Goal: Information Seeking & Learning: Check status

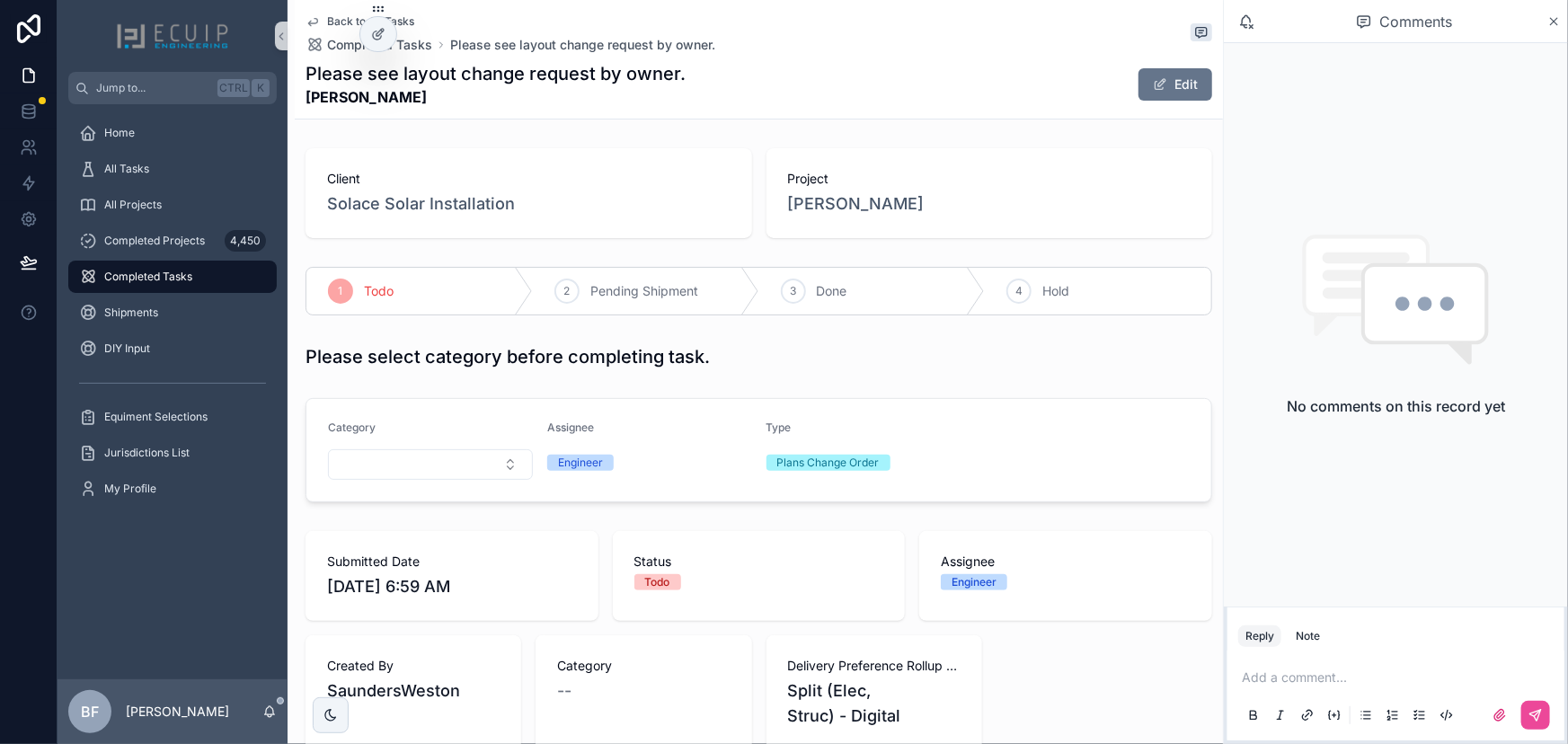
scroll to position [572, 0]
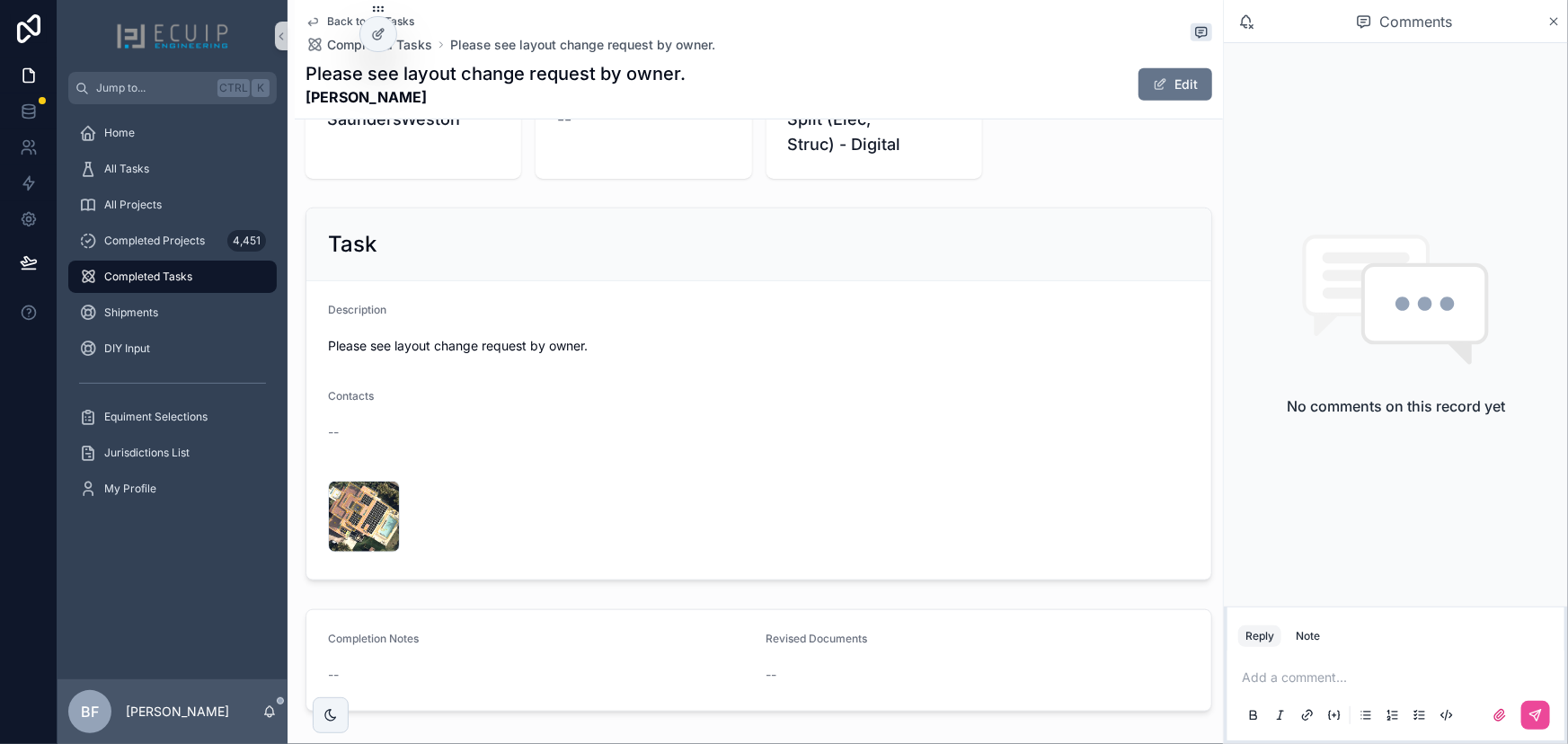
click at [595, 230] on div "Task" at bounding box center [758, 244] width 861 height 29
click at [1509, 720] on label "scrollable content" at bounding box center [1499, 715] width 29 height 29
click at [0, 0] on input "scrollable content" at bounding box center [0, 0] width 0 height 0
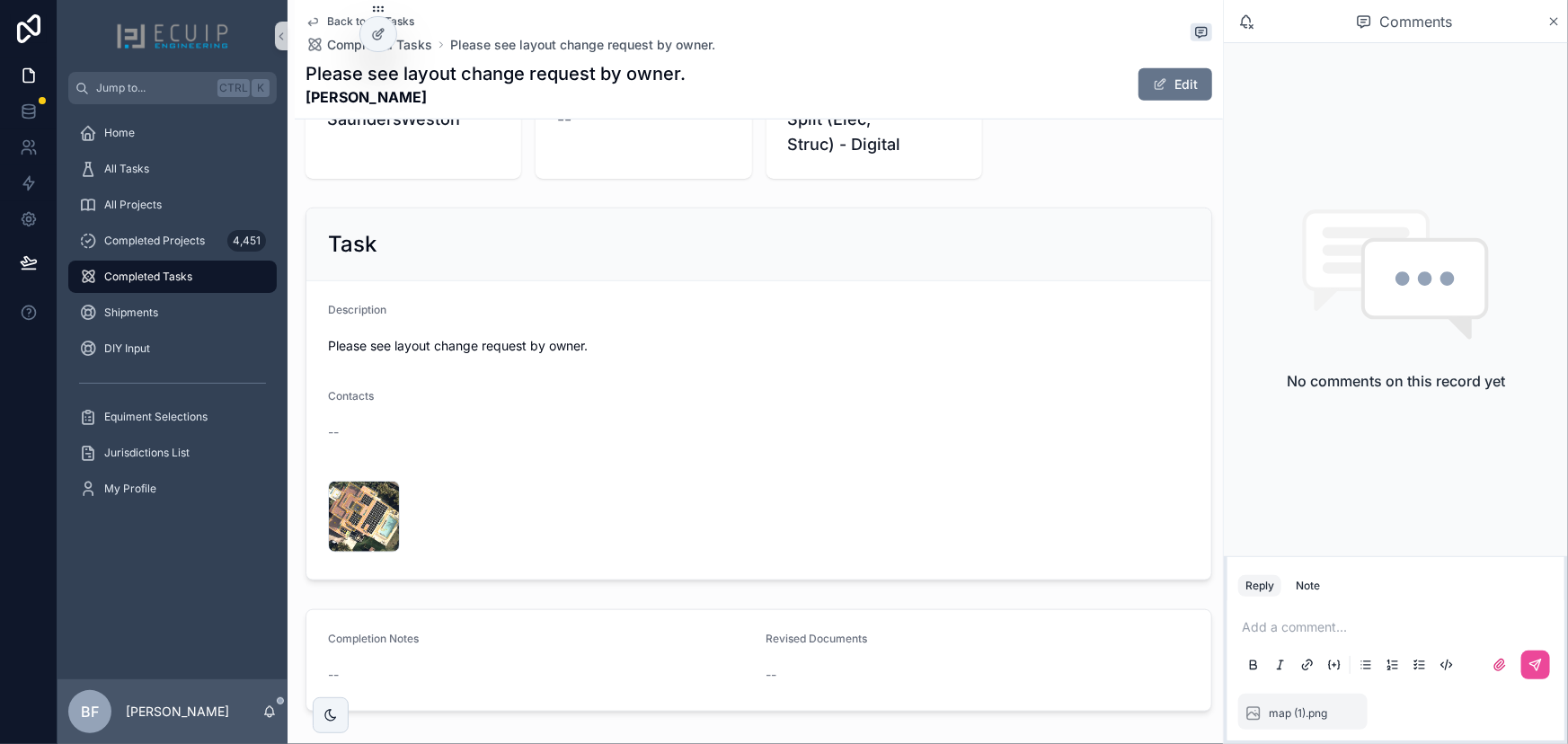
click at [1393, 637] on div "Add a comment..." at bounding box center [1396, 645] width 315 height 76
click at [1392, 622] on p "scrollable content" at bounding box center [1399, 626] width 315 height 18
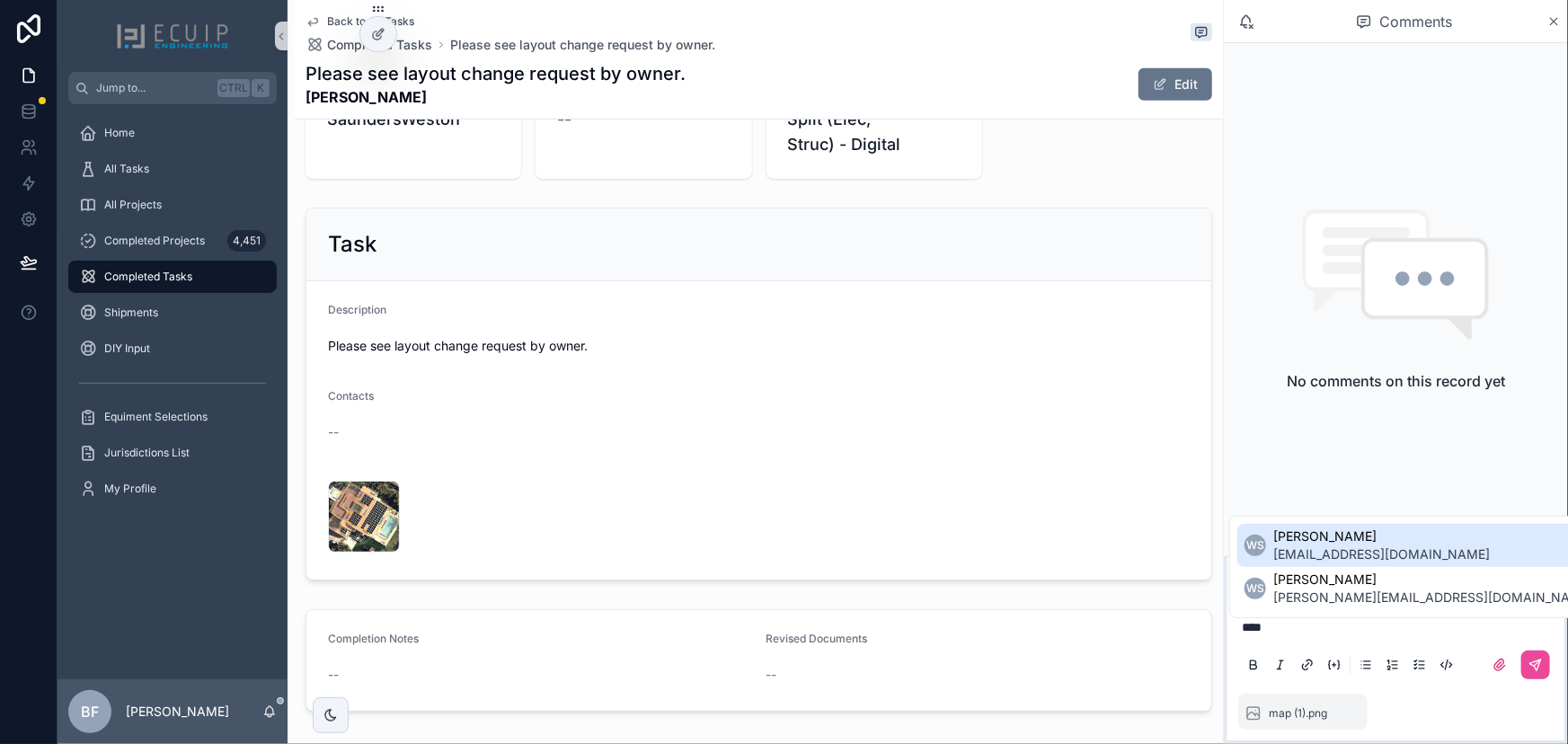
click at [1333, 536] on span "Weston Saunders" at bounding box center [1381, 536] width 217 height 18
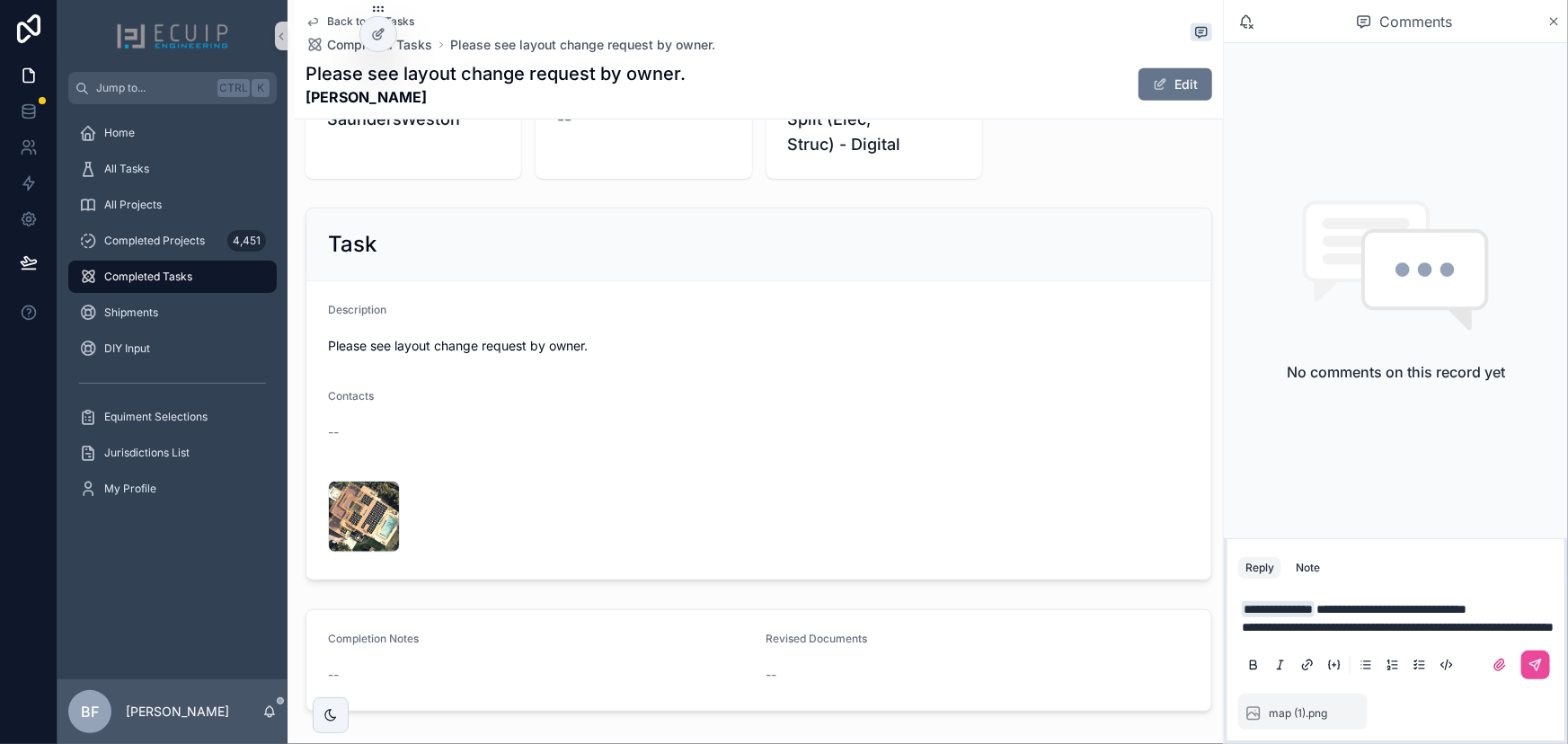
click at [1441, 624] on p "**********" at bounding box center [1399, 626] width 315 height 18
click at [1538, 666] on icon "scrollable content" at bounding box center [1535, 665] width 11 height 11
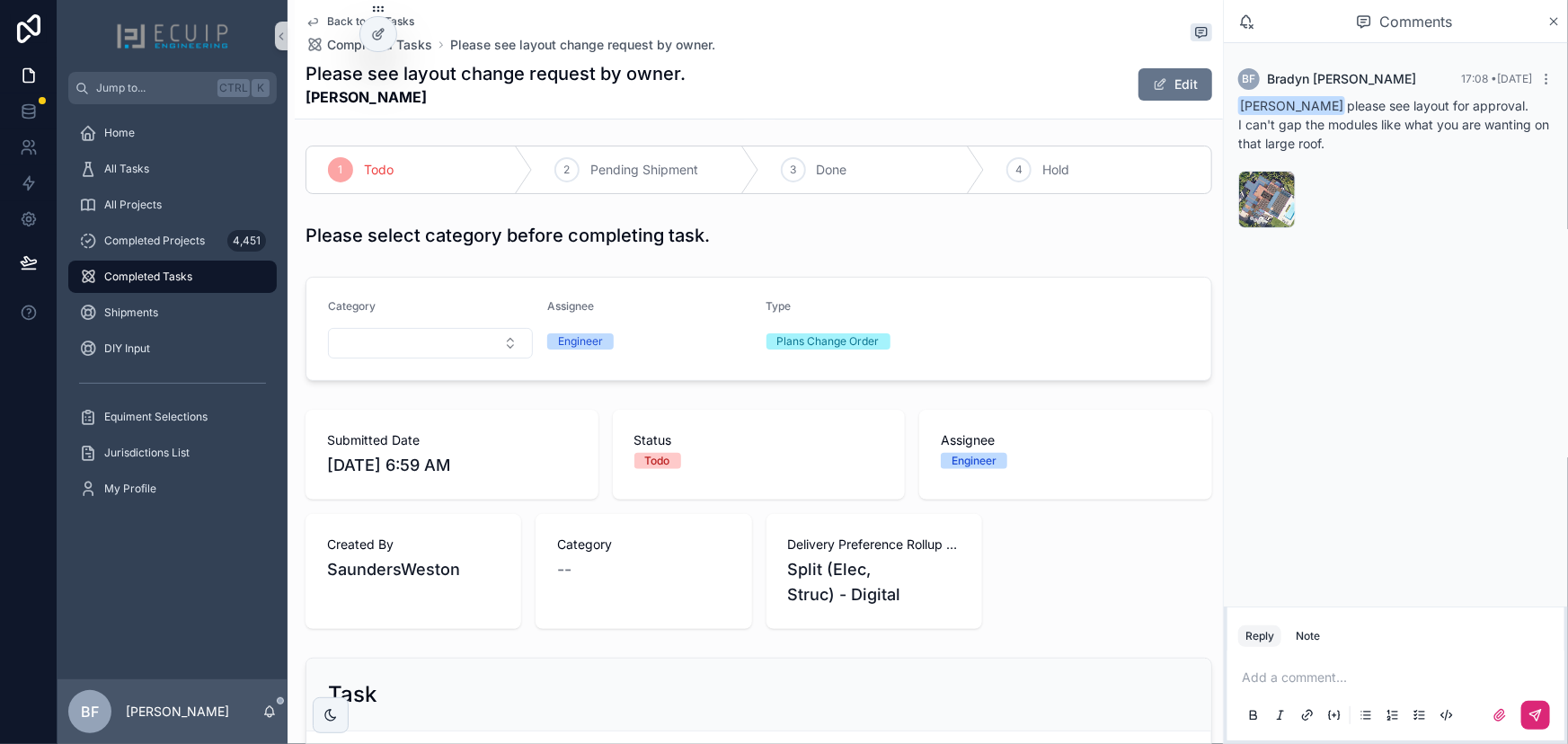
scroll to position [81, 0]
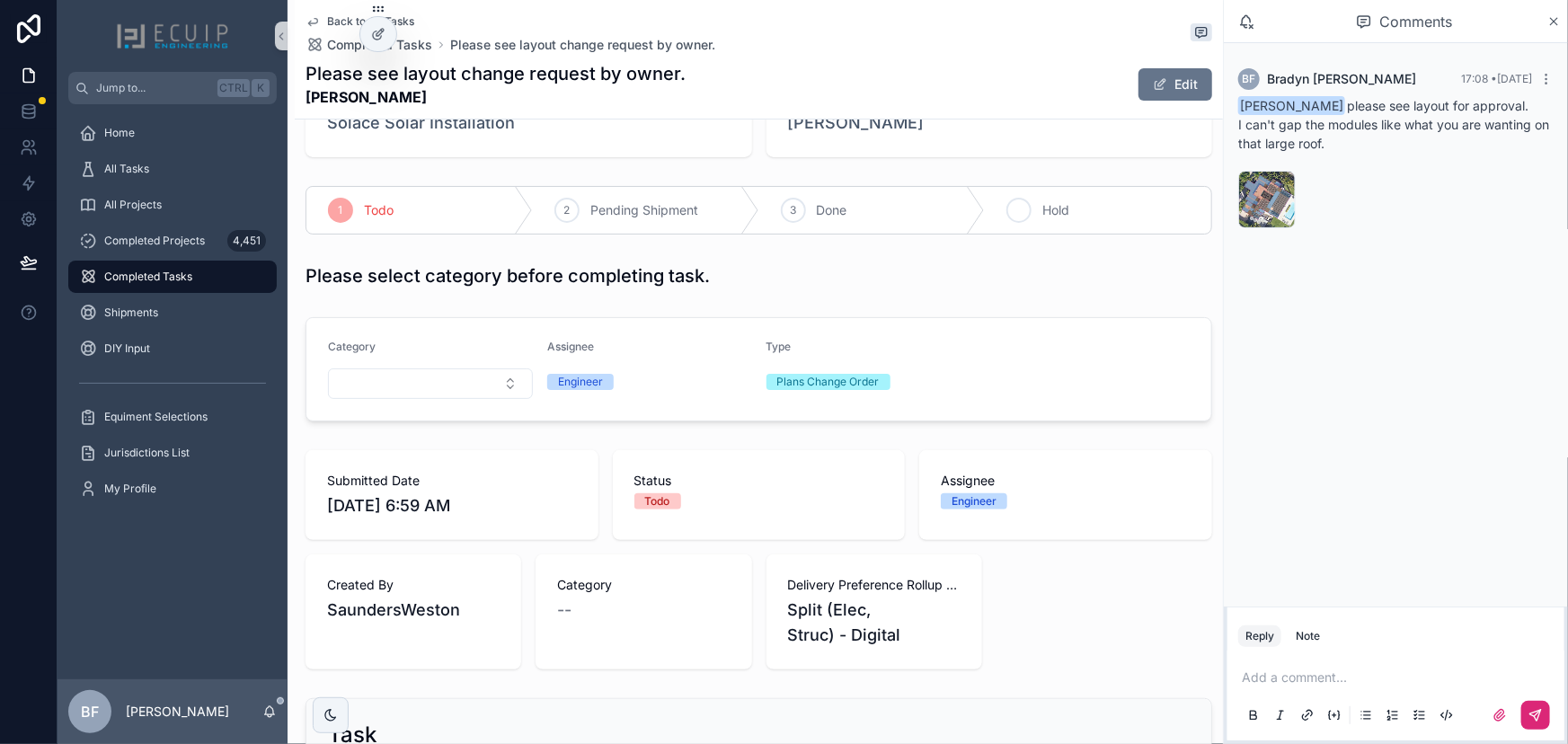
click at [1022, 215] on div "4 Hold" at bounding box center [1098, 210] width 227 height 47
click at [178, 171] on div "All Tasks" at bounding box center [172, 169] width 187 height 29
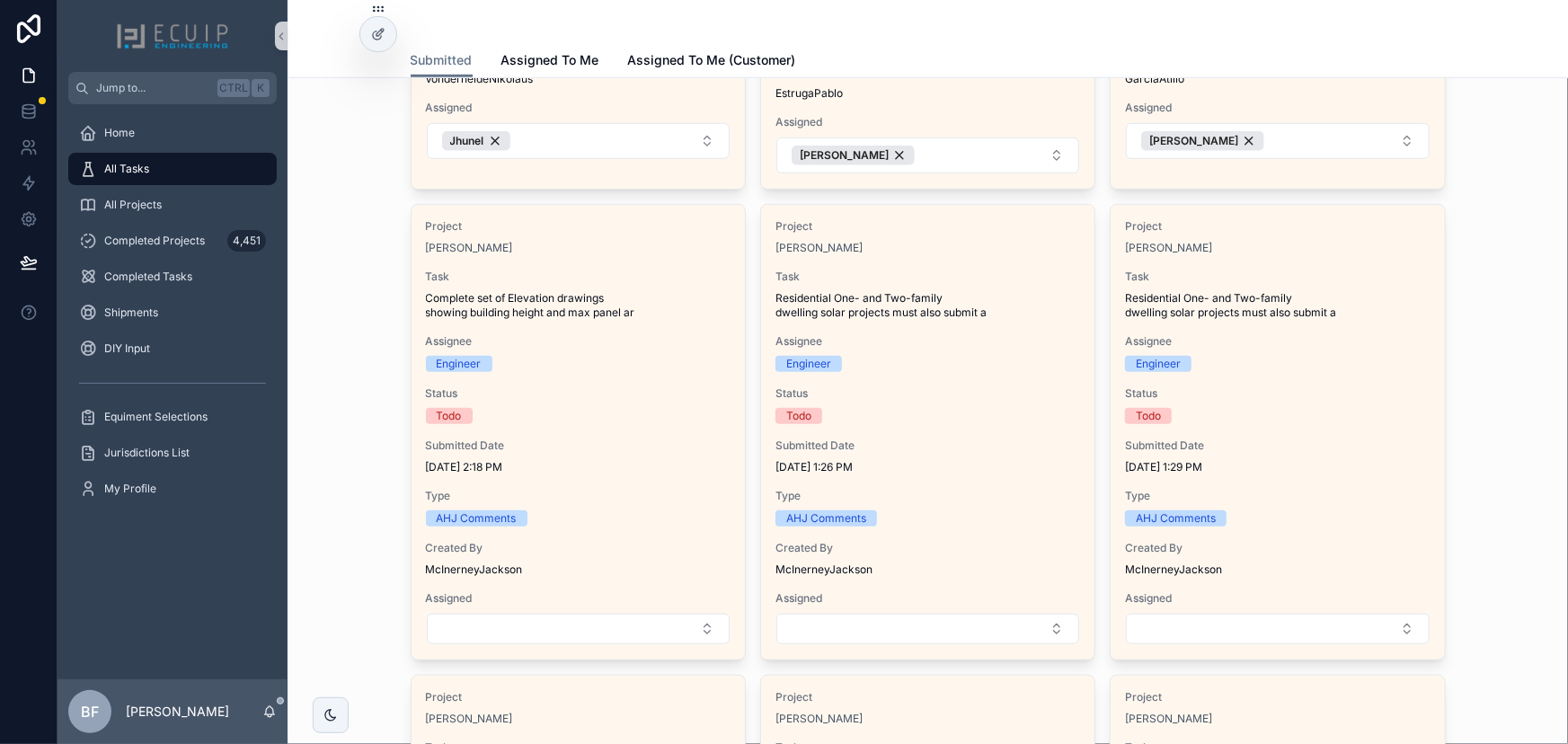
scroll to position [489, 0]
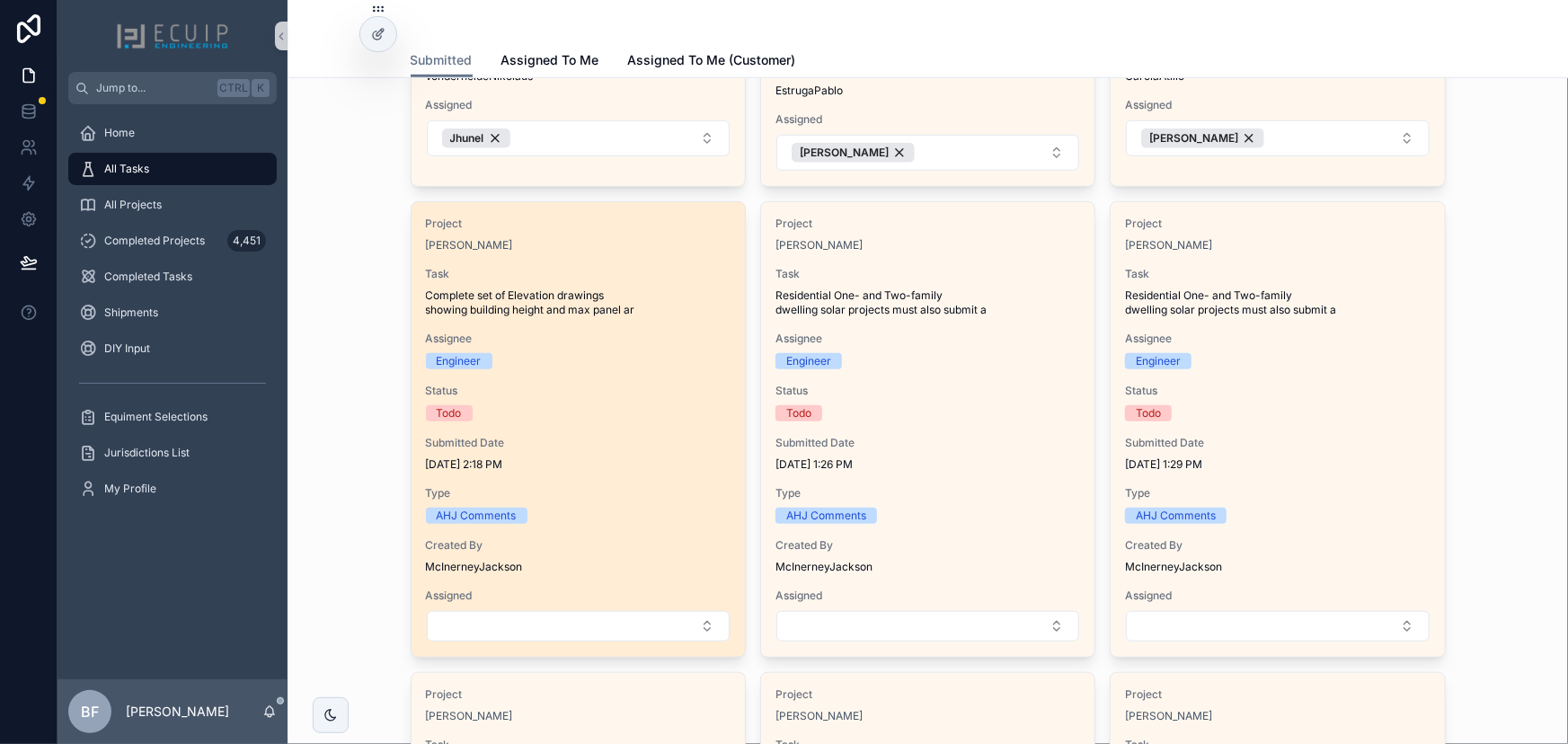
click at [650, 326] on div "Project Christin Calaman Task Complete set of Elevation drawings showing buildi…" at bounding box center [578, 429] width 334 height 454
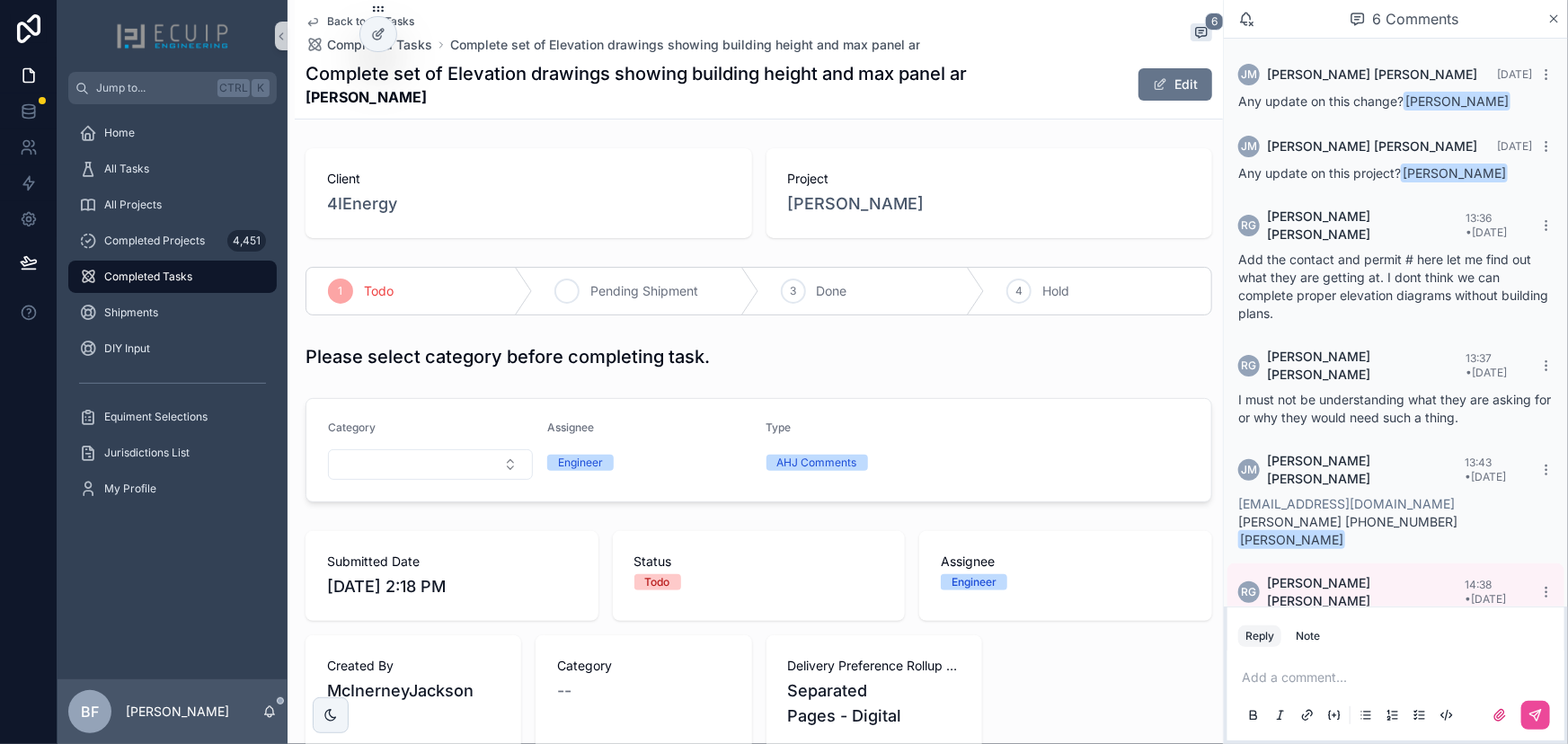
click at [586, 275] on div "2 Pending Shipment" at bounding box center [646, 291] width 227 height 47
click at [145, 163] on span "All Tasks" at bounding box center [127, 169] width 45 height 14
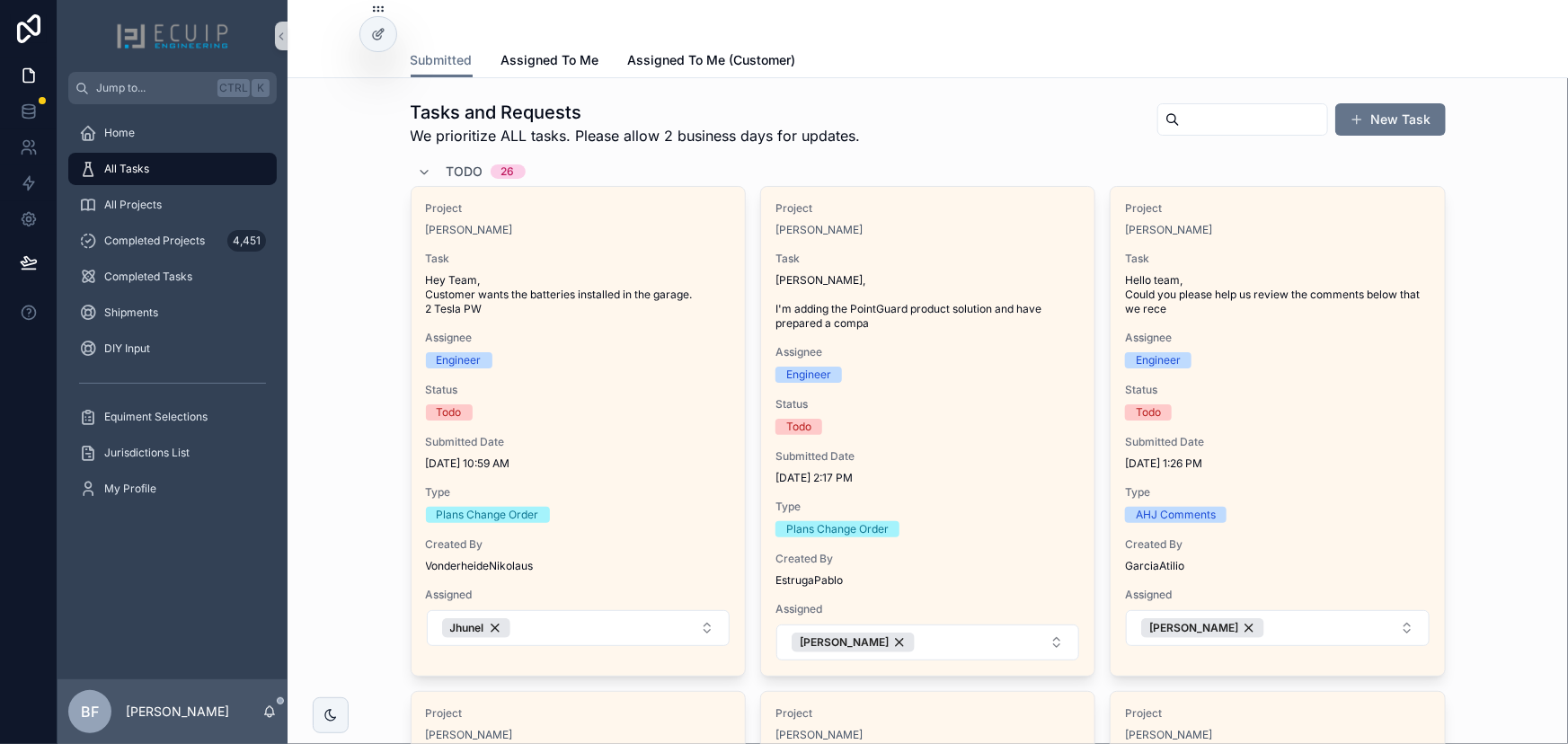
click at [450, 176] on span "Todo" at bounding box center [464, 171] width 37 height 18
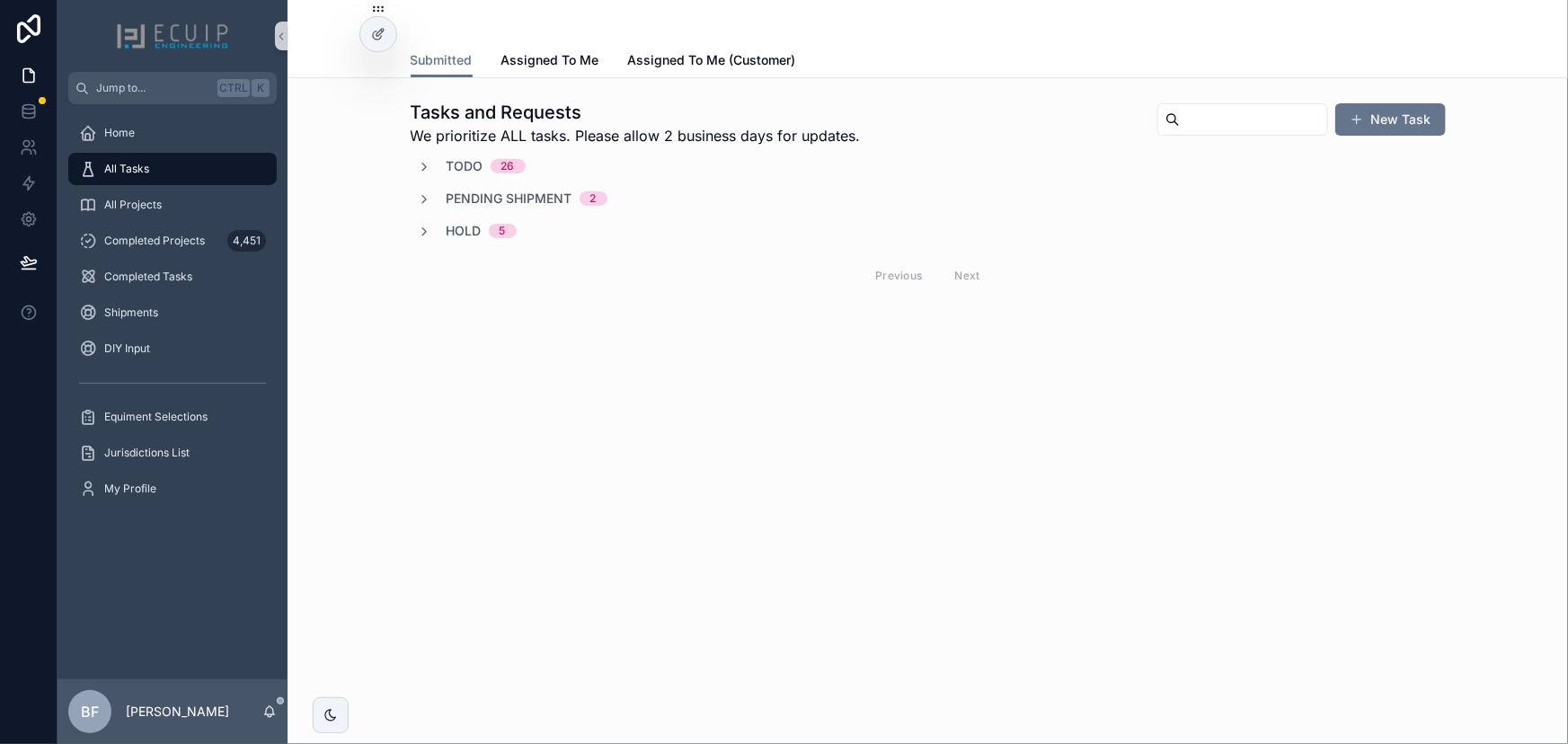
click at [457, 169] on span "Todo" at bounding box center [464, 166] width 37 height 18
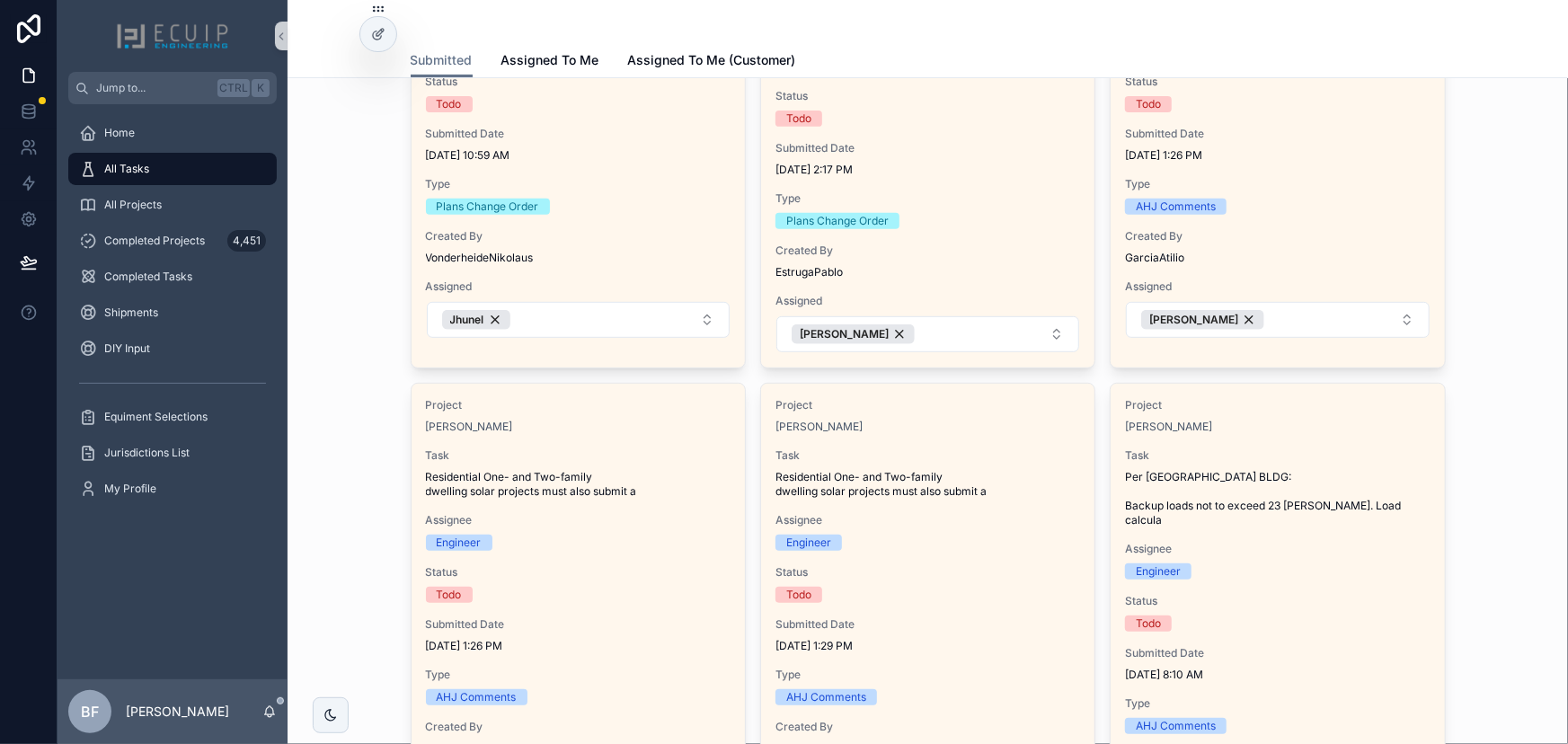
scroll to position [489, 0]
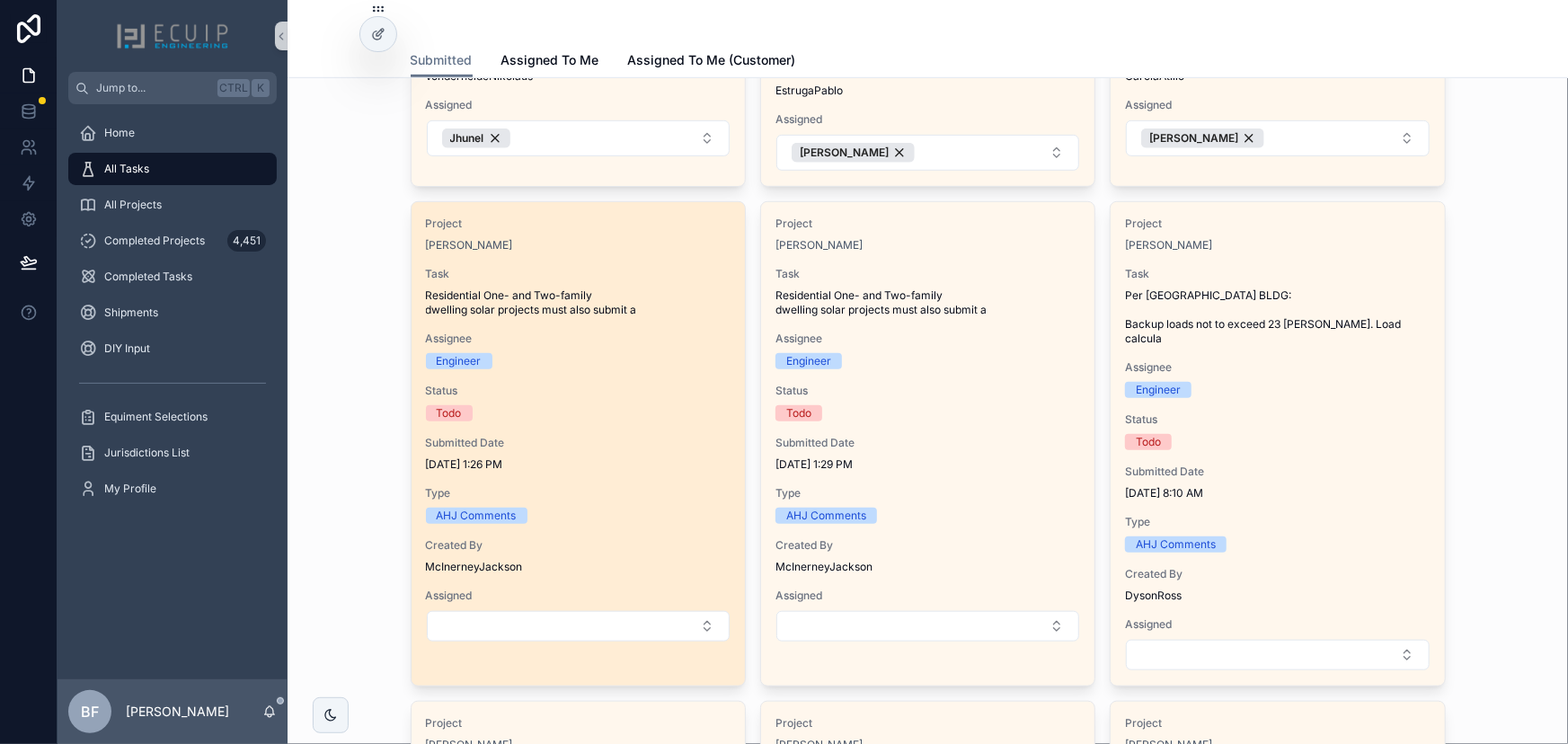
click at [665, 311] on span "Residential One- and Two-family dwelling solar projects must also submit a" at bounding box center [577, 303] width 305 height 29
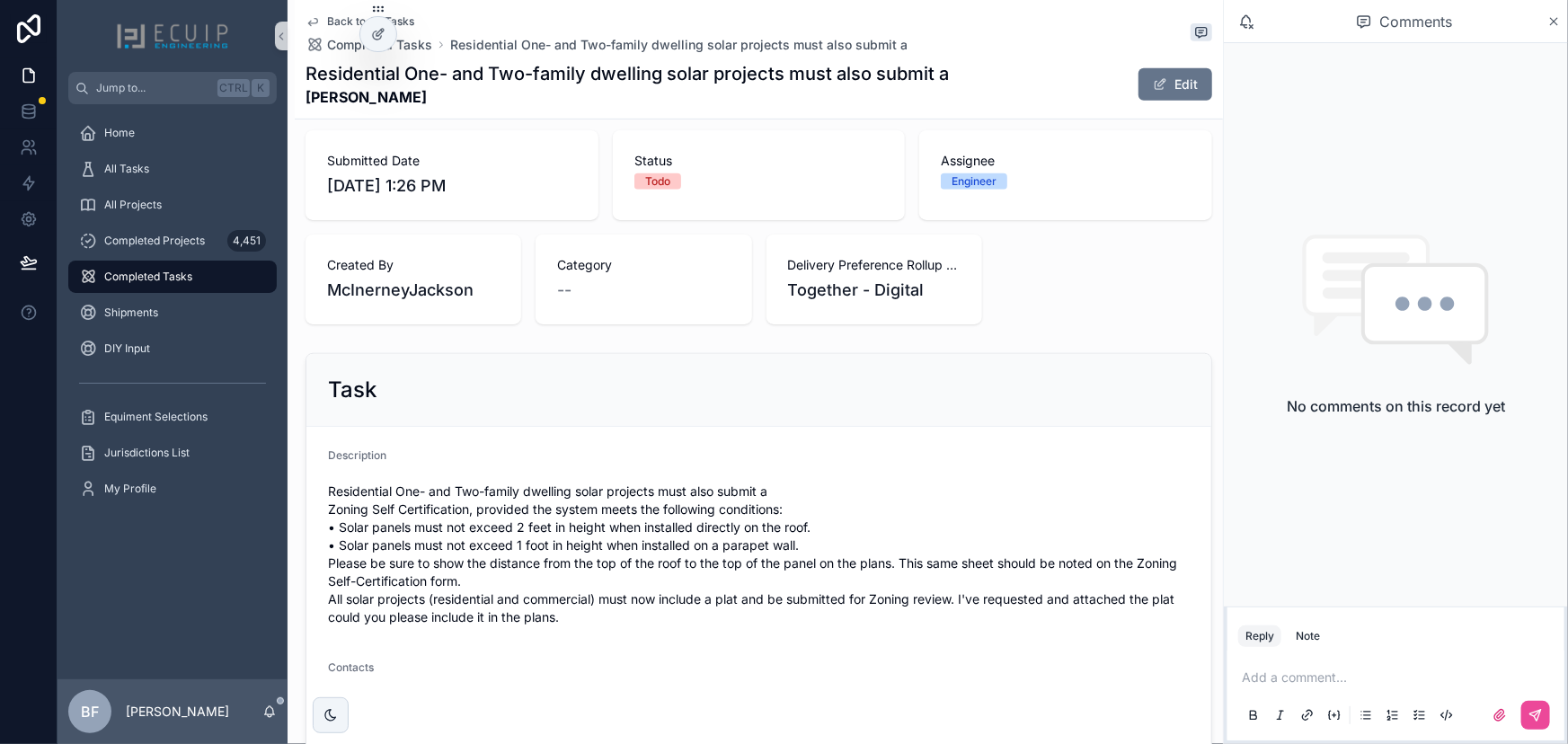
scroll to position [408, 0]
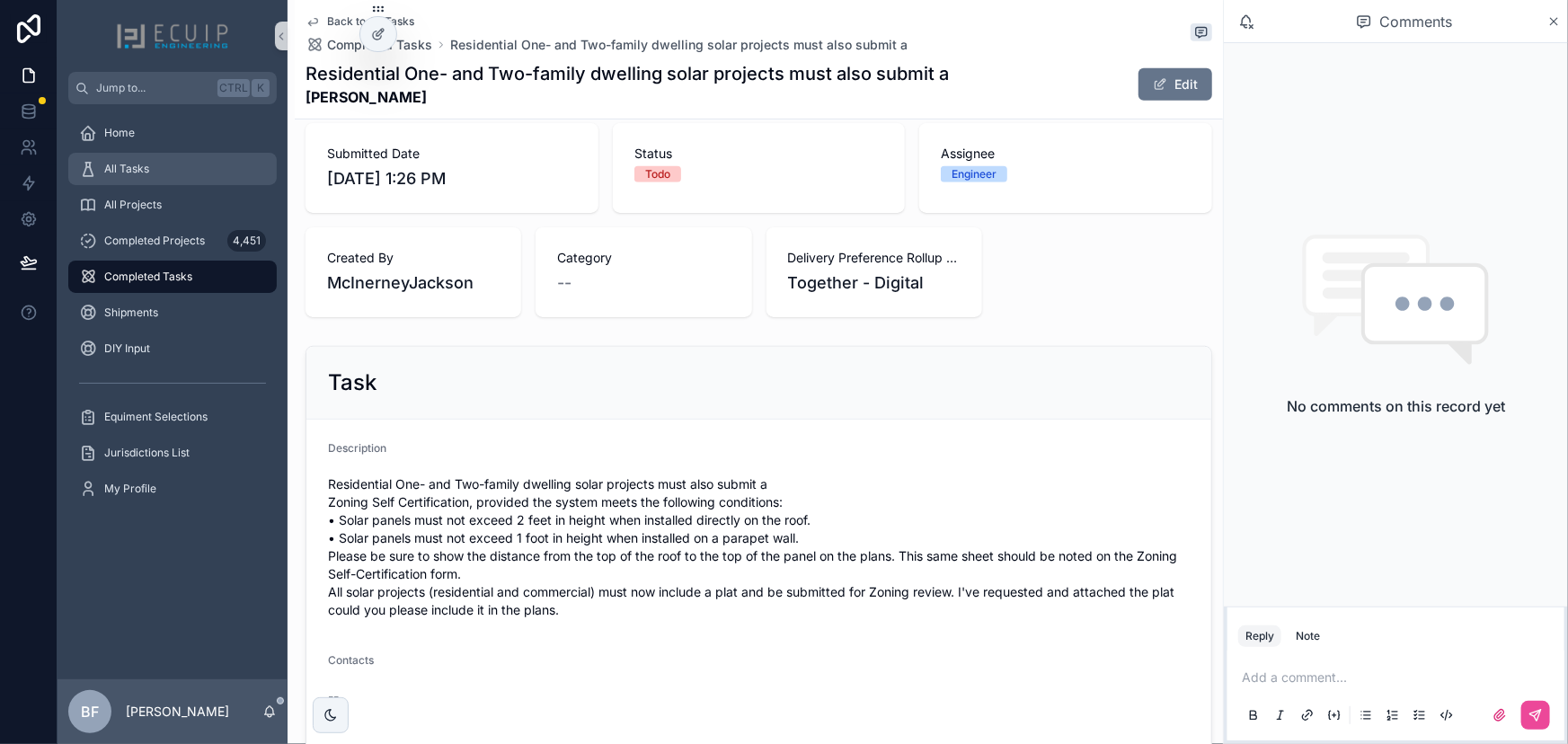
drag, startPoint x: 123, startPoint y: 160, endPoint x: 136, endPoint y: 1, distance: 159.5
click at [123, 160] on div "All Tasks" at bounding box center [172, 169] width 187 height 29
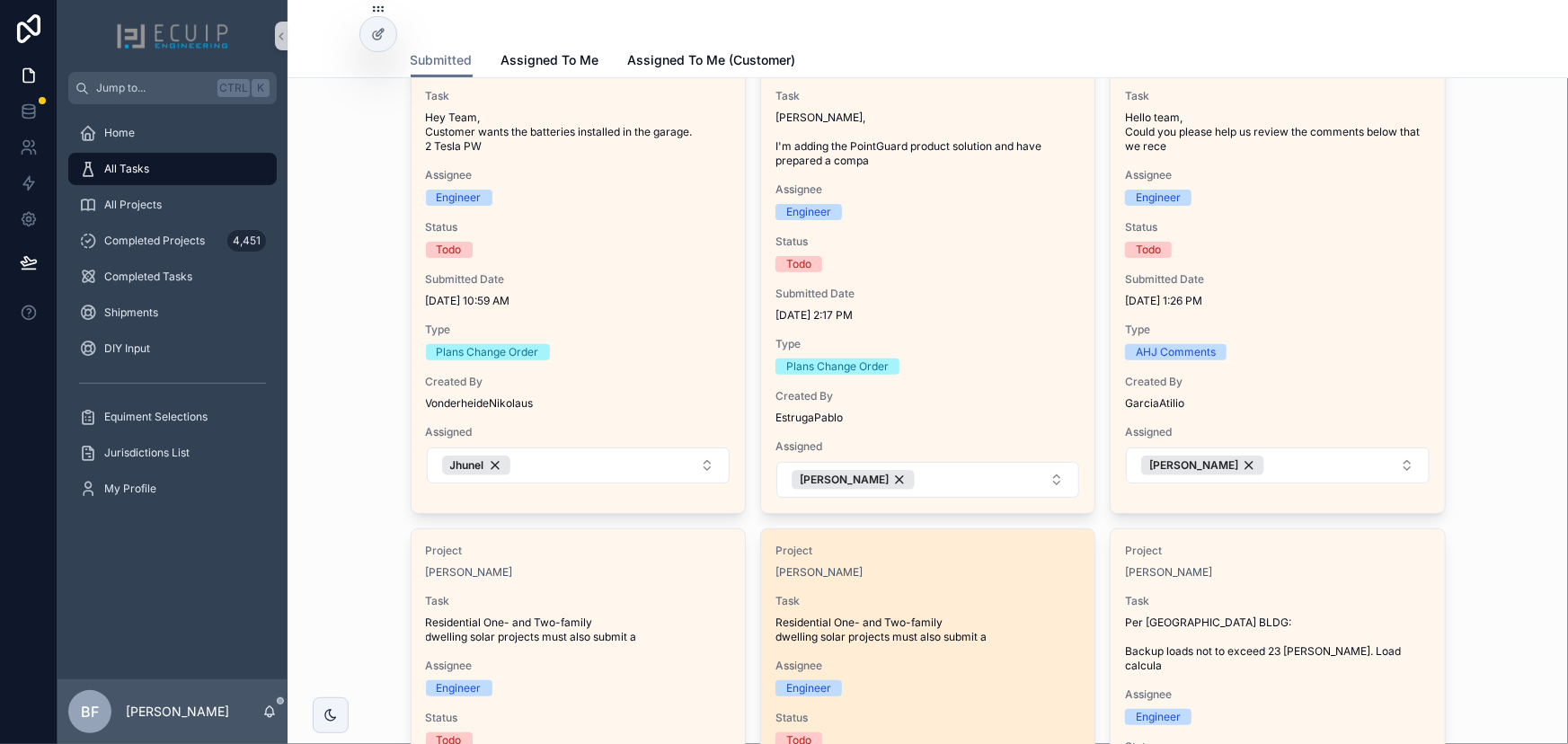
scroll to position [572, 0]
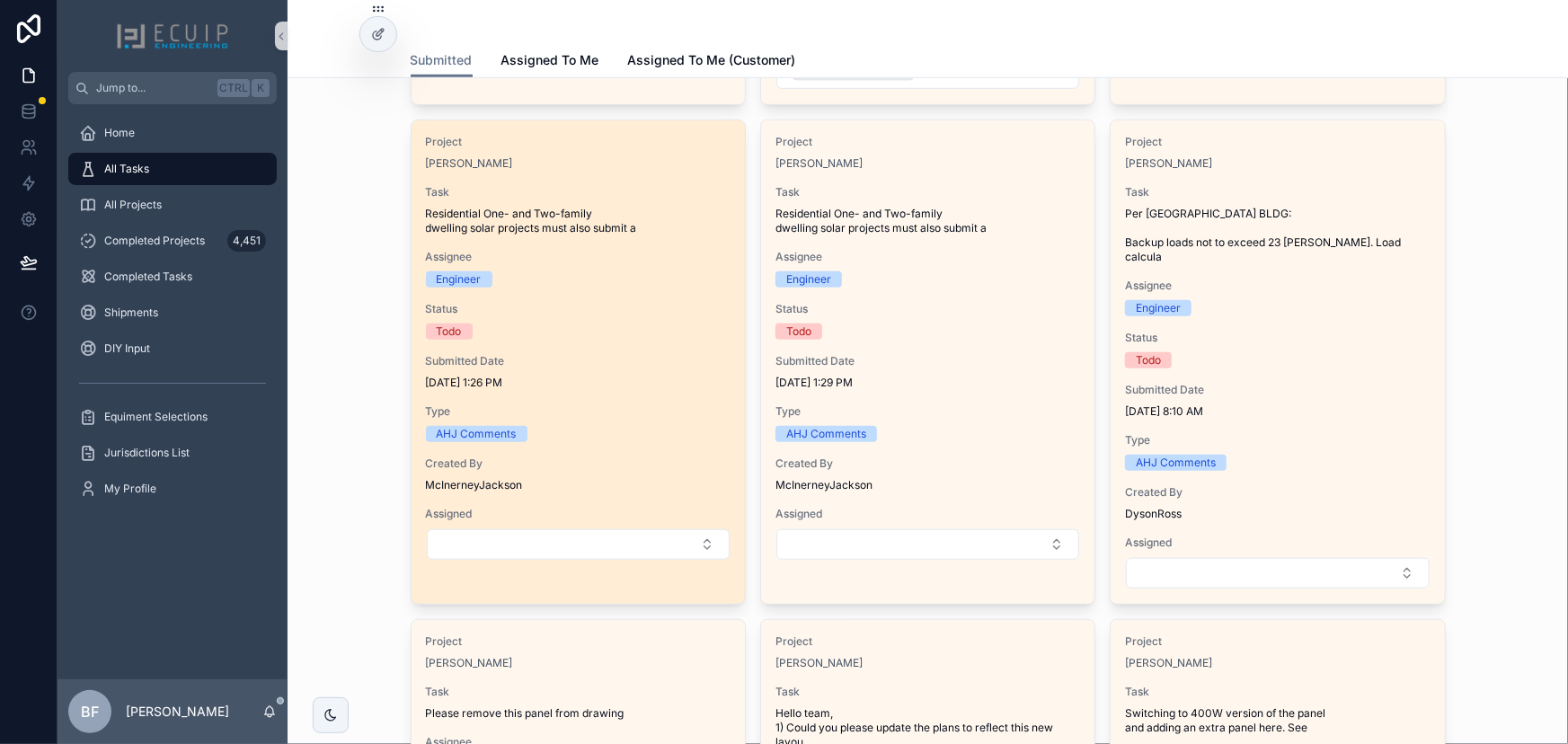
click at [623, 221] on span "Residential One- and Two-family dwelling solar projects must also submit a" at bounding box center [577, 220] width 305 height 29
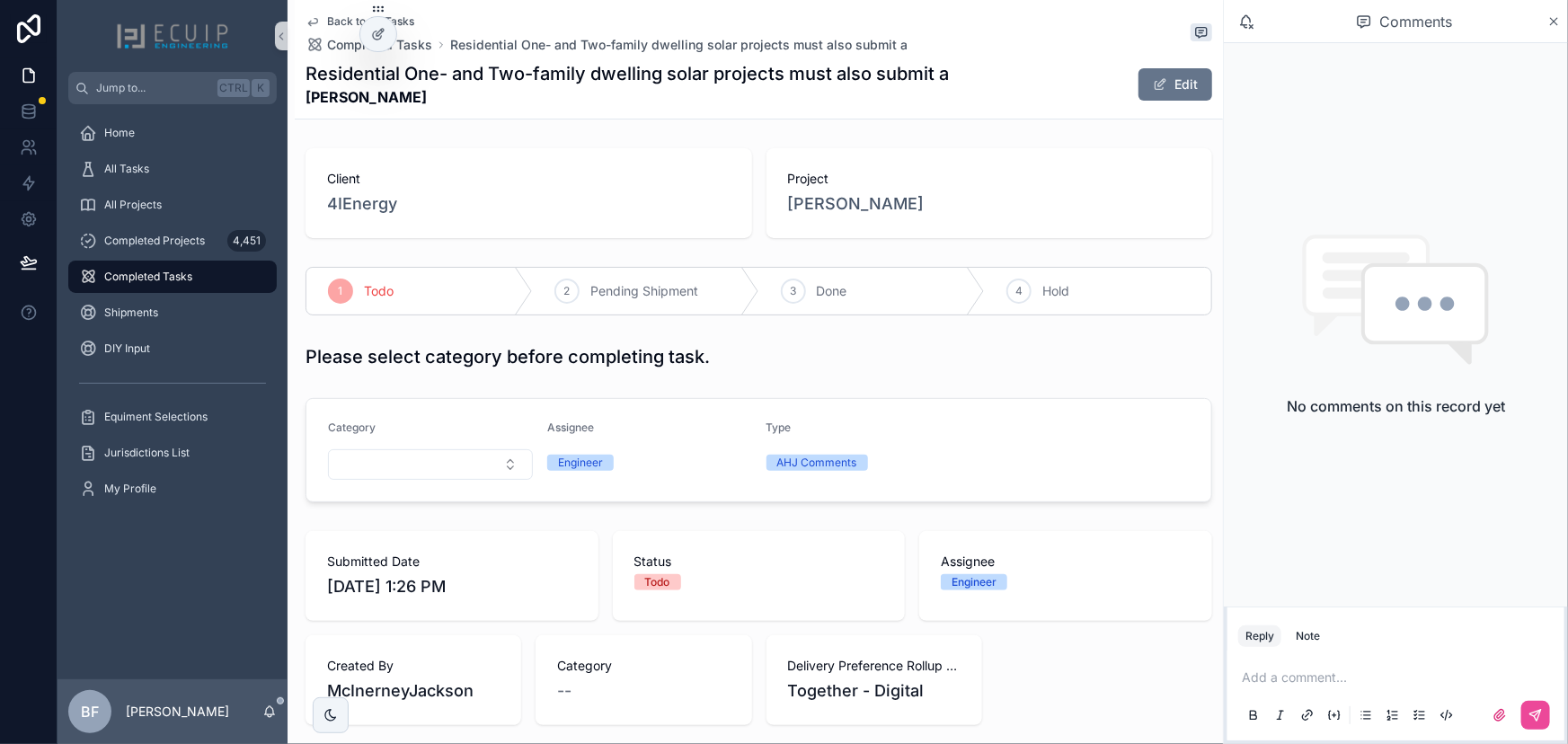
click at [847, 189] on div "Project Emily Alexander" at bounding box center [990, 193] width 403 height 47
click at [851, 204] on span "Emily Alexander" at bounding box center [857, 203] width 137 height 25
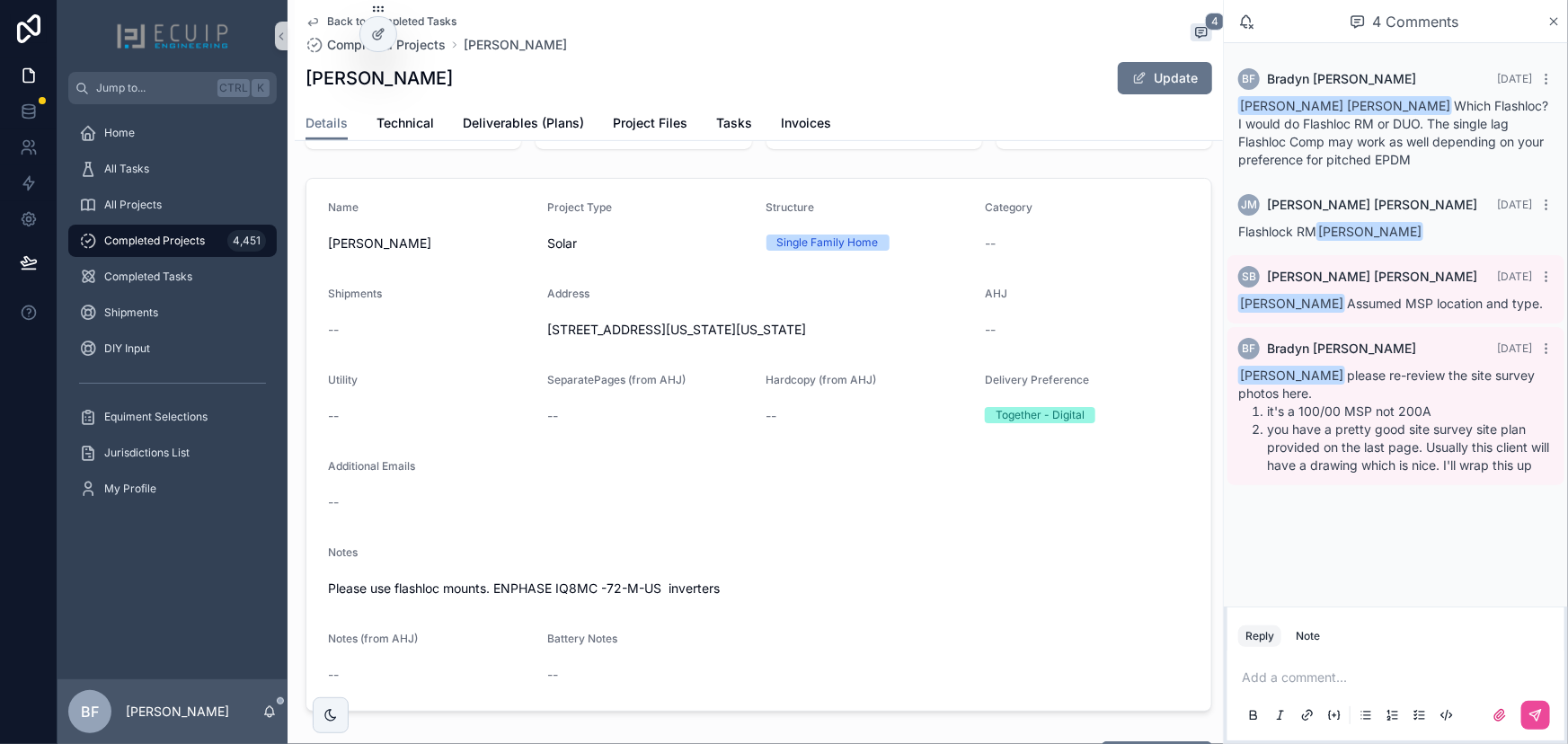
scroll to position [326, 0]
click at [150, 174] on div "All Tasks" at bounding box center [172, 169] width 187 height 29
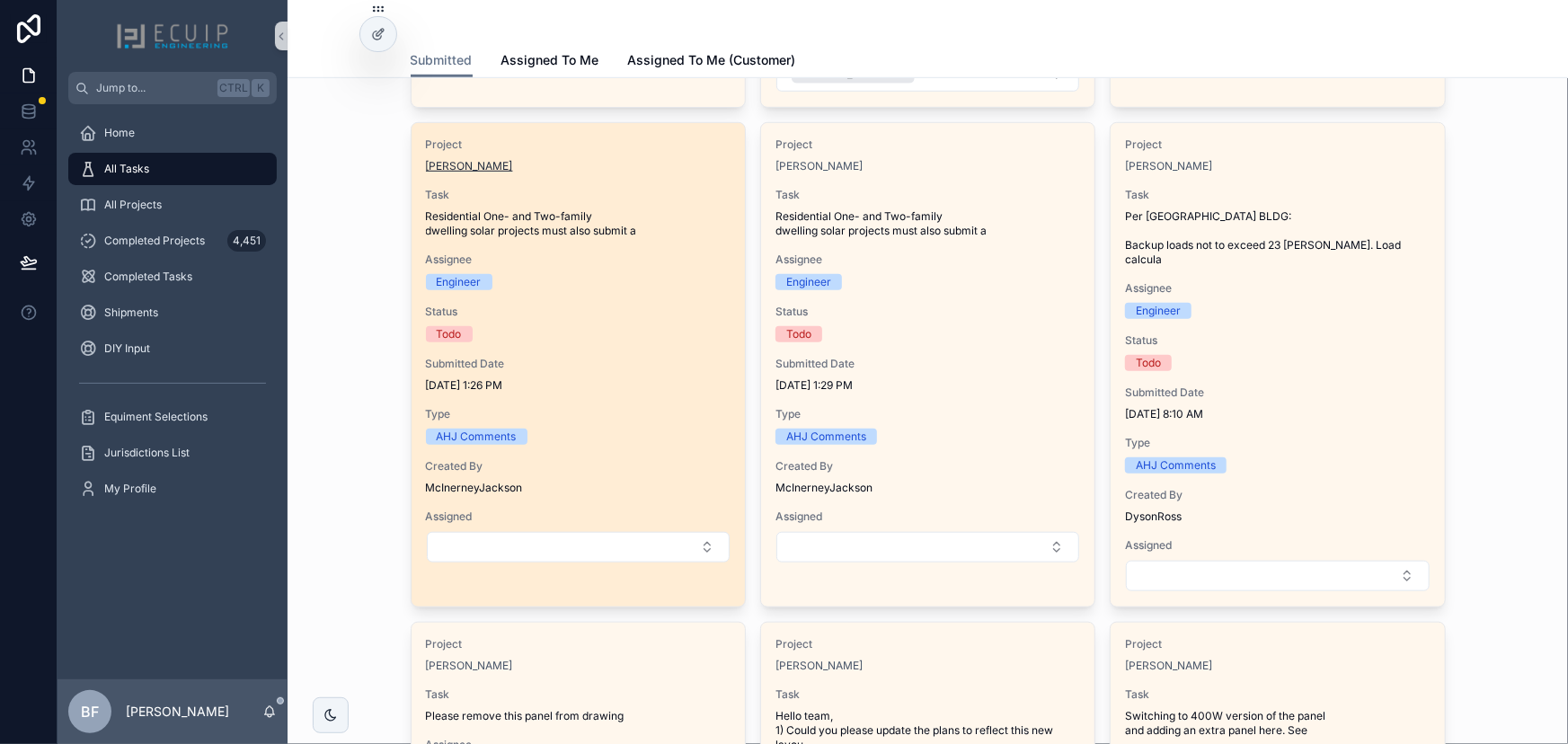
scroll to position [572, 0]
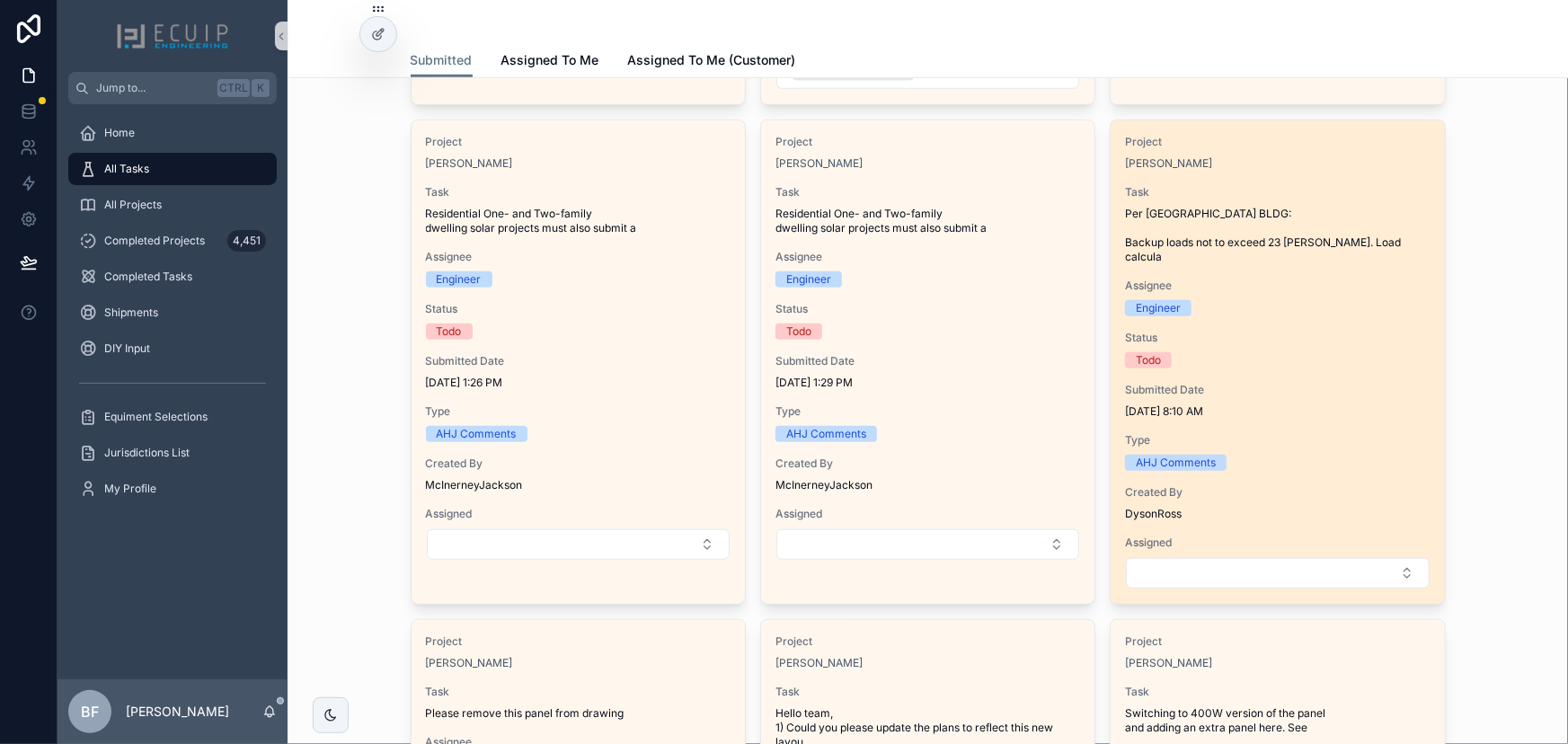
click at [1322, 171] on div "Project Ken Klingler Task Per Pinellas County BLDG: Backup loads not to exceed …" at bounding box center [1277, 362] width 334 height 484
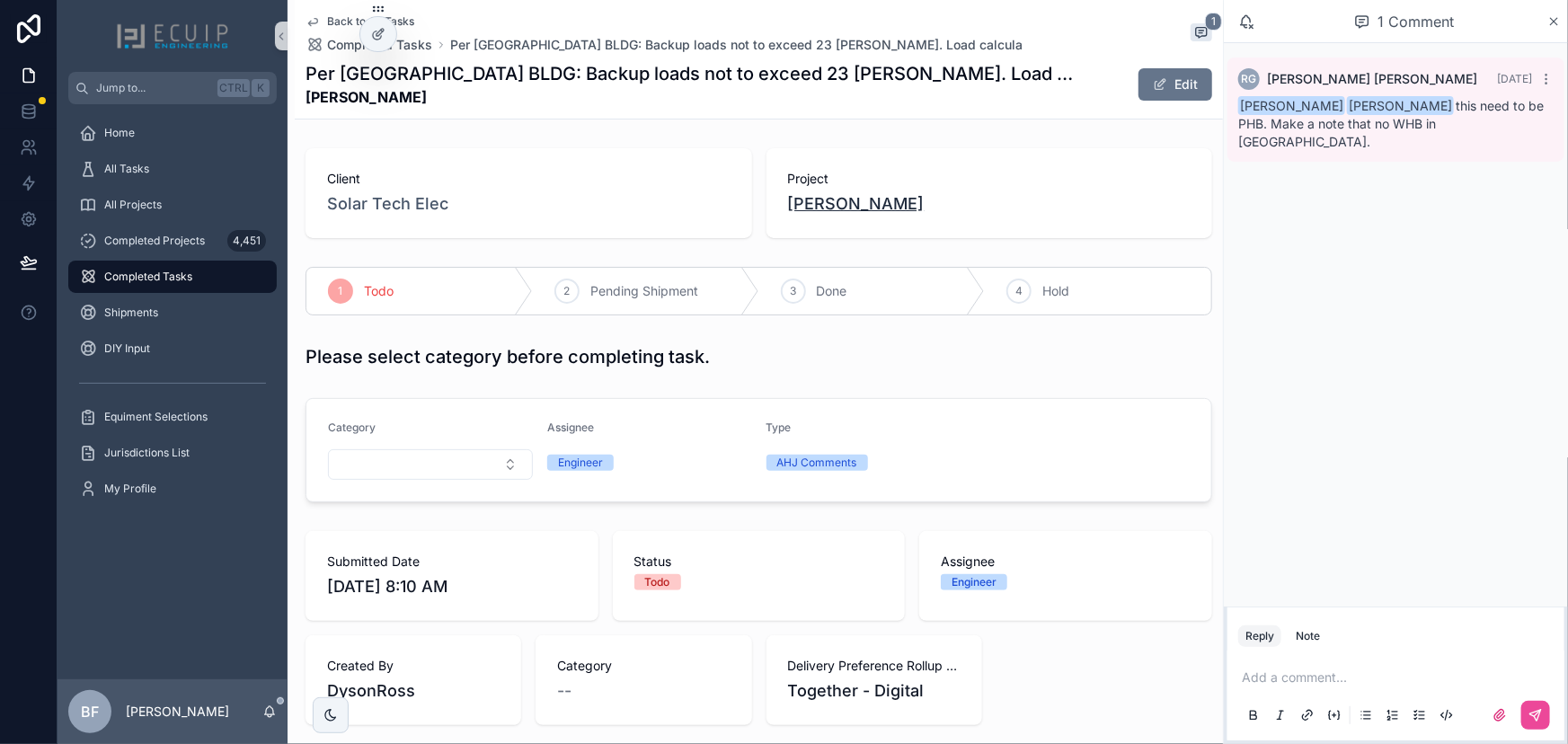
click at [867, 213] on span "Ken Klingler" at bounding box center [857, 203] width 137 height 25
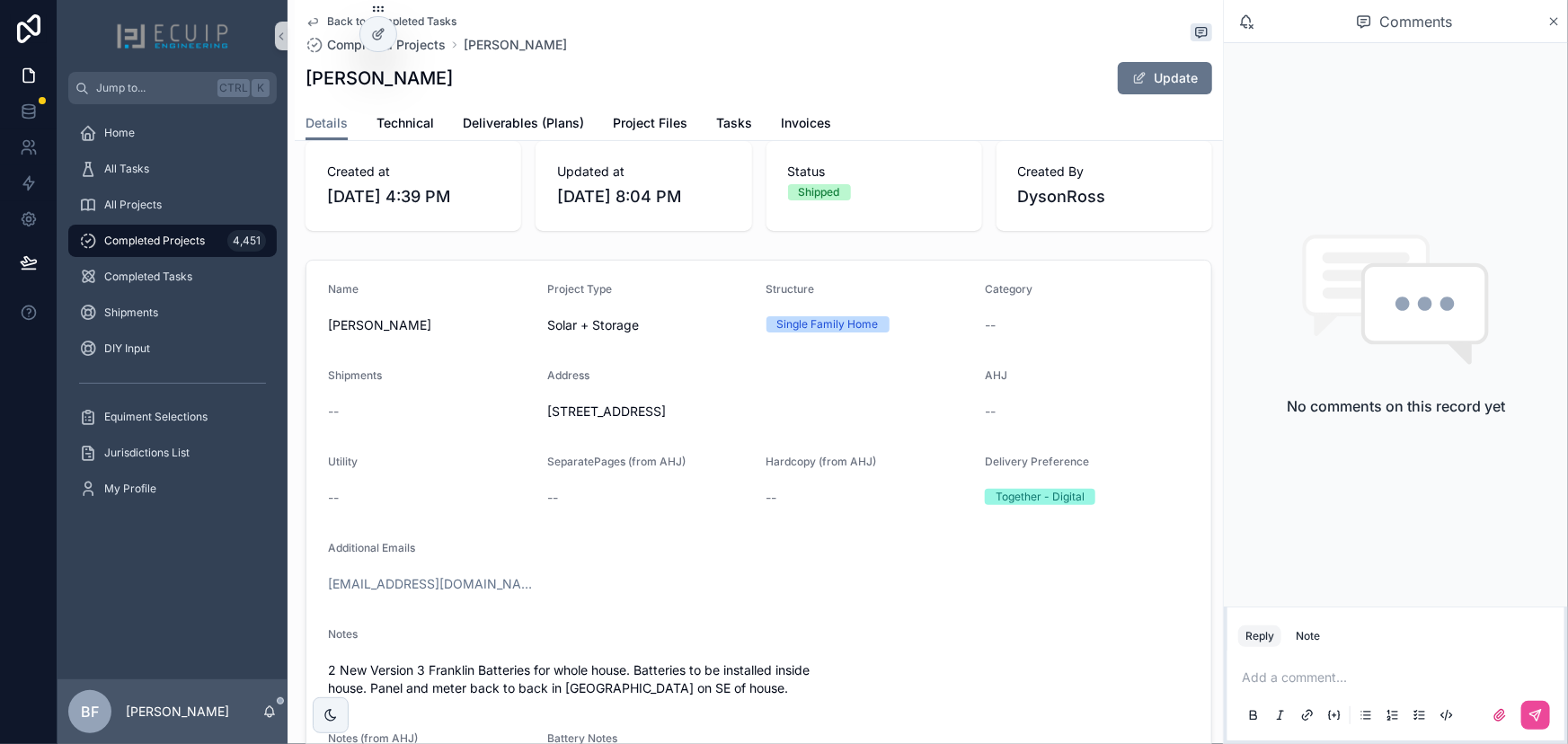
scroll to position [245, 0]
click at [117, 162] on span "All Tasks" at bounding box center [127, 169] width 45 height 14
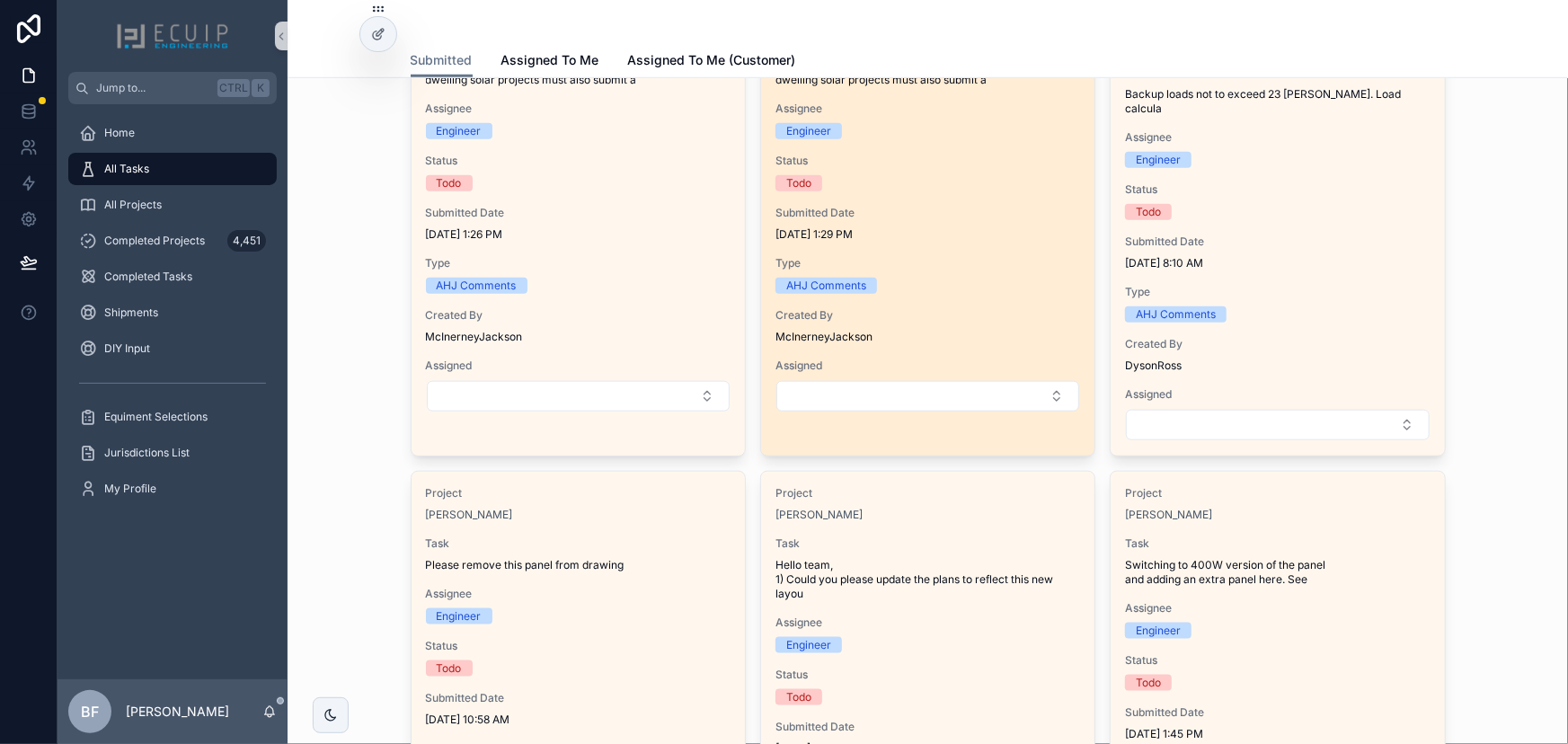
scroll to position [735, 0]
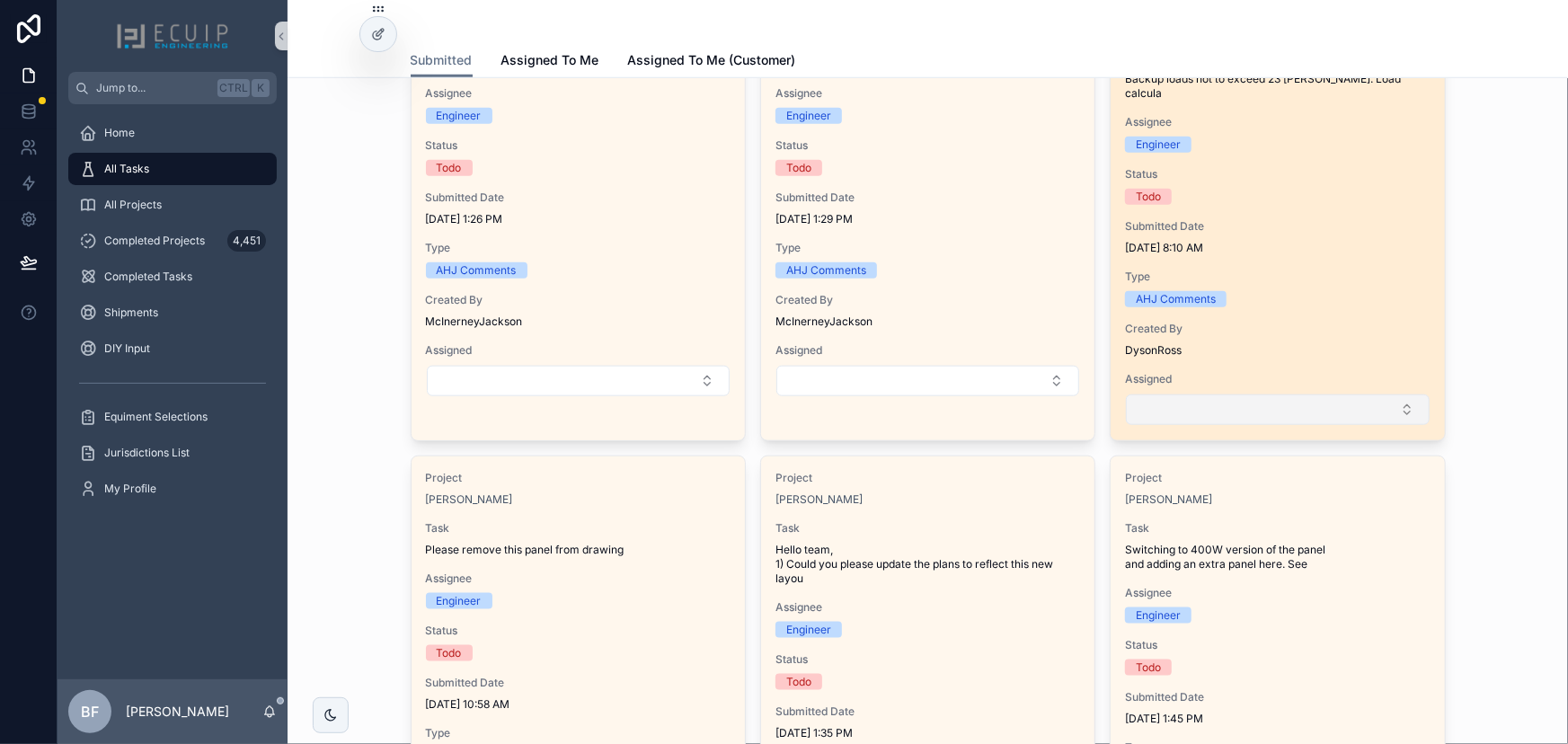
click at [1248, 394] on button "Select Button" at bounding box center [1277, 409] width 303 height 31
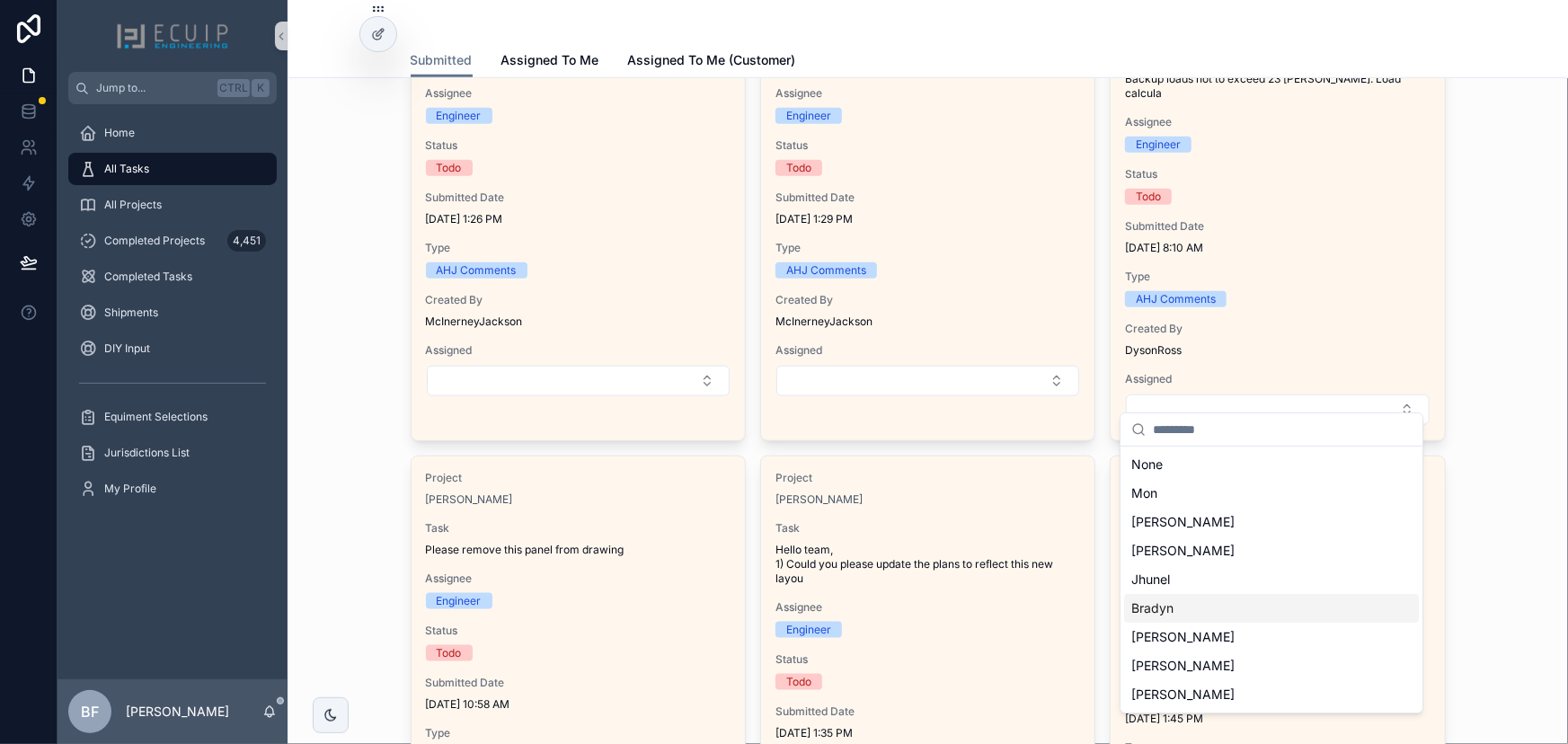
click at [1206, 607] on div "Bradyn" at bounding box center [1271, 608] width 294 height 29
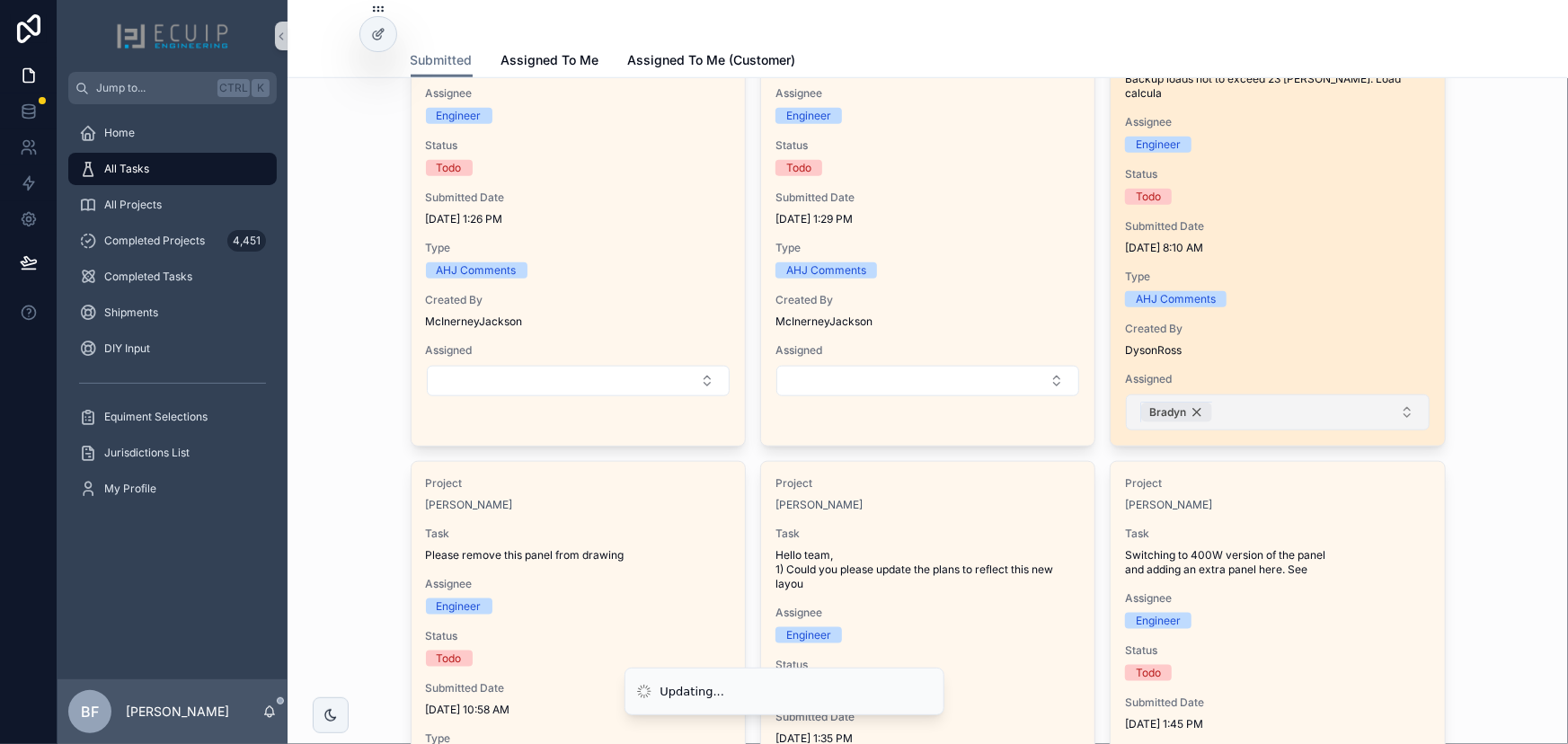
click at [1191, 402] on div "Bradyn" at bounding box center [1176, 411] width 71 height 20
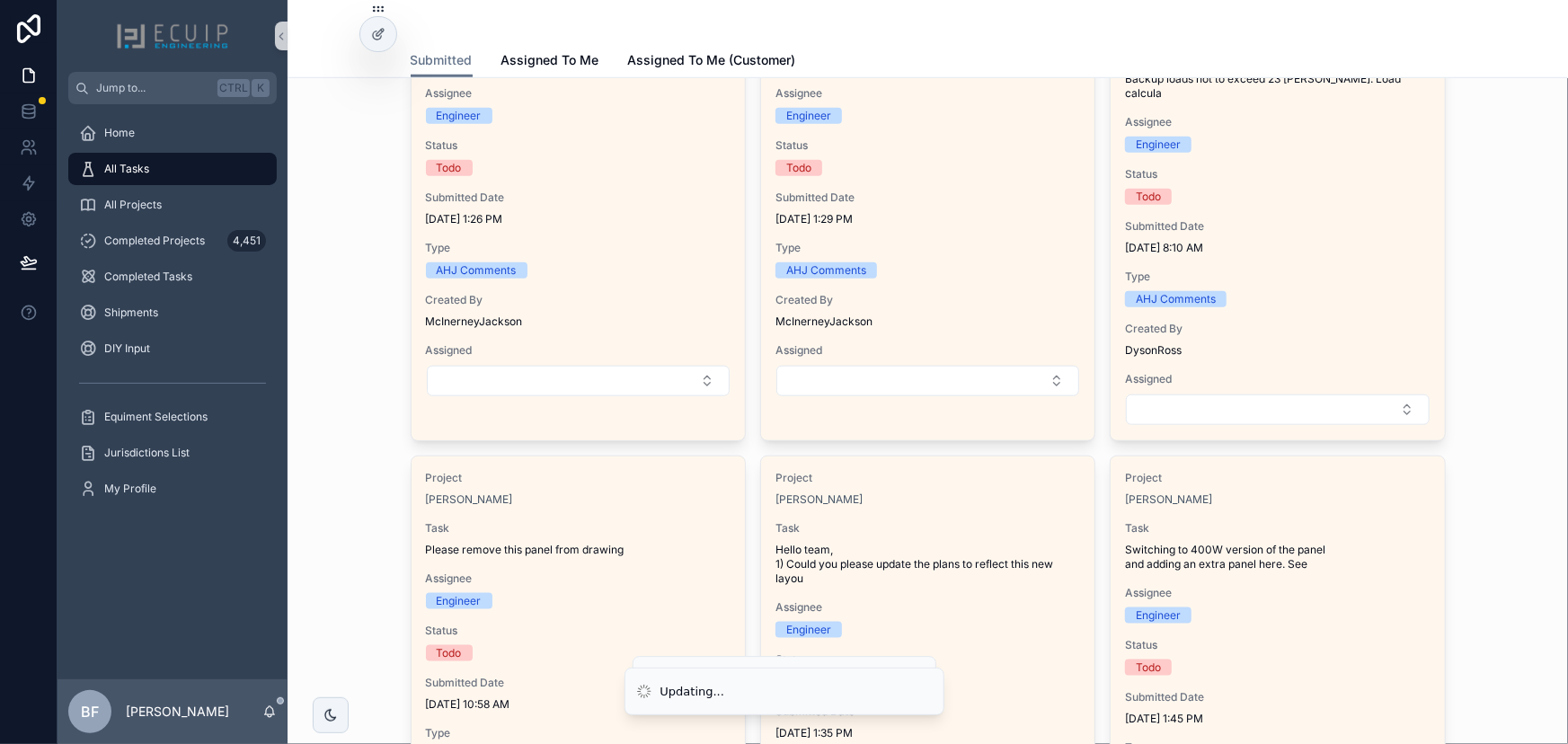
click at [1196, 395] on button "Select Button" at bounding box center [1277, 409] width 303 height 31
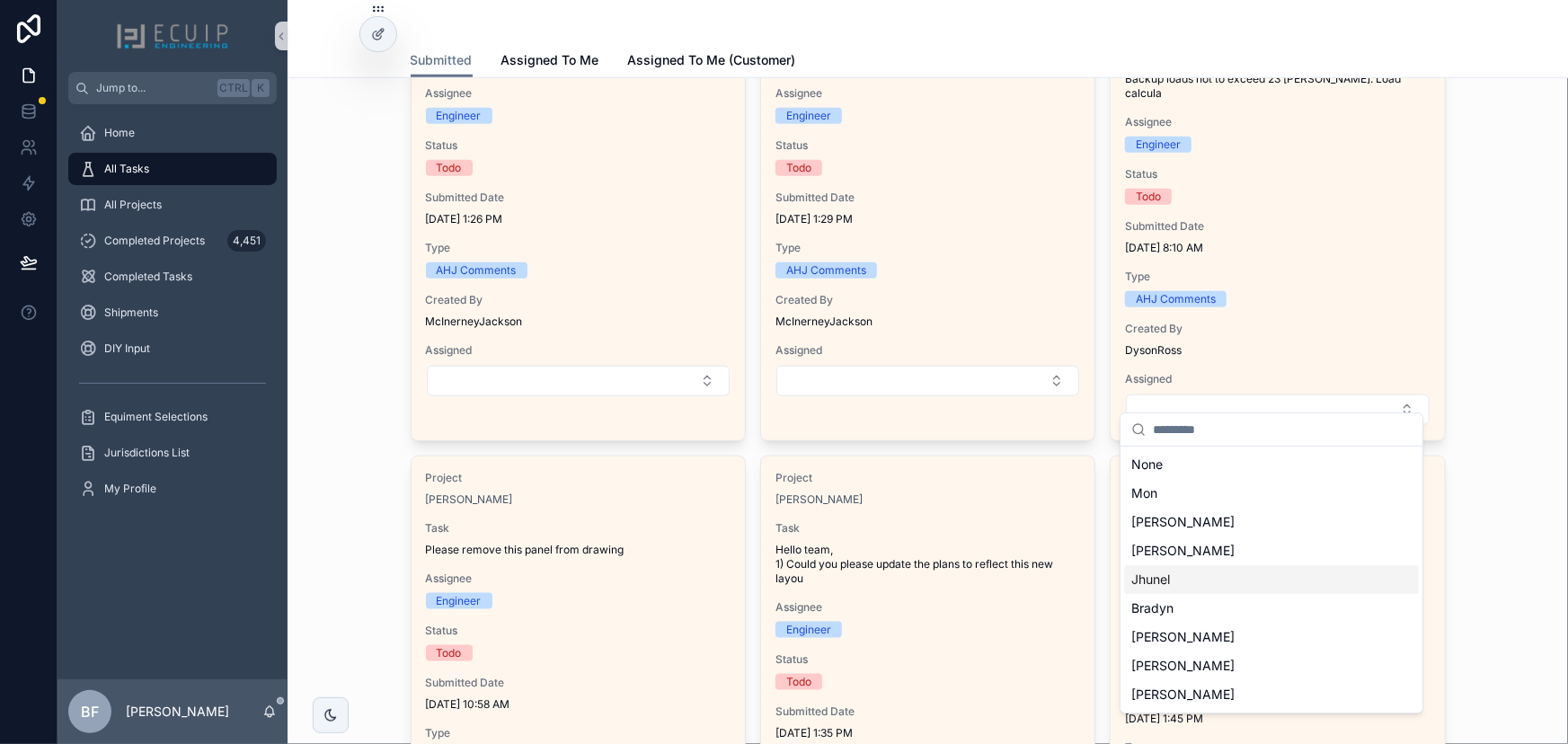
click at [1164, 582] on span "Jhunel" at bounding box center [1150, 579] width 38 height 18
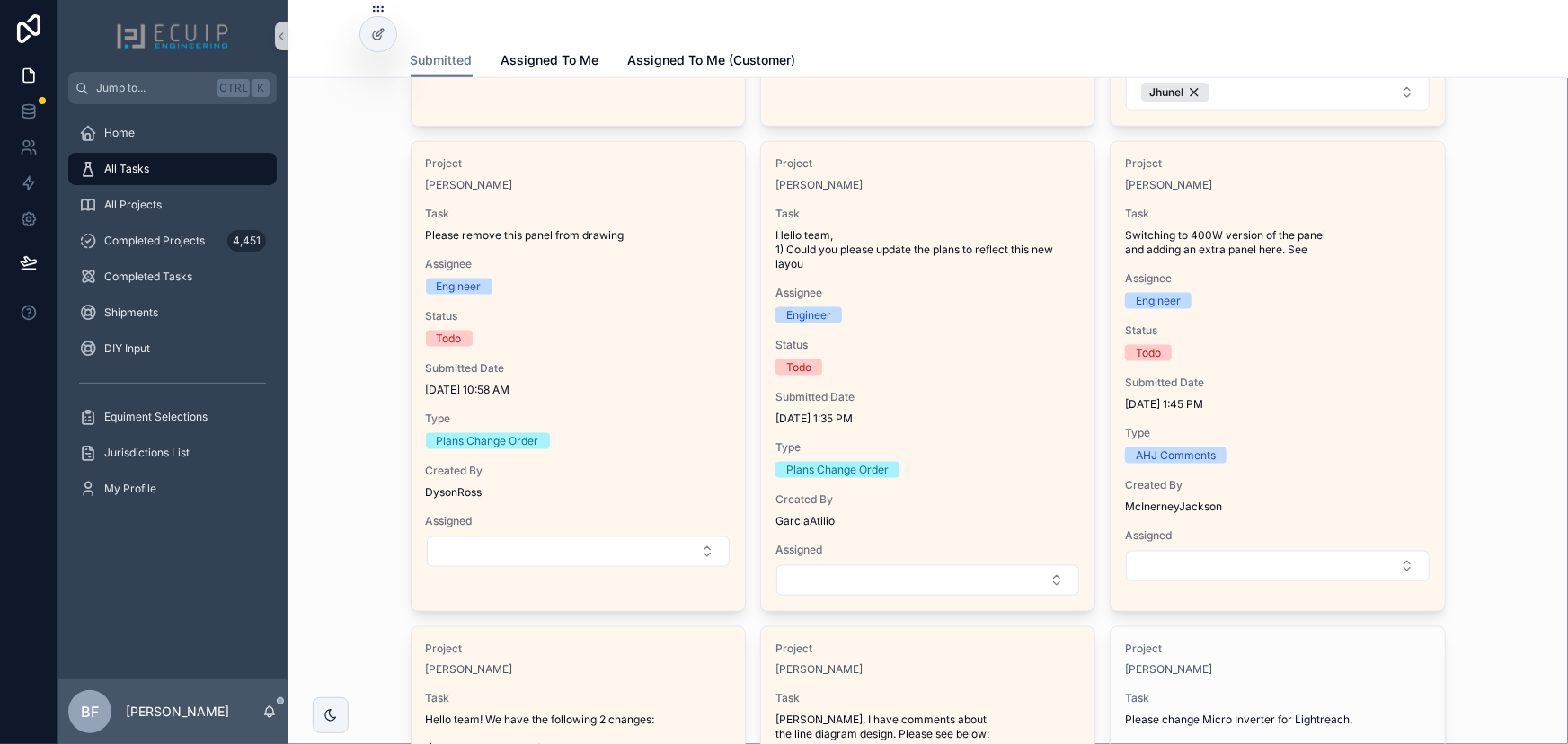
scroll to position [1061, 0]
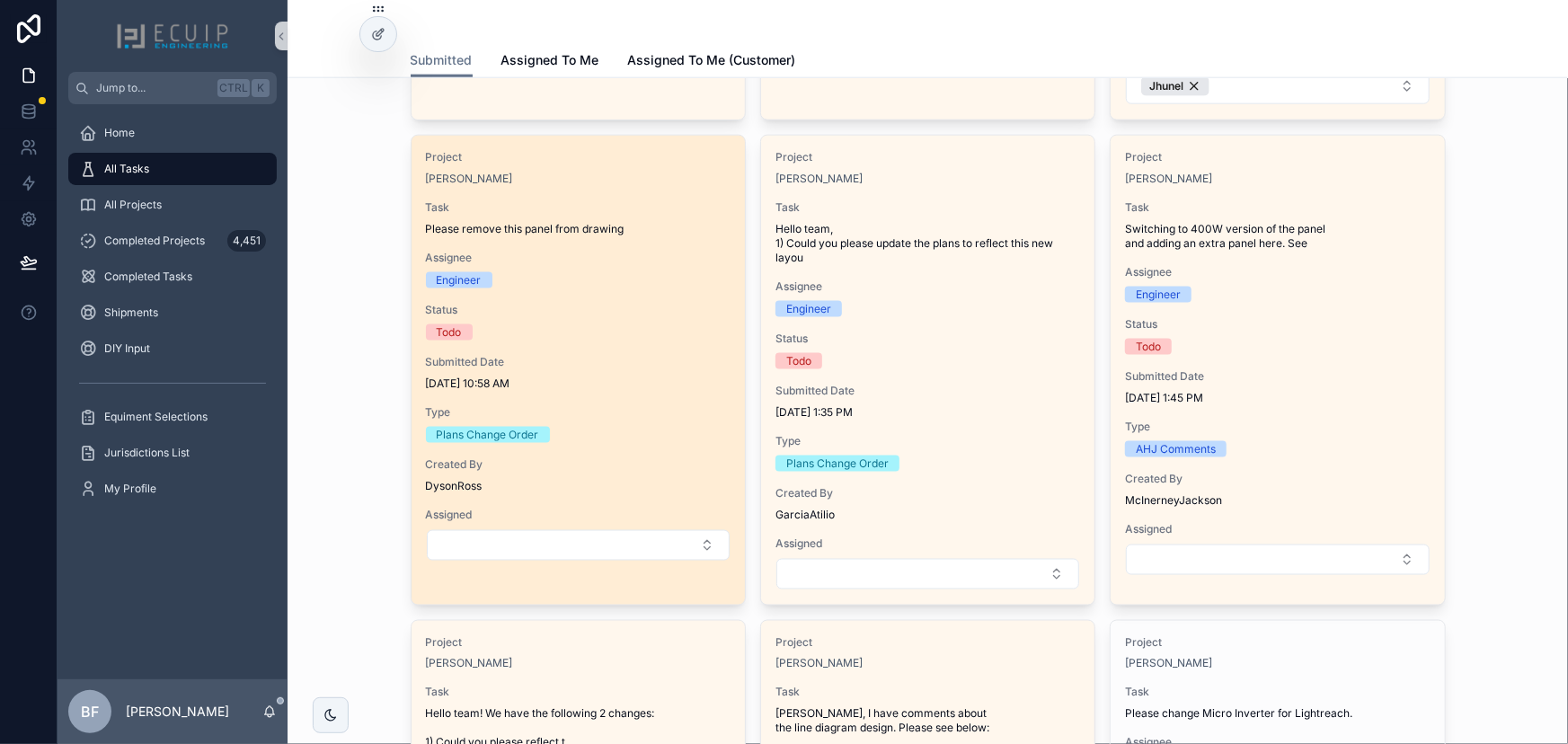
click at [572, 250] on span "Assignee" at bounding box center [577, 257] width 305 height 14
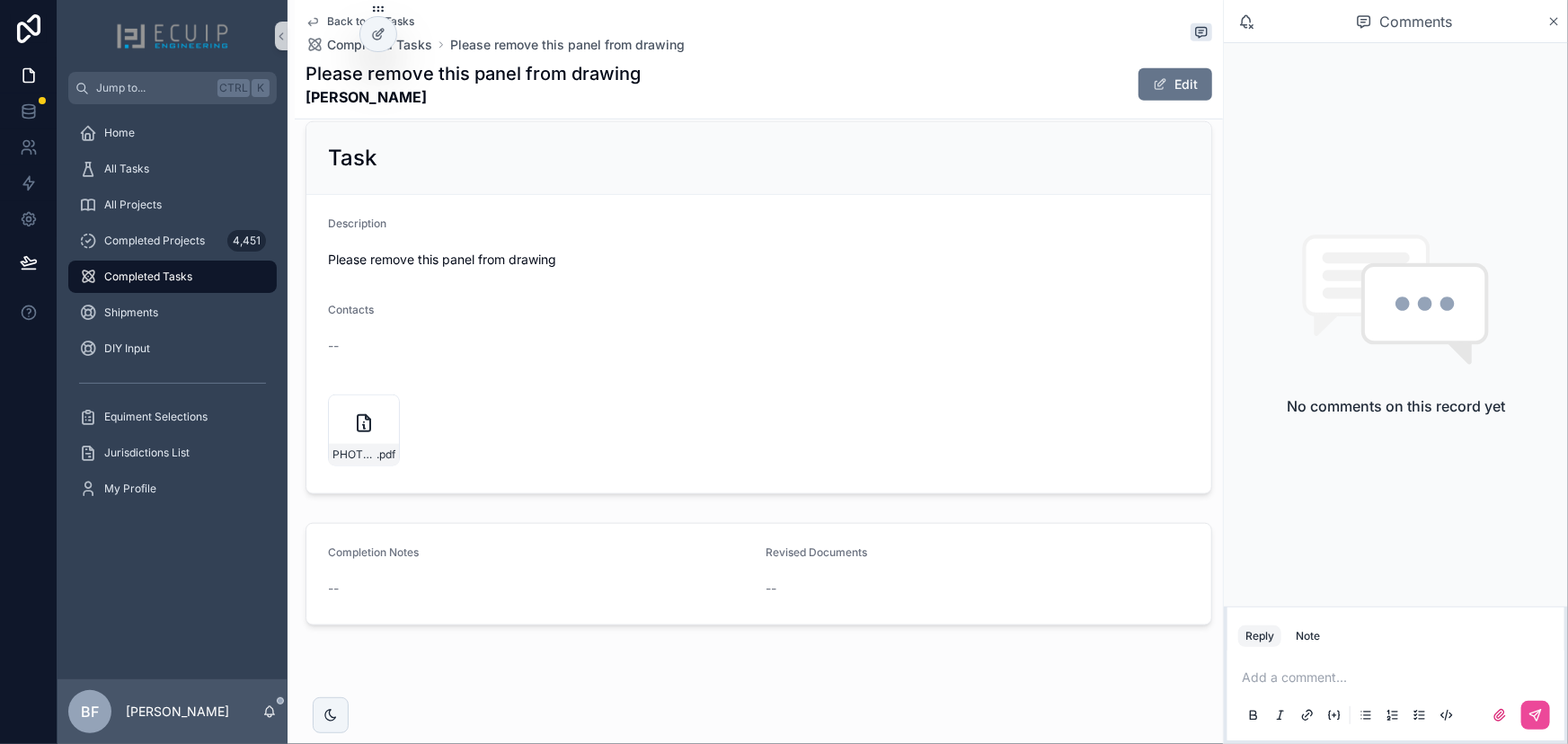
scroll to position [634, 0]
click at [368, 442] on div "PHOTO-2025-09-24-10-24-46.jpg .pdf" at bounding box center [364, 453] width 70 height 22
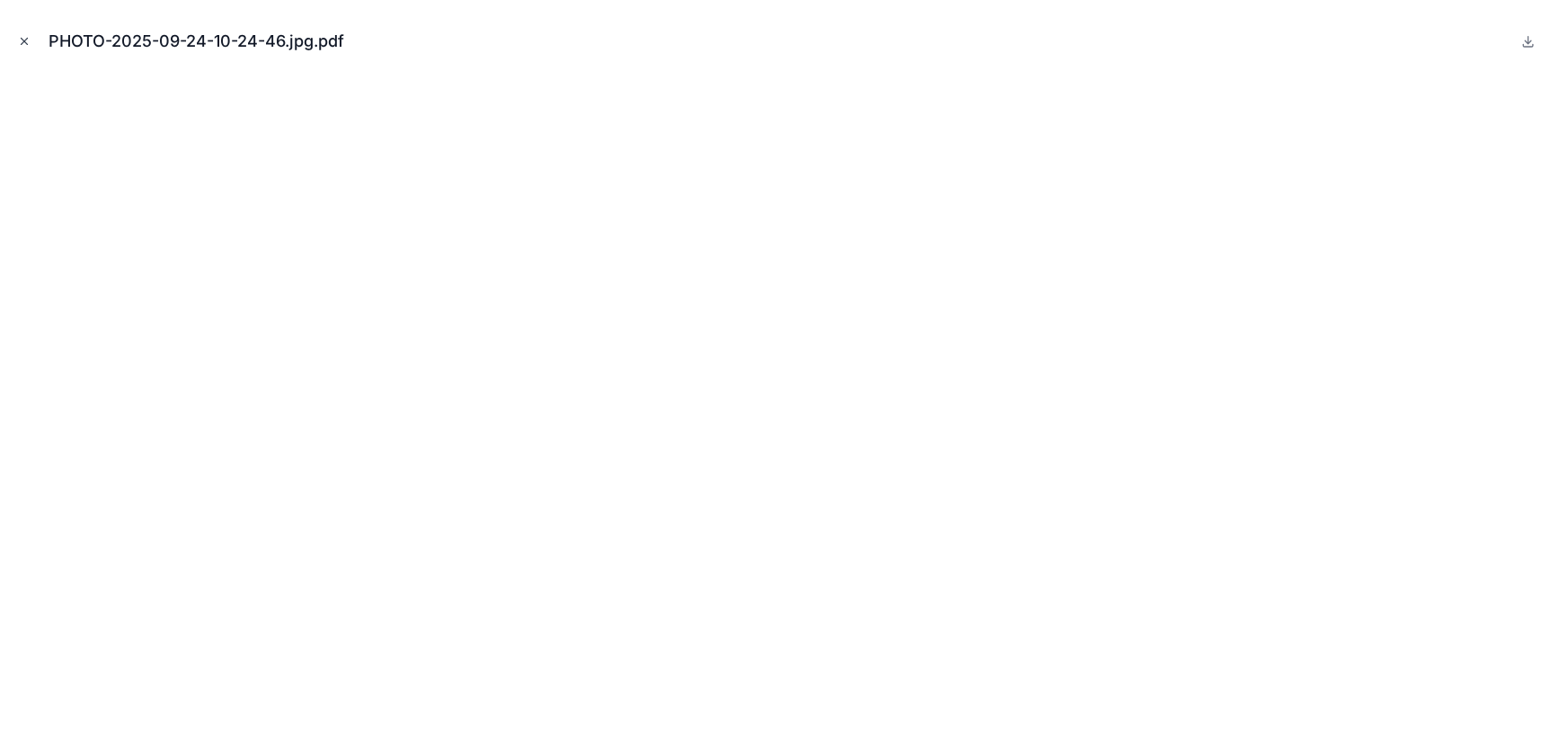
click at [27, 45] on icon "Close modal" at bounding box center [23, 40] width 12 height 12
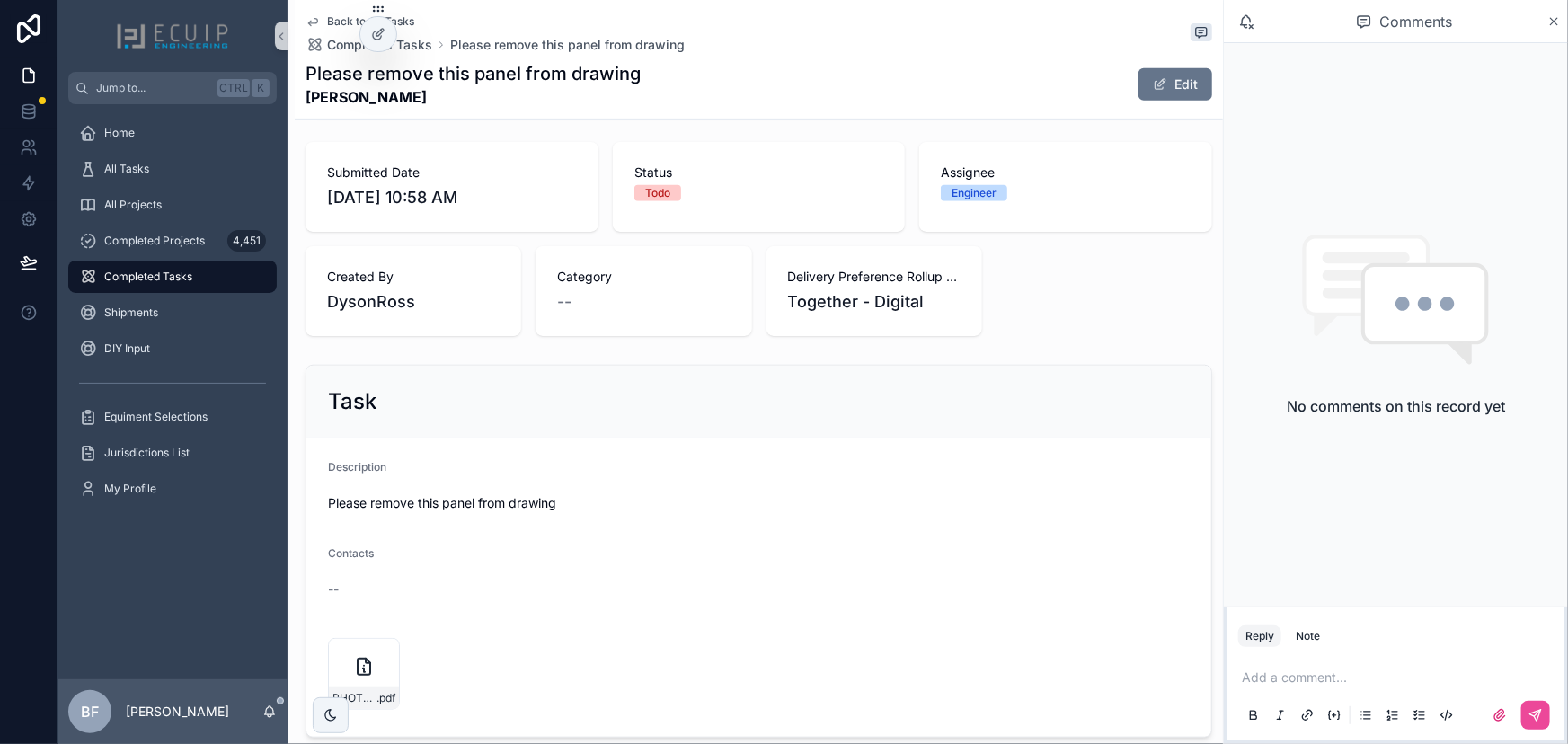
scroll to position [634, 0]
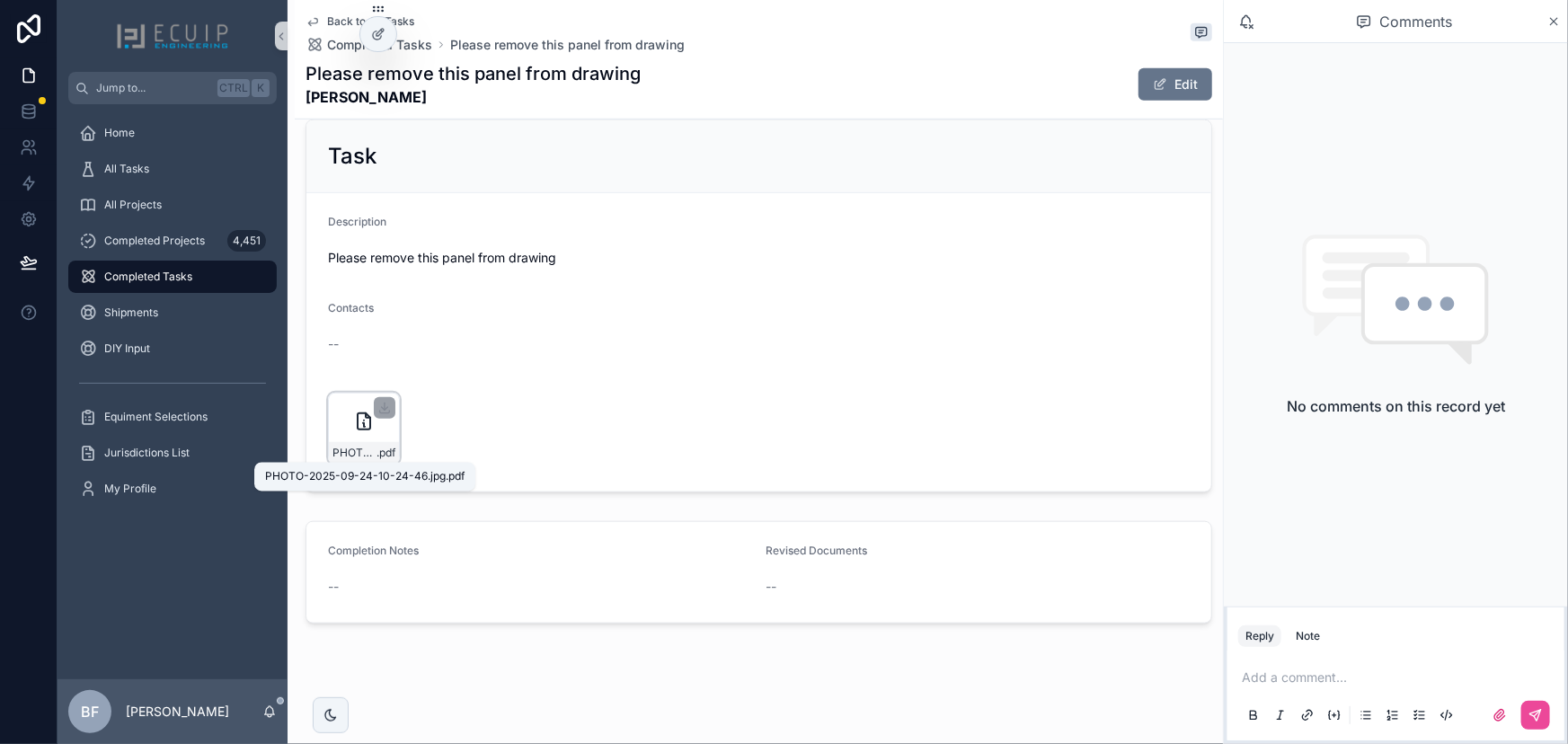
click at [377, 455] on span ".pdf" at bounding box center [386, 452] width 19 height 14
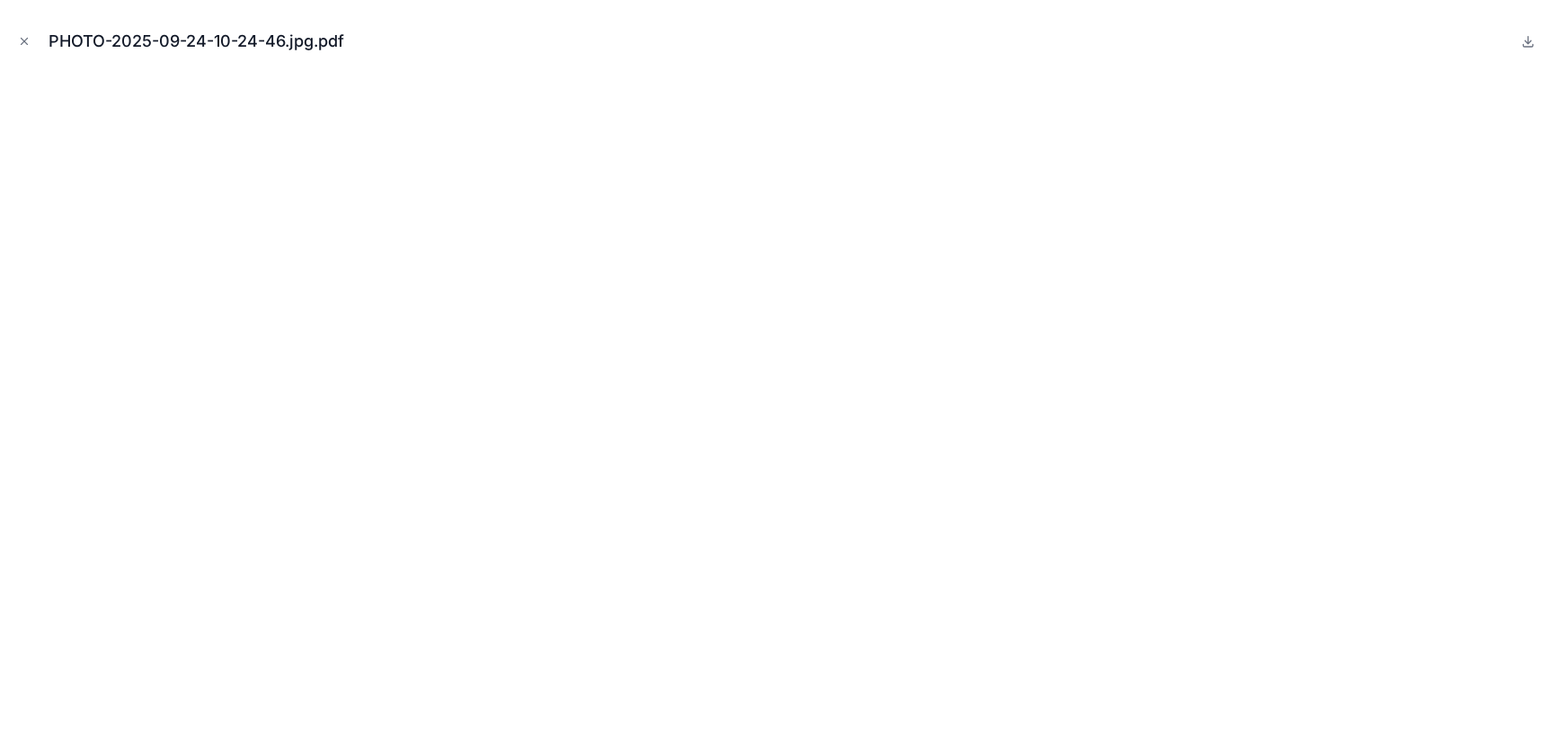
drag, startPoint x: 17, startPoint y: 40, endPoint x: 31, endPoint y: 44, distance: 14.6
click at [22, 41] on icon "Close modal" at bounding box center [23, 40] width 12 height 12
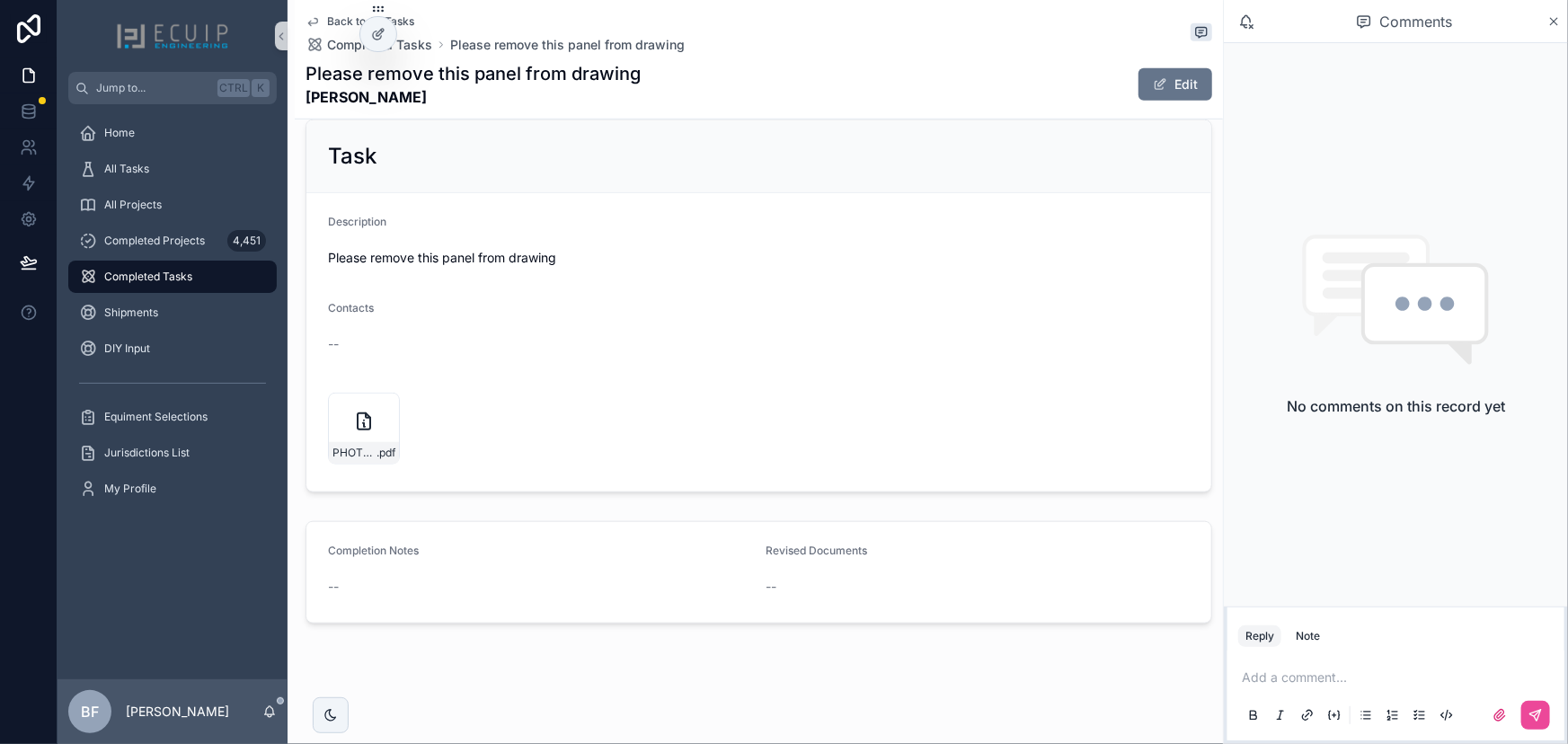
click at [1381, 678] on p "scrollable content" at bounding box center [1399, 677] width 315 height 18
drag, startPoint x: 409, startPoint y: 97, endPoint x: 296, endPoint y: 96, distance: 113.0
click at [296, 96] on div "Back to All Tasks Completed Tasks Please remove this panel from drawing Please …" at bounding box center [758, 59] width 928 height 119
copy strong "Wendy Collins"
click at [716, 257] on span "Please remove this panel from drawing" at bounding box center [758, 258] width 861 height 18
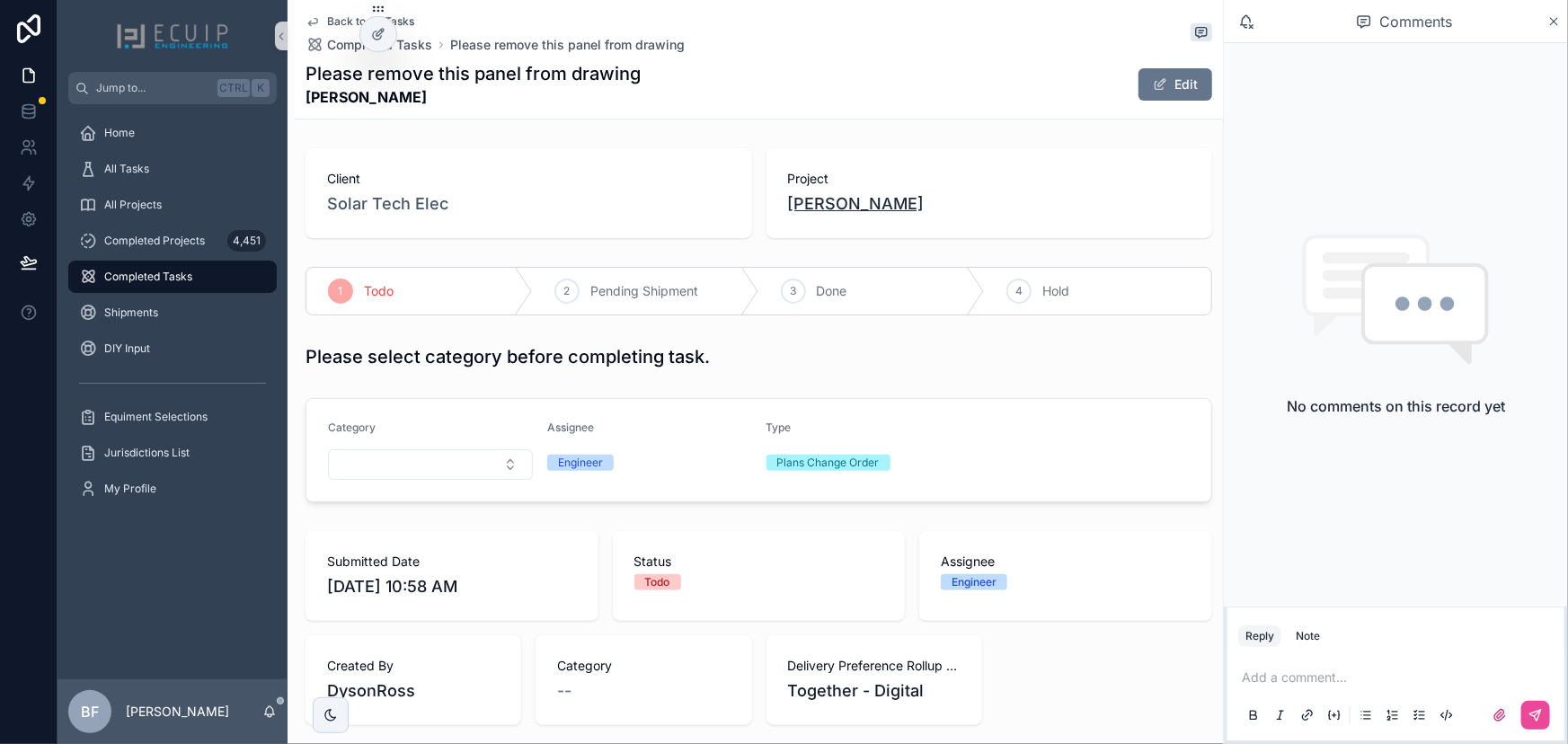
click at [832, 197] on span "Wendy Collins" at bounding box center [857, 203] width 137 height 25
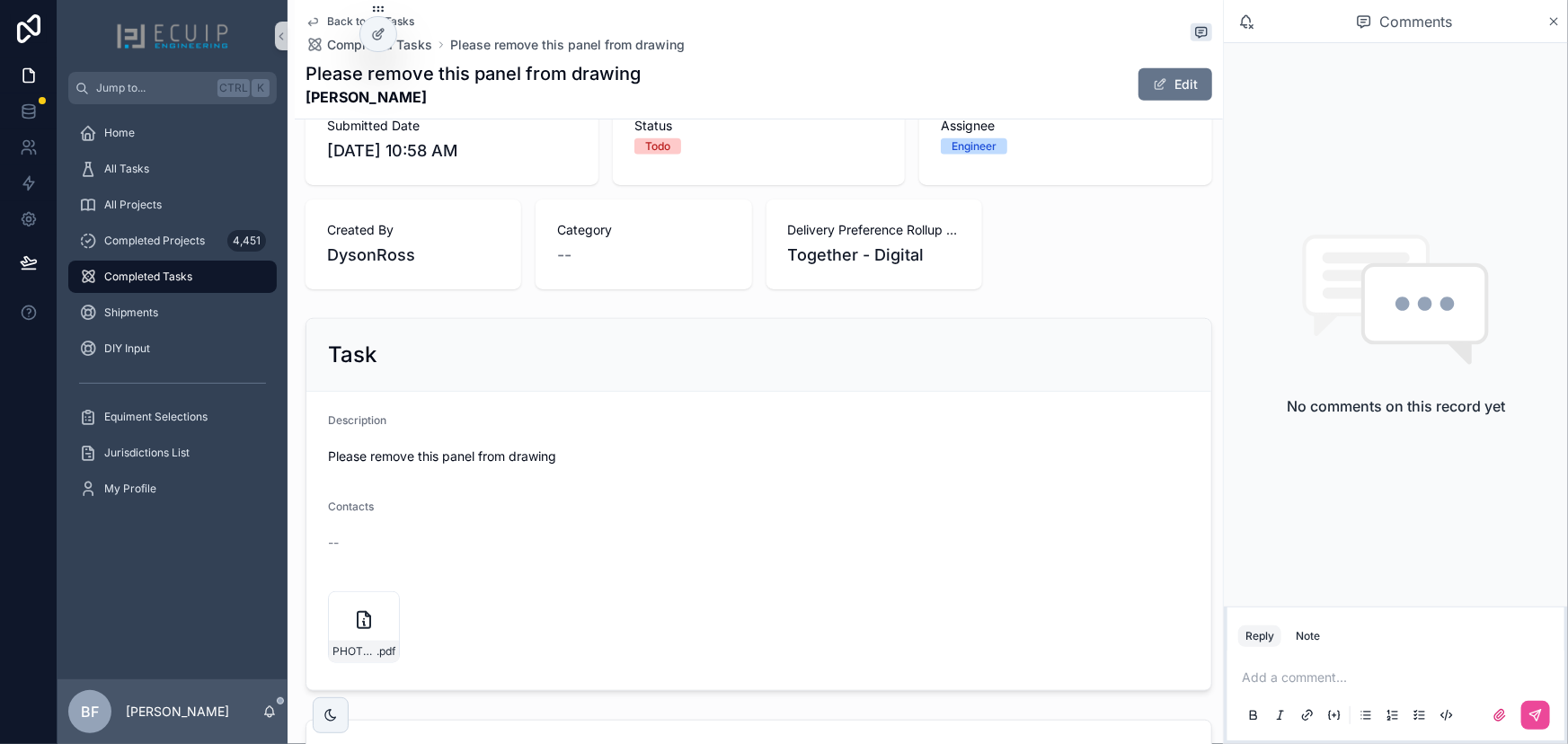
scroll to position [634, 0]
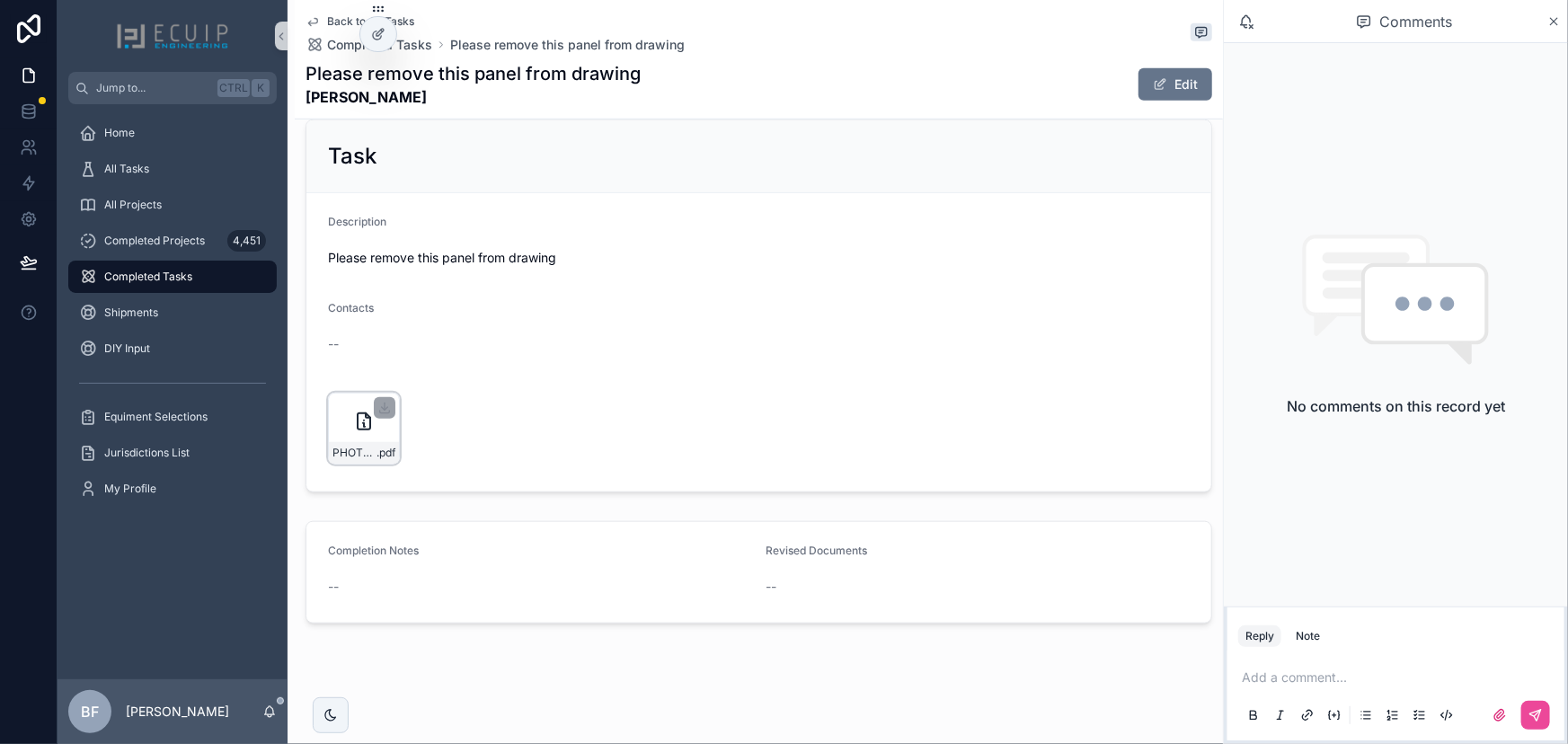
click at [345, 446] on span "PHOTO-2025-09-24-10-24-46.jpg" at bounding box center [354, 452] width 44 height 14
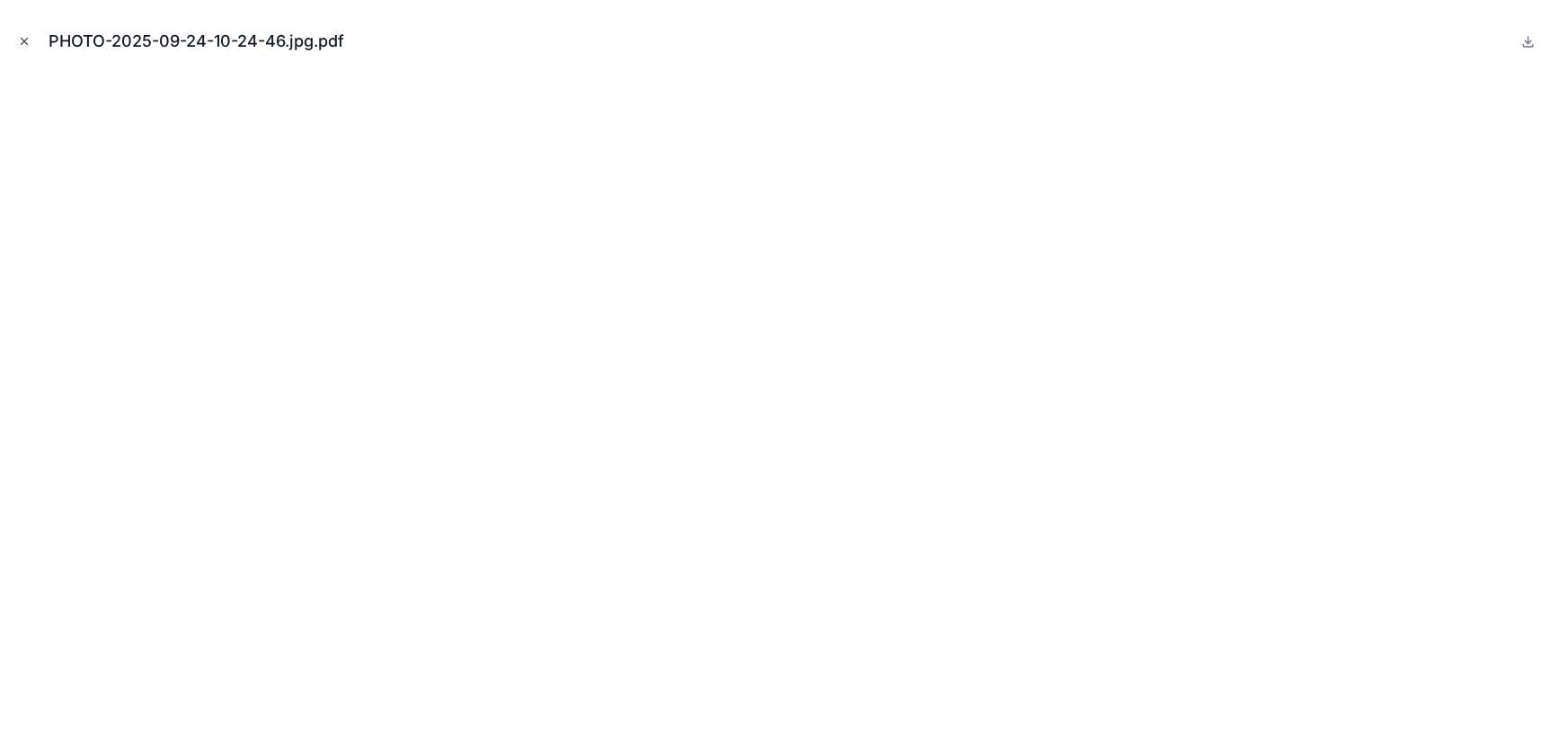
click at [20, 45] on icon "Close modal" at bounding box center [23, 40] width 12 height 12
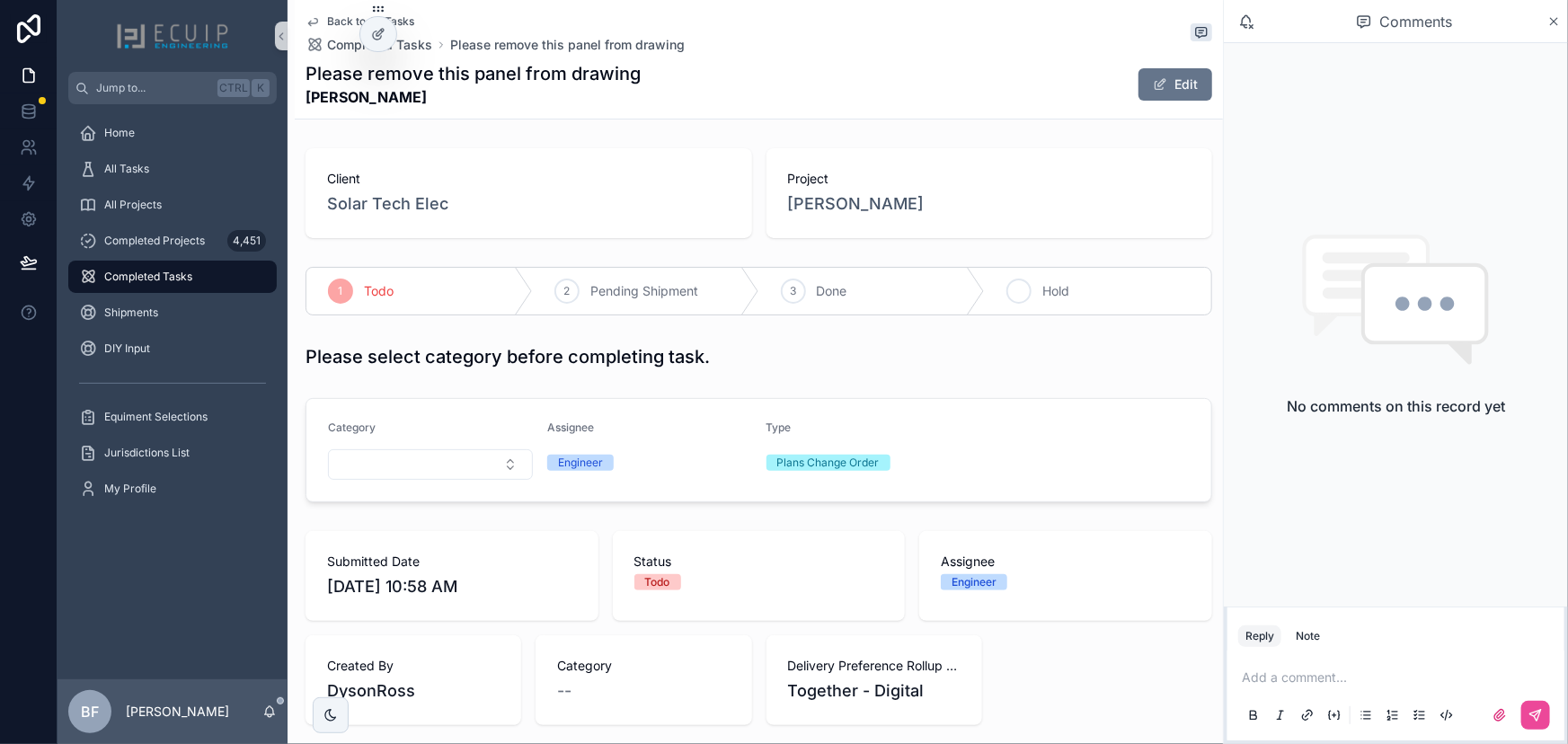
click at [1058, 301] on div "4 Hold" at bounding box center [1098, 291] width 227 height 47
click at [171, 167] on div "All Tasks" at bounding box center [172, 169] width 187 height 29
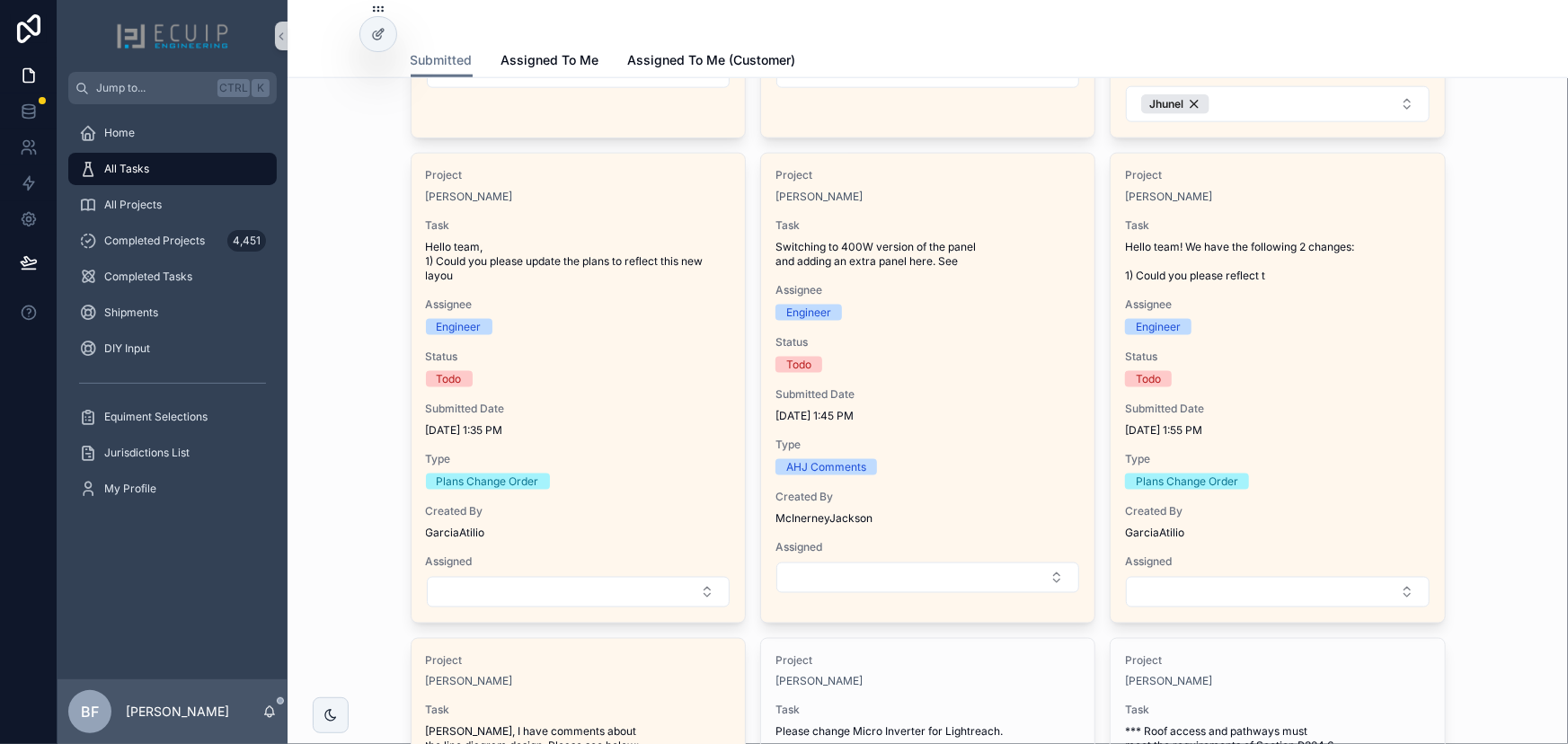
scroll to position [1061, 0]
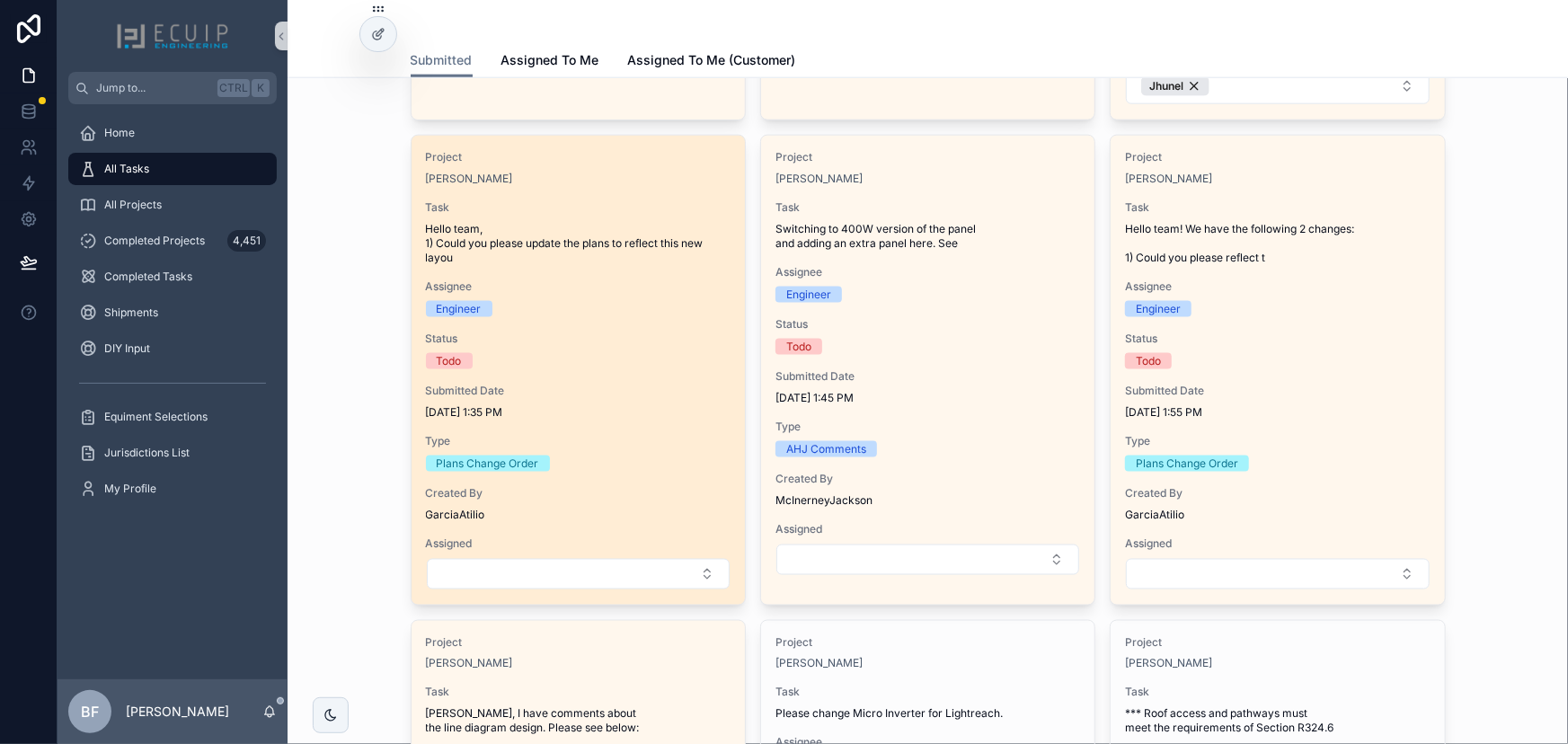
click at [675, 279] on span "Assignee" at bounding box center [577, 286] width 305 height 14
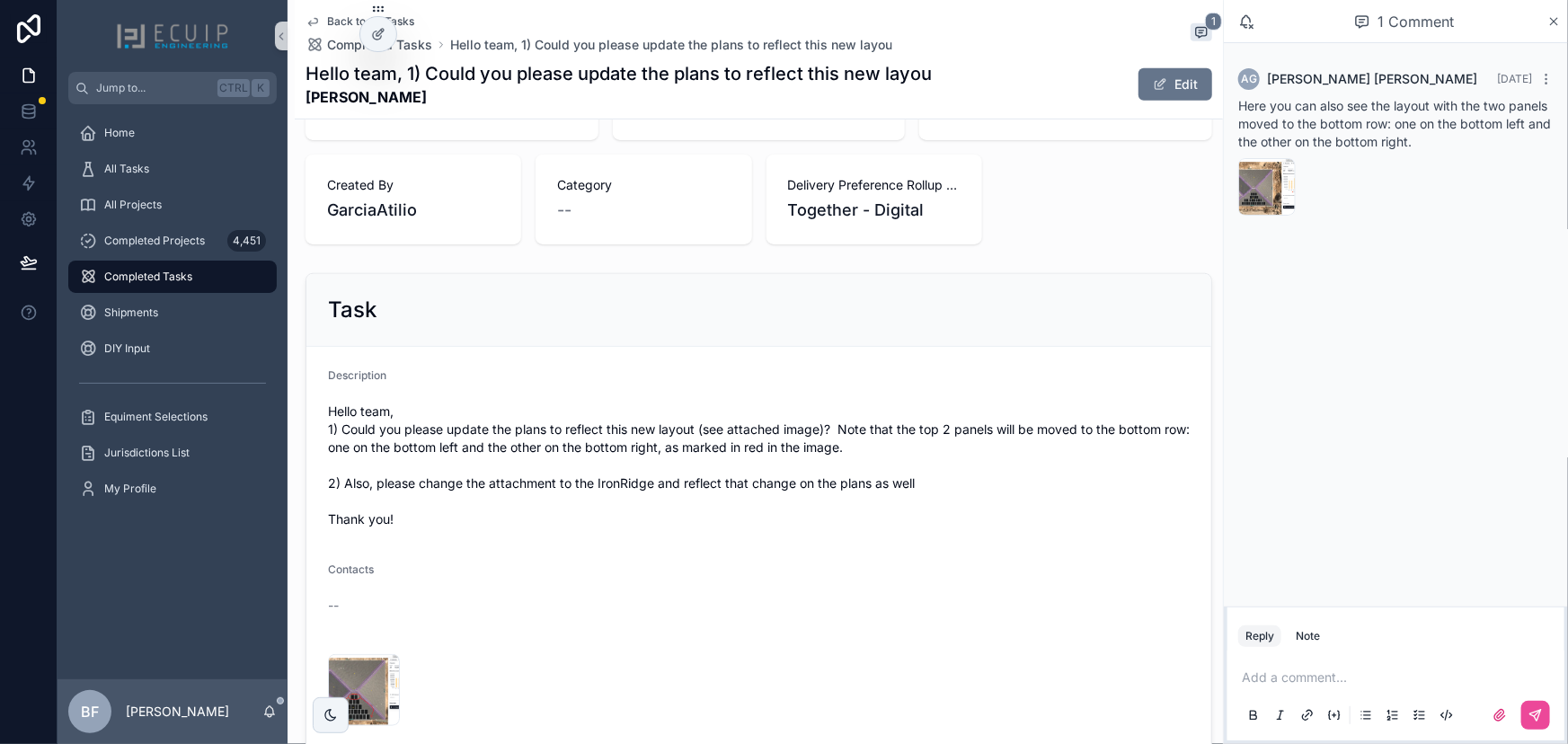
scroll to position [489, 0]
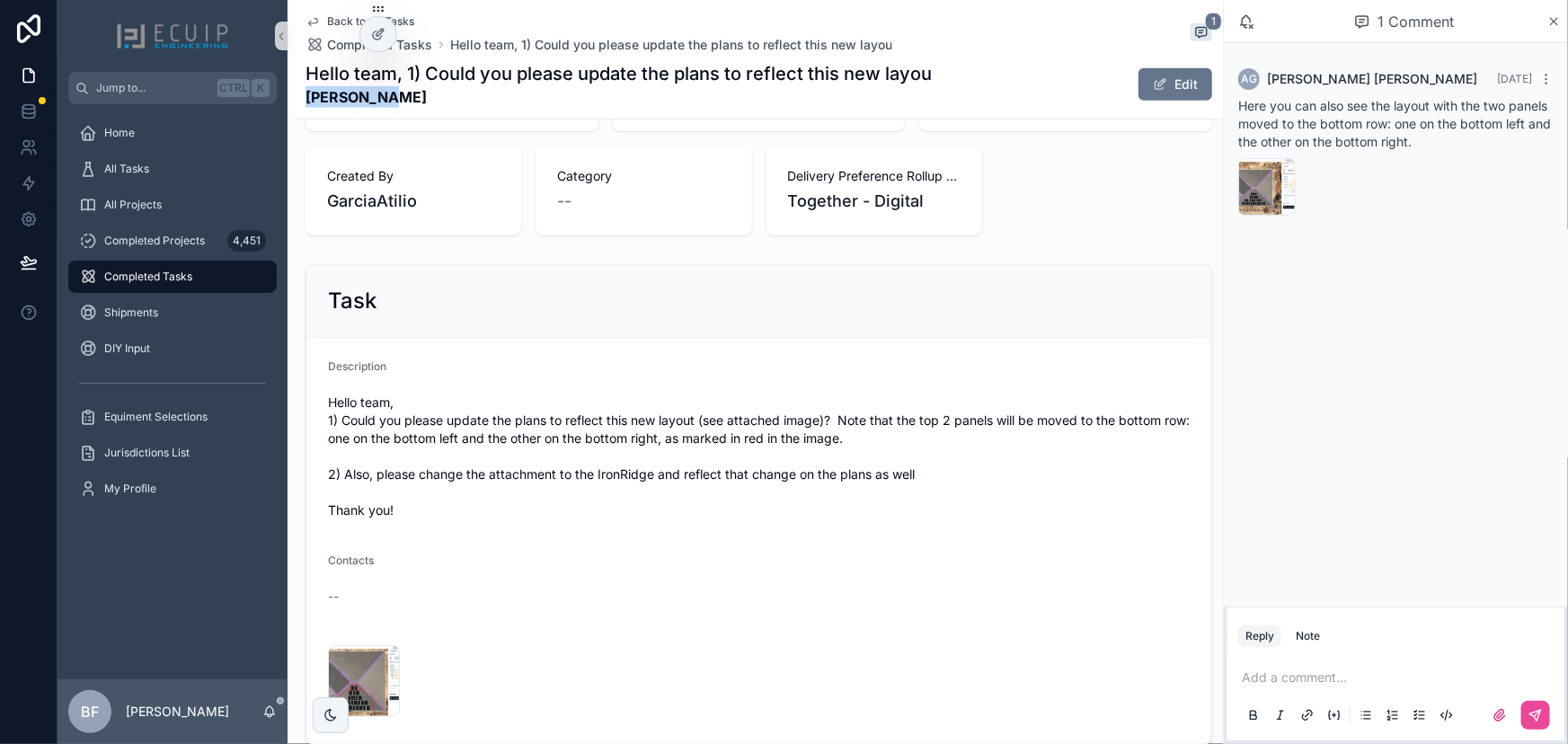
drag, startPoint x: 365, startPoint y: 97, endPoint x: 299, endPoint y: 112, distance: 67.7
click at [299, 112] on div "Back to All Tasks Completed Tasks Hello team, 1) Could you please update the pl…" at bounding box center [758, 59] width 928 height 119
copy strong "Ruiguo Liu"
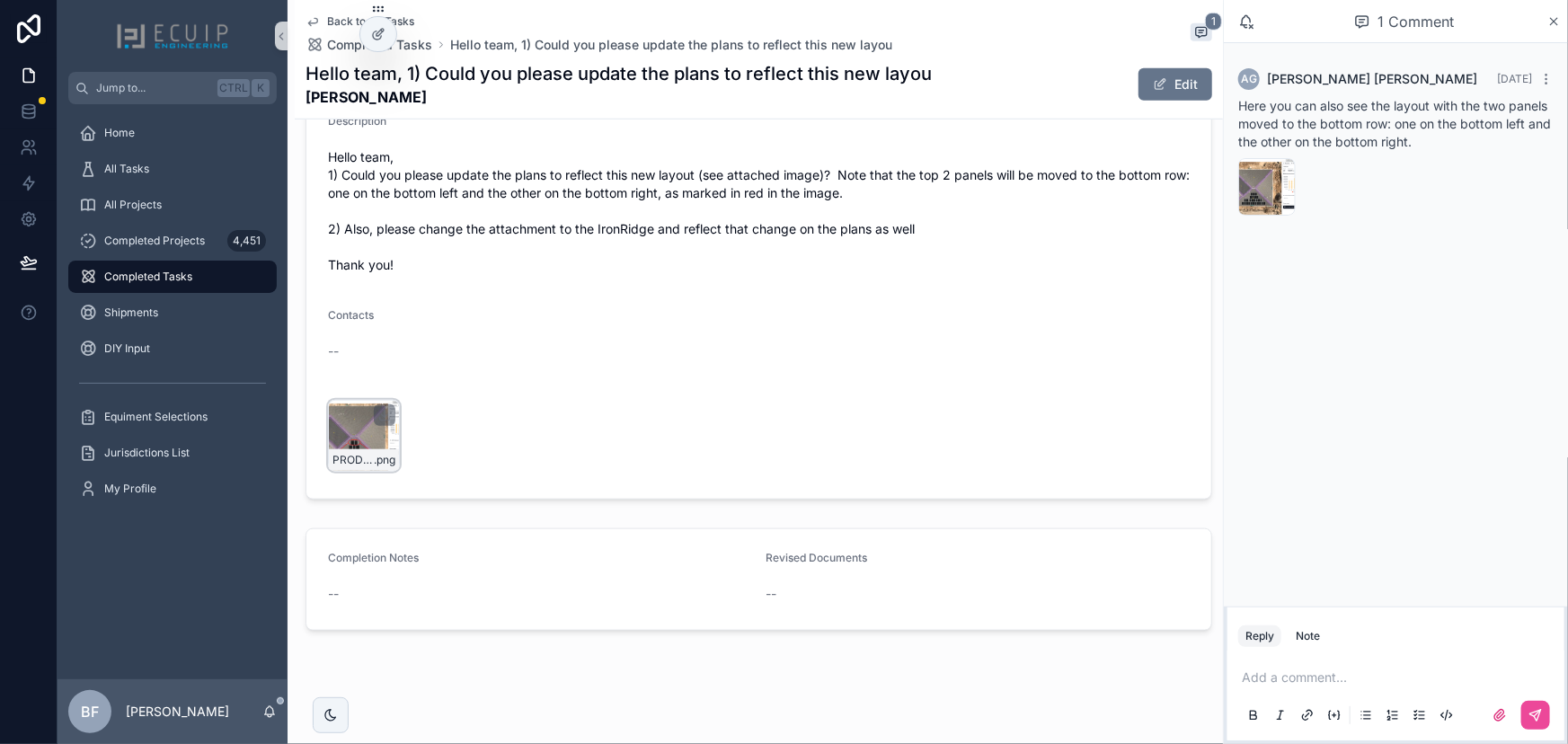
click at [351, 443] on div "PRODUCTION-REPORT_mod-(1)-(1) .png" at bounding box center [364, 436] width 72 height 72
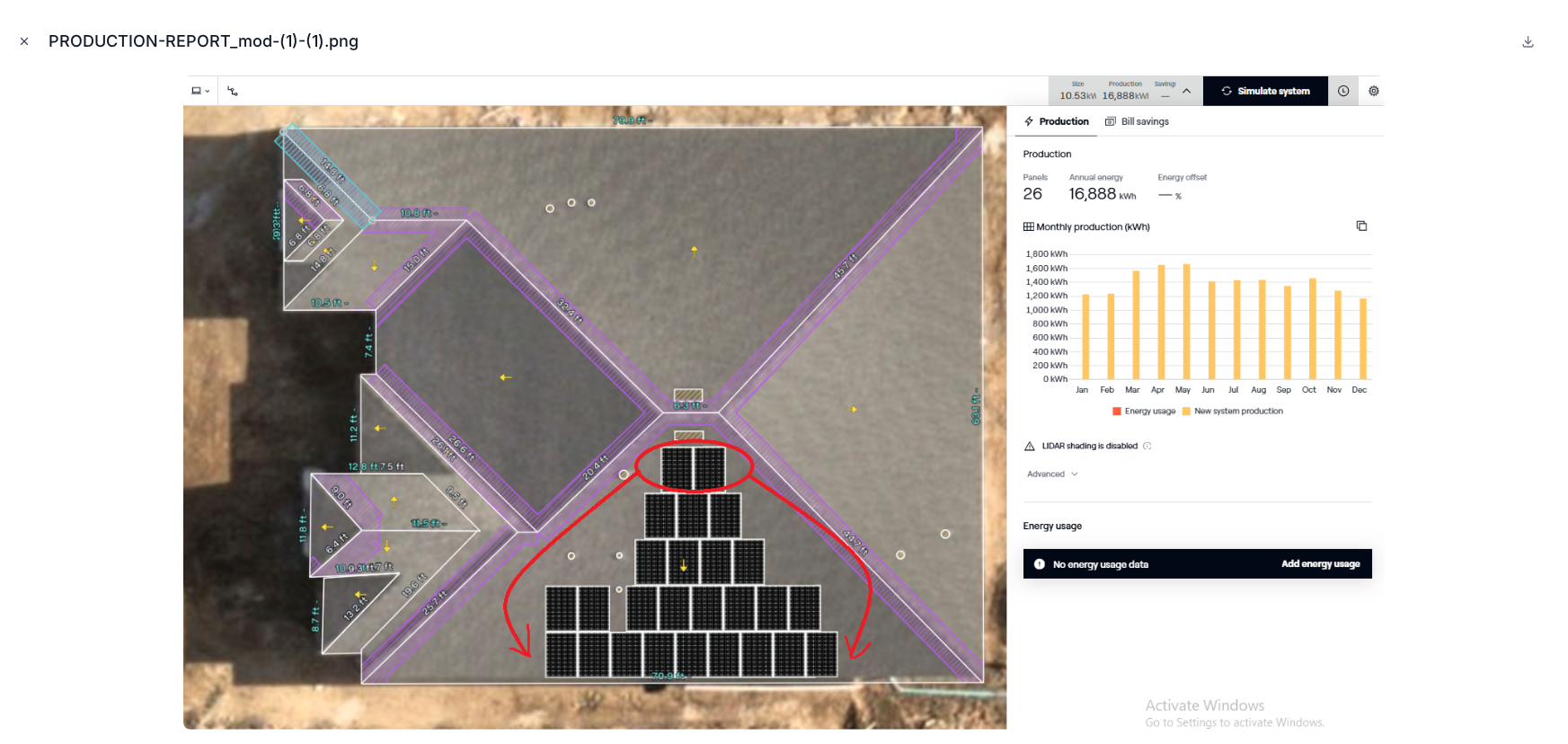
click at [18, 40] on icon "Close modal" at bounding box center [23, 40] width 12 height 12
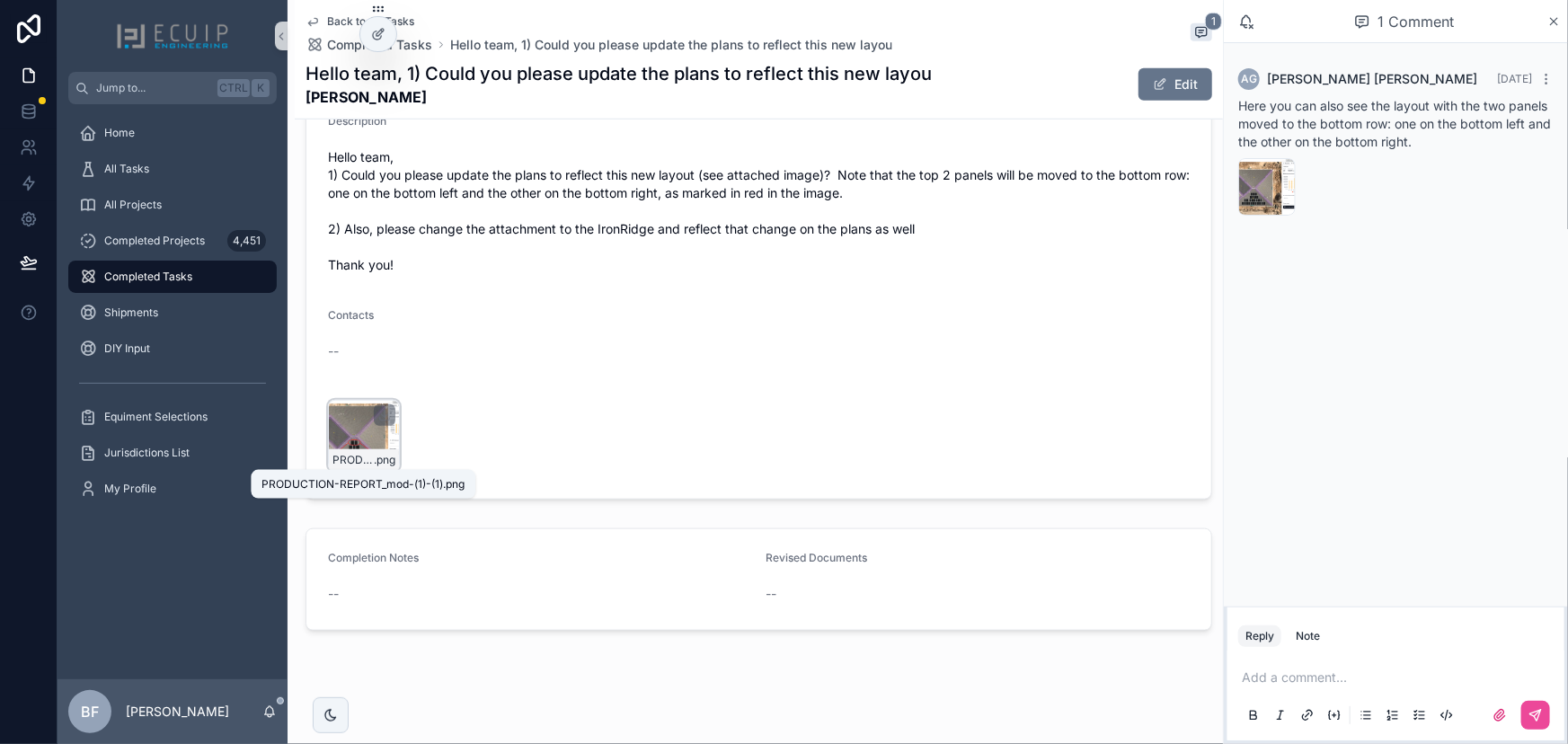
click at [356, 453] on span "PRODUCTION-REPORT_mod-(1)-(1)" at bounding box center [353, 459] width 41 height 14
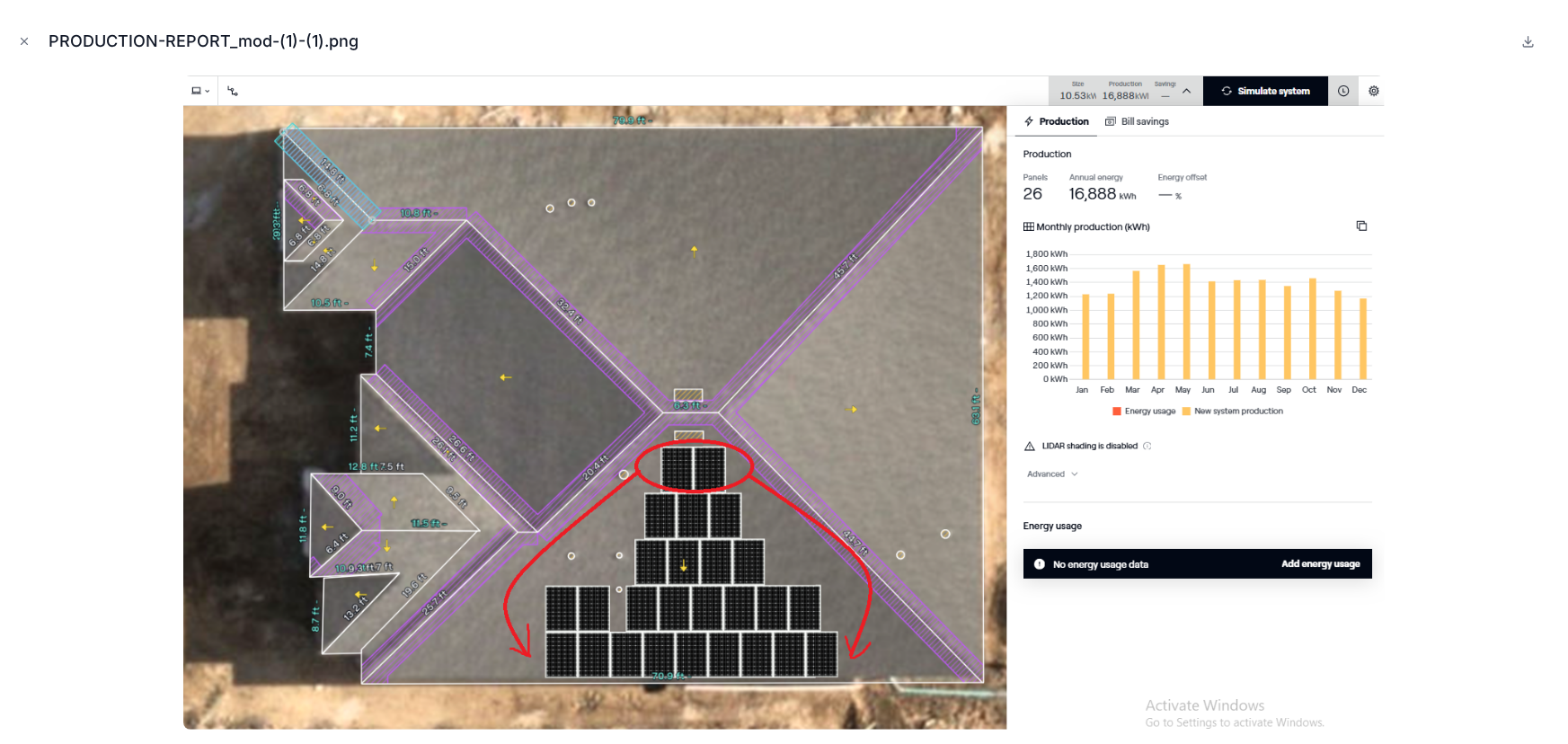
click at [29, 42] on icon "Close modal" at bounding box center [23, 40] width 12 height 12
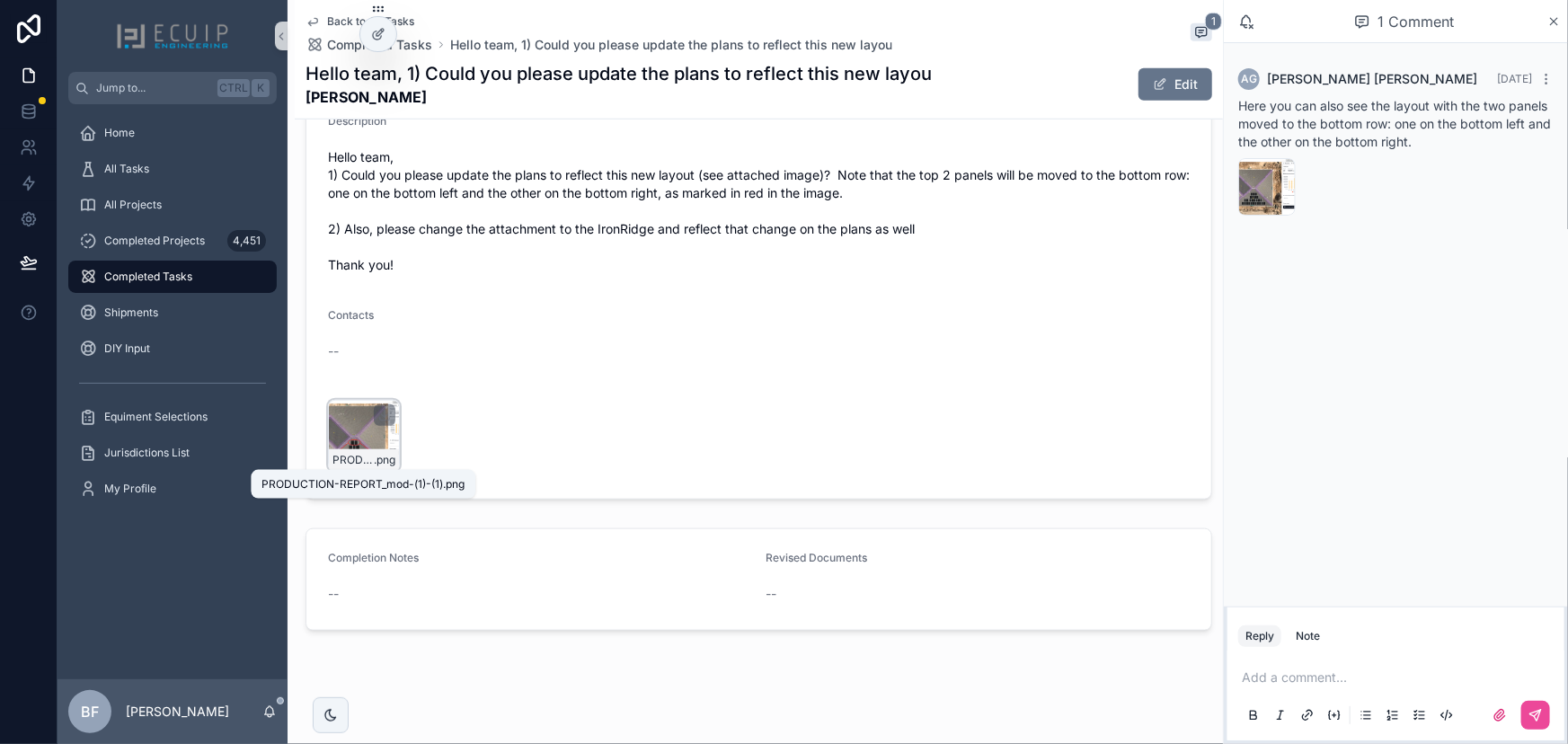
click at [355, 454] on span "PRODUCTION-REPORT_mod-(1)-(1)" at bounding box center [353, 459] width 41 height 14
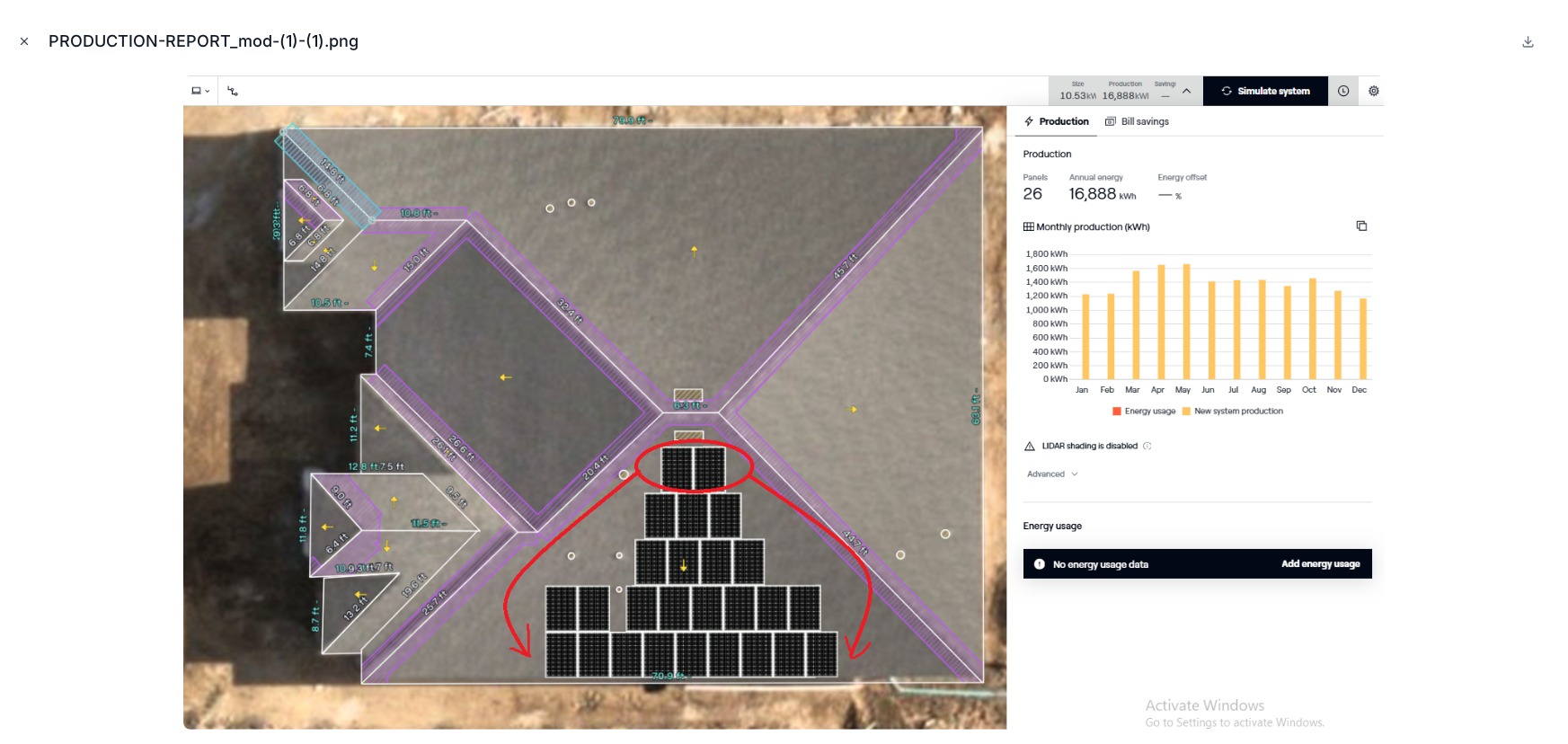
click at [26, 37] on icon "Close modal" at bounding box center [23, 40] width 12 height 12
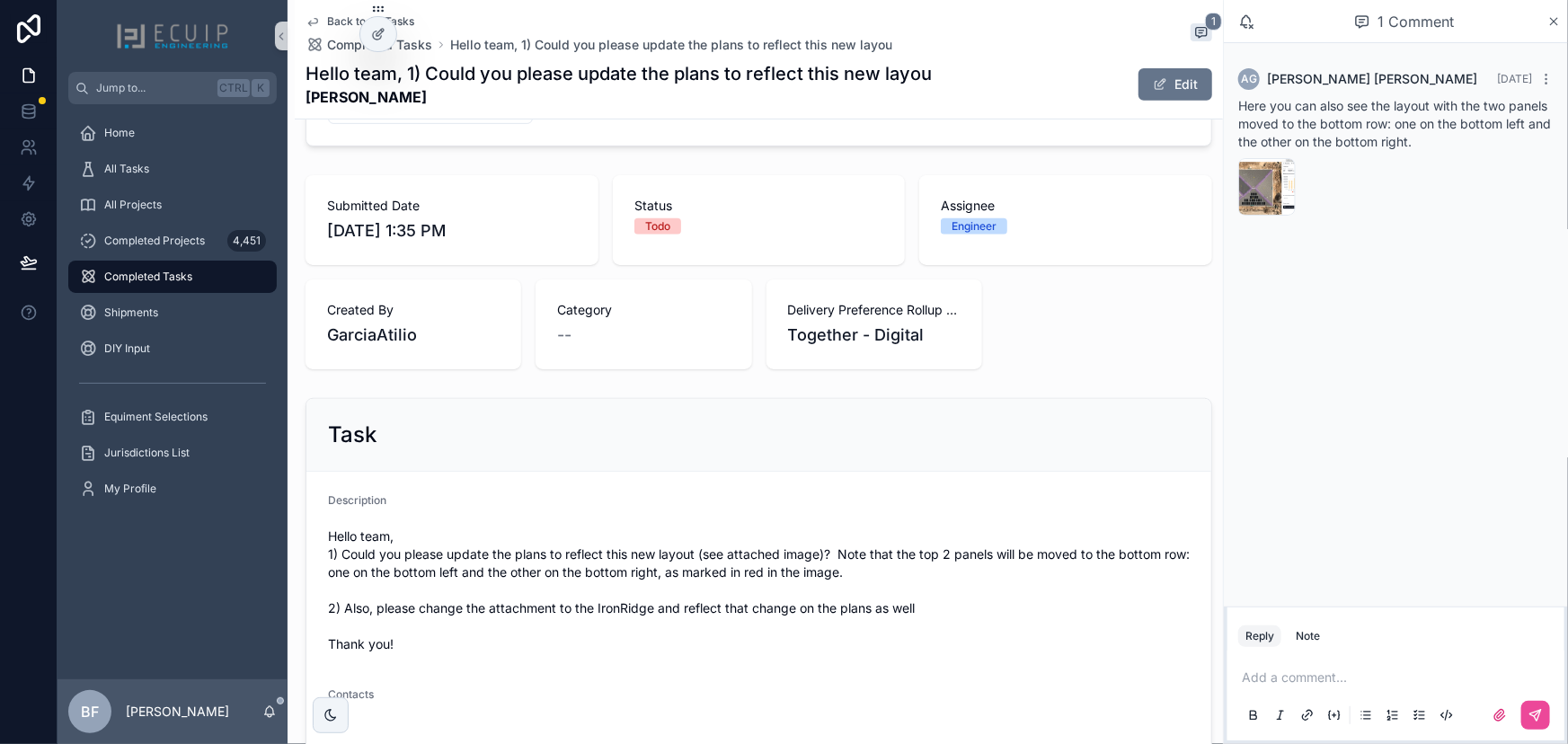
scroll to position [81, 0]
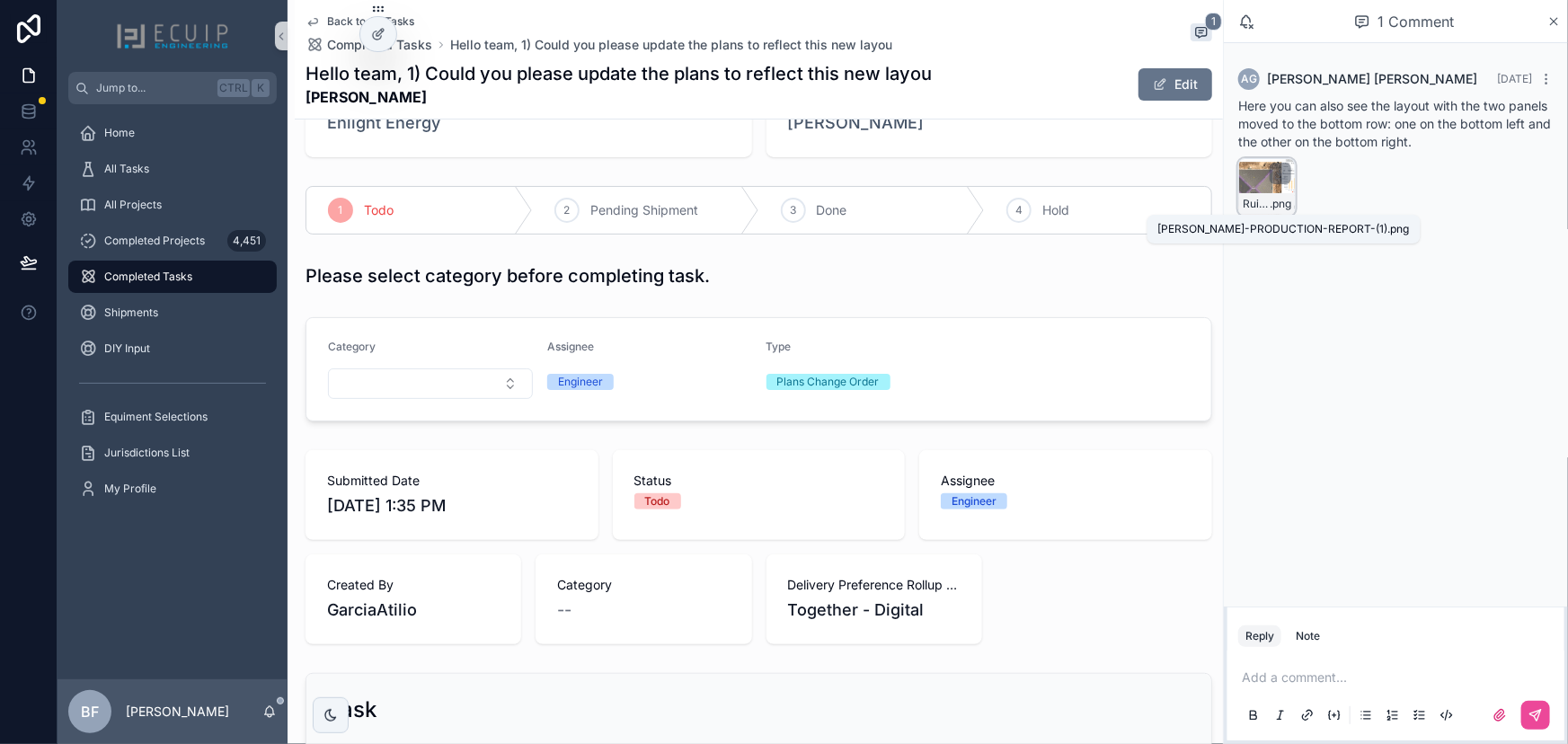
click at [1254, 198] on span "Ruiguo-Liu-PRODUCTION-REPORT-(1)" at bounding box center [1256, 203] width 27 height 14
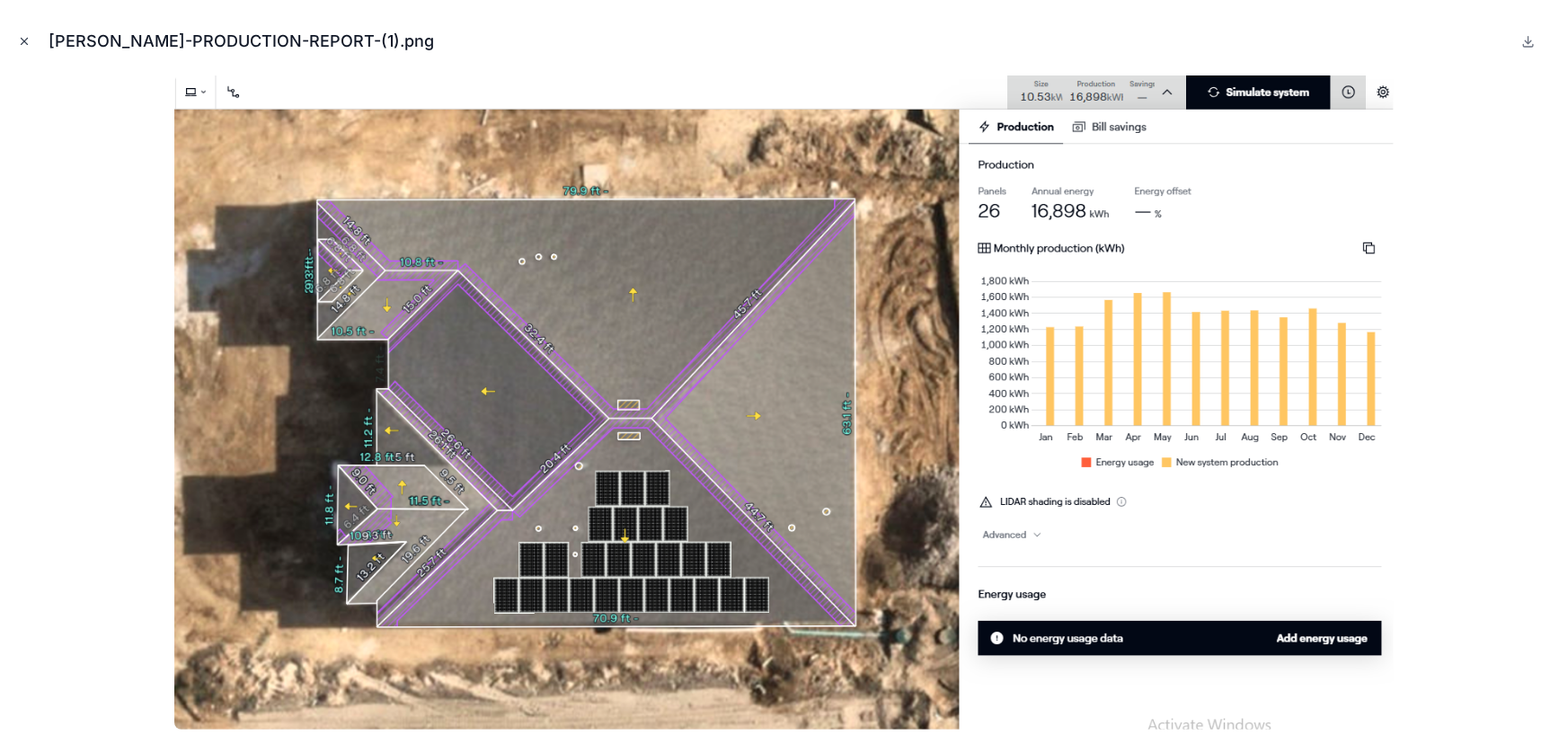
click at [19, 44] on icon "Close modal" at bounding box center [23, 40] width 12 height 12
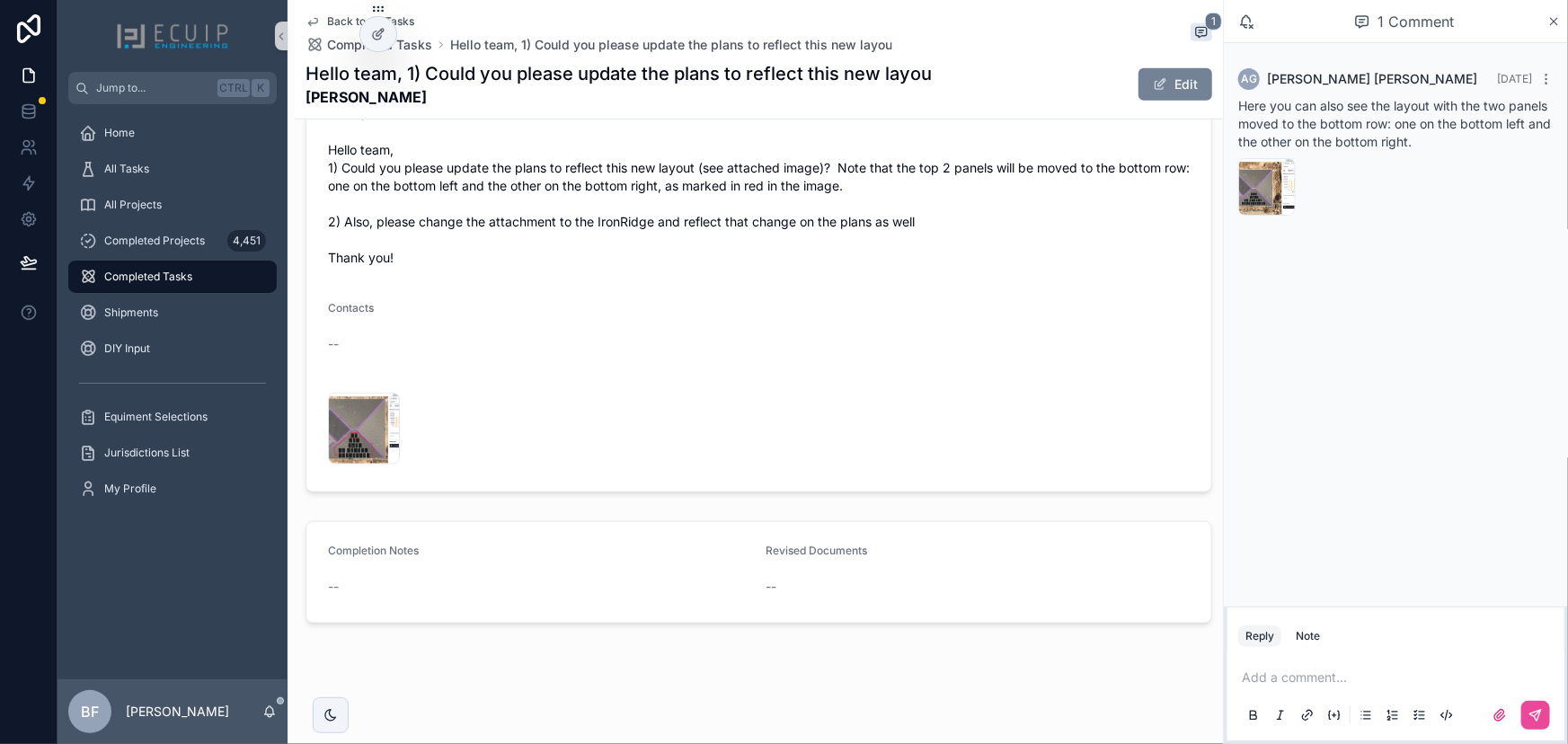
click at [1155, 81] on span "scrollable content" at bounding box center [1159, 83] width 14 height 14
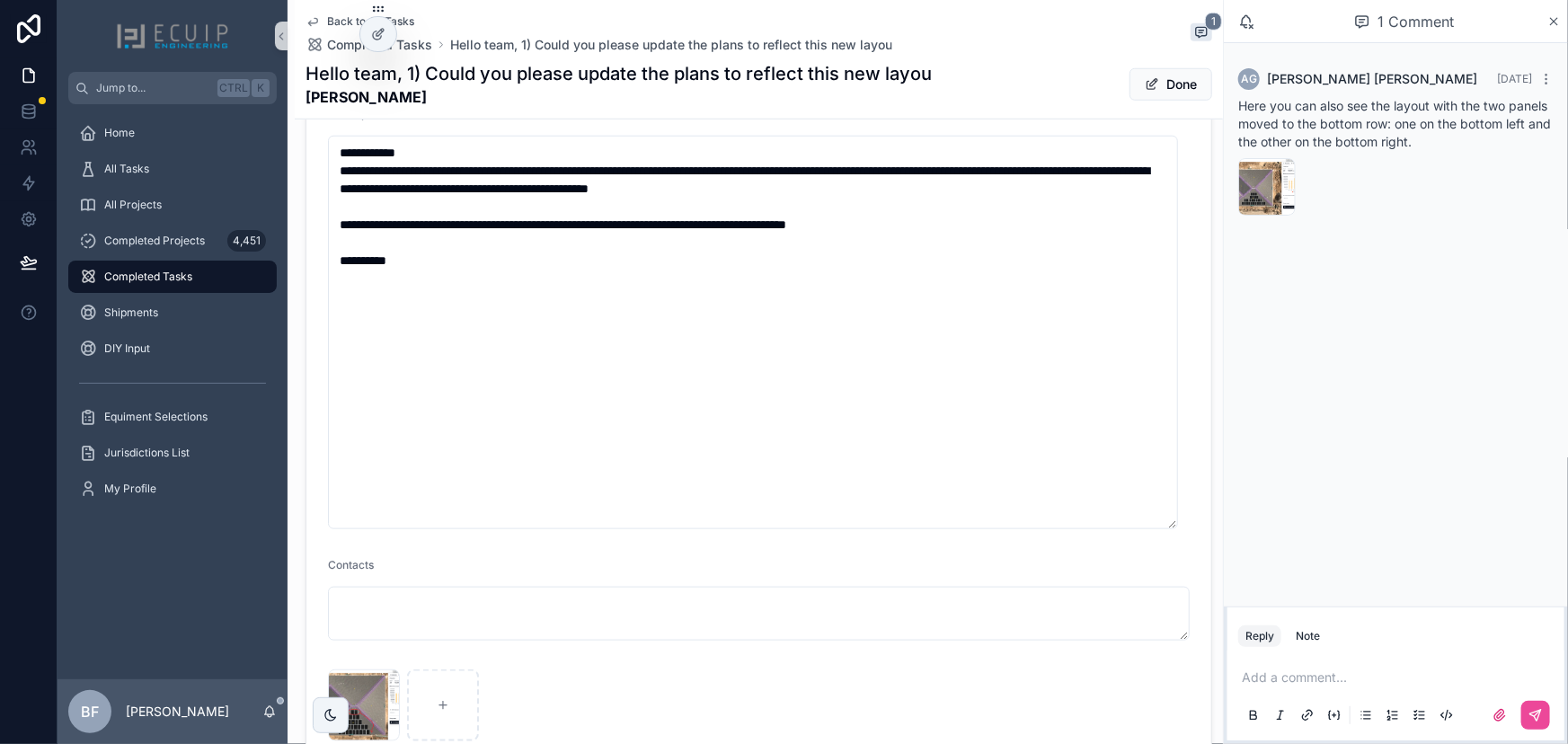
scroll to position [1060, 0]
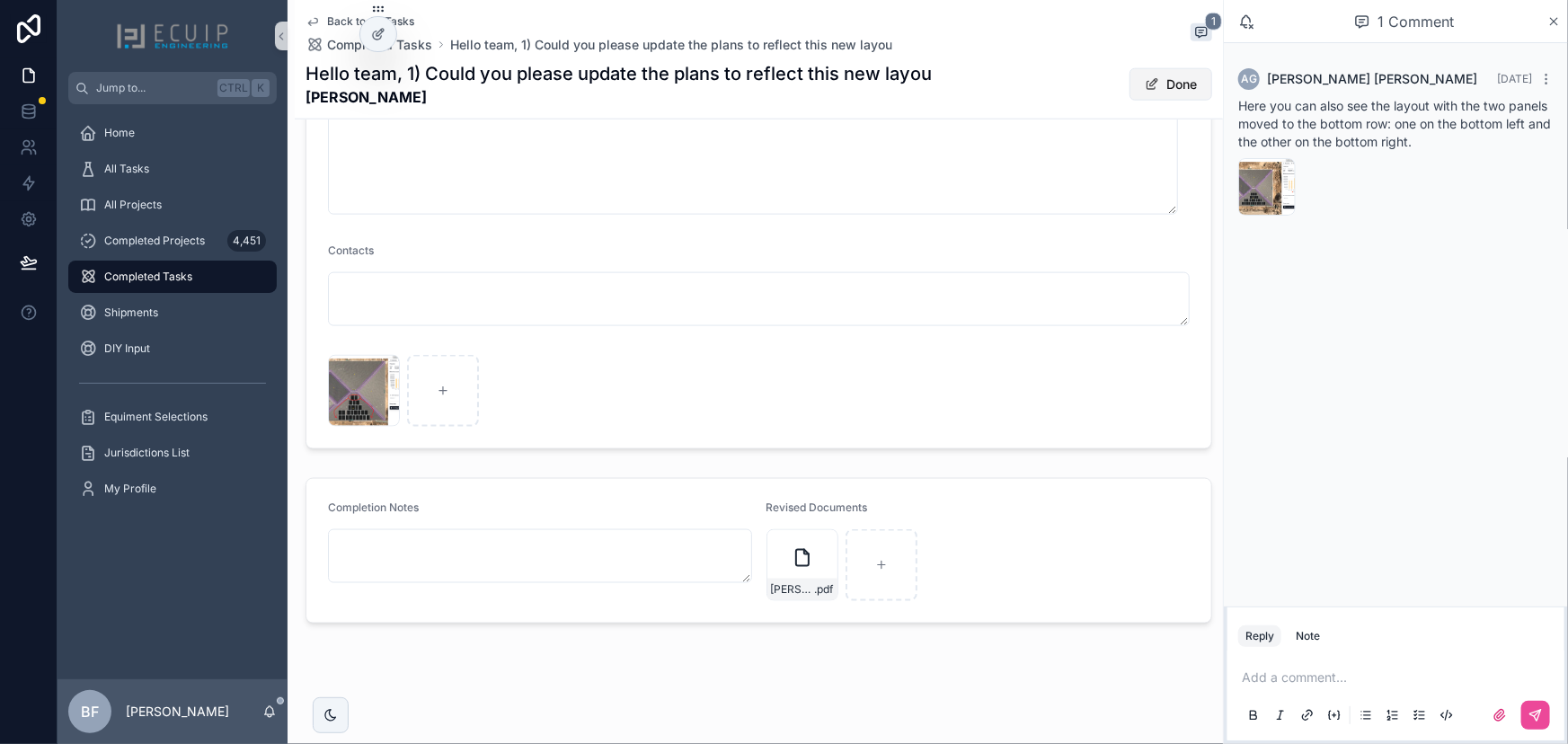
click at [1129, 76] on button "Done" at bounding box center [1171, 84] width 82 height 33
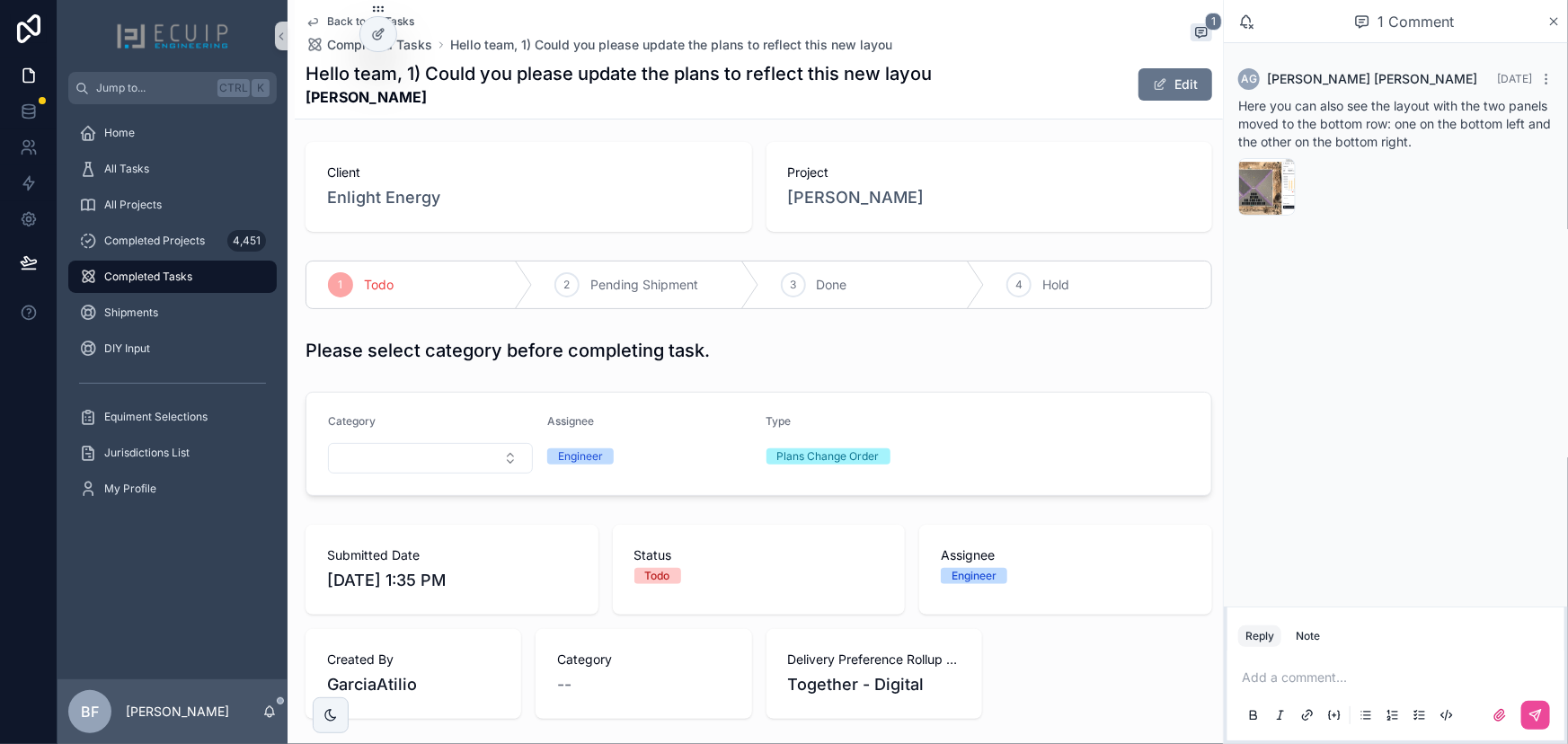
scroll to position [0, 0]
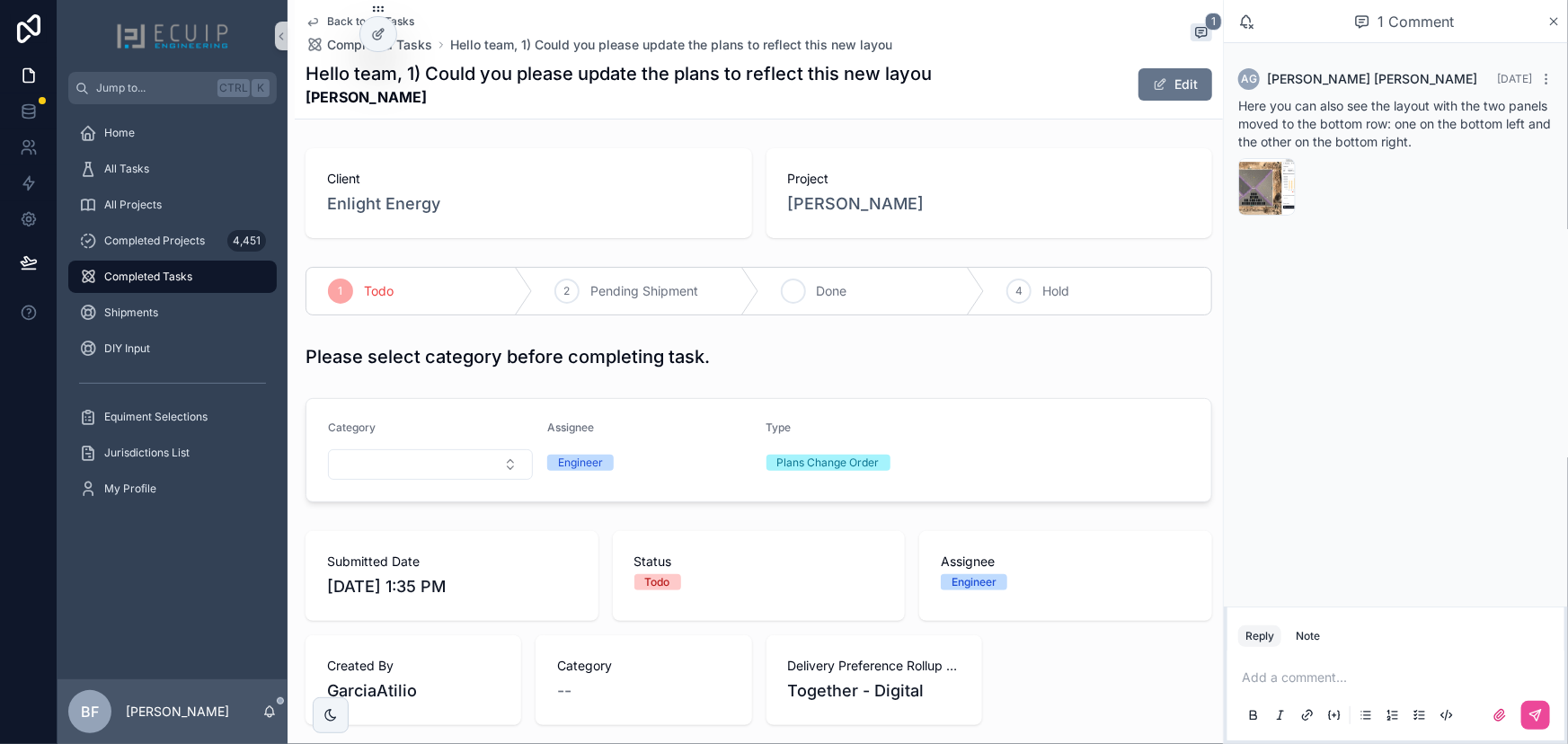
click at [808, 269] on div "3 Done" at bounding box center [873, 291] width 227 height 47
click at [193, 158] on div "All Tasks" at bounding box center [172, 169] width 187 height 29
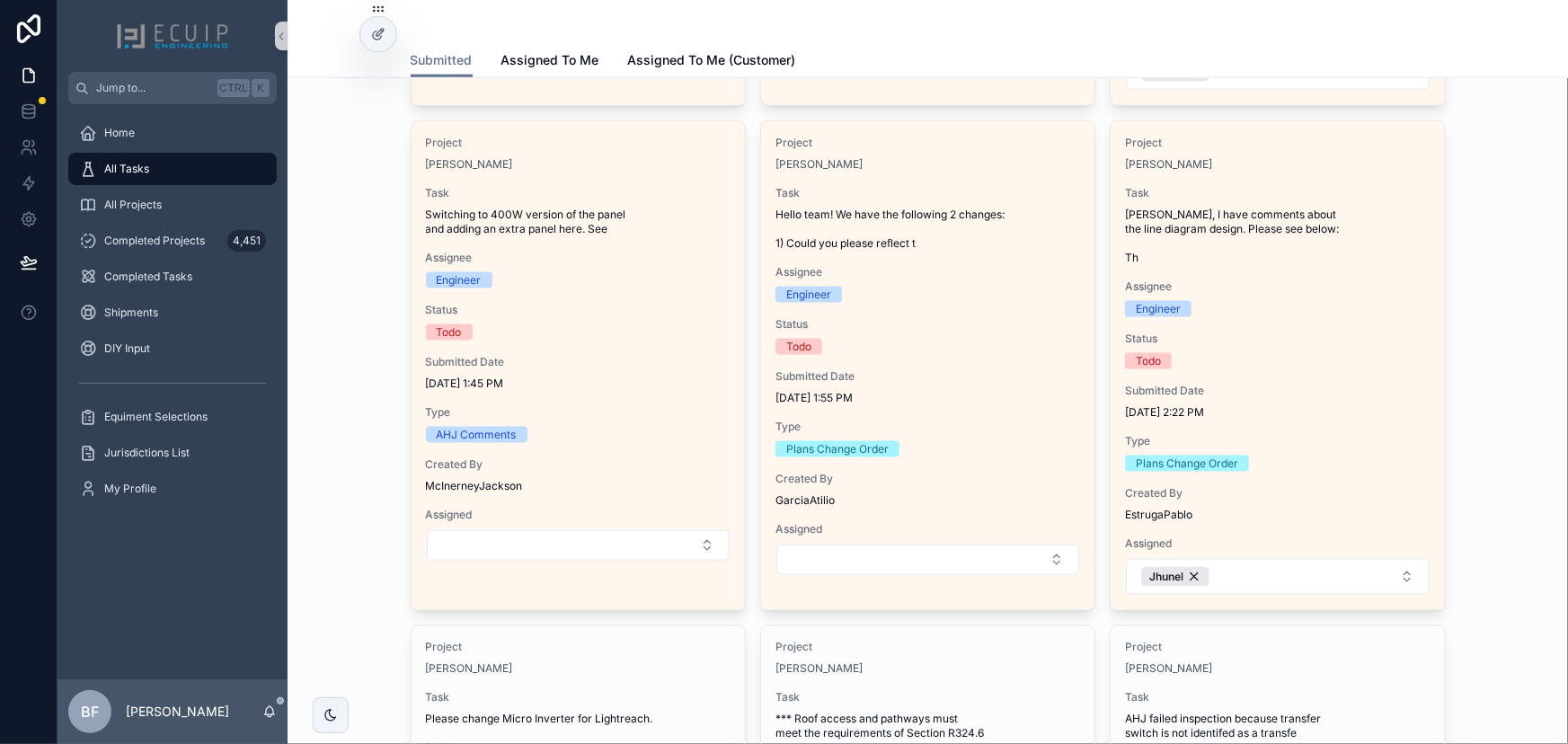
scroll to position [1061, 0]
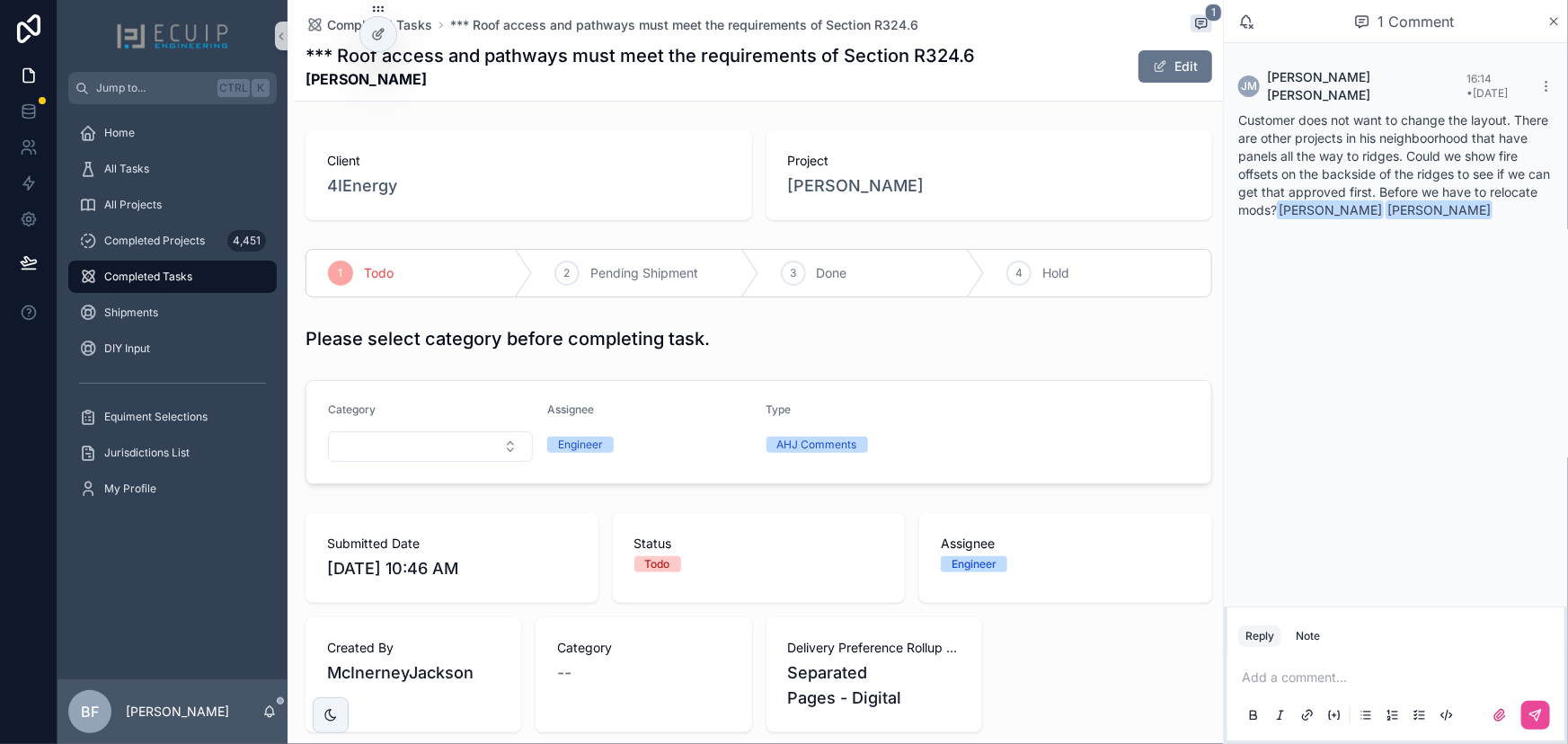
scroll to position [408, 0]
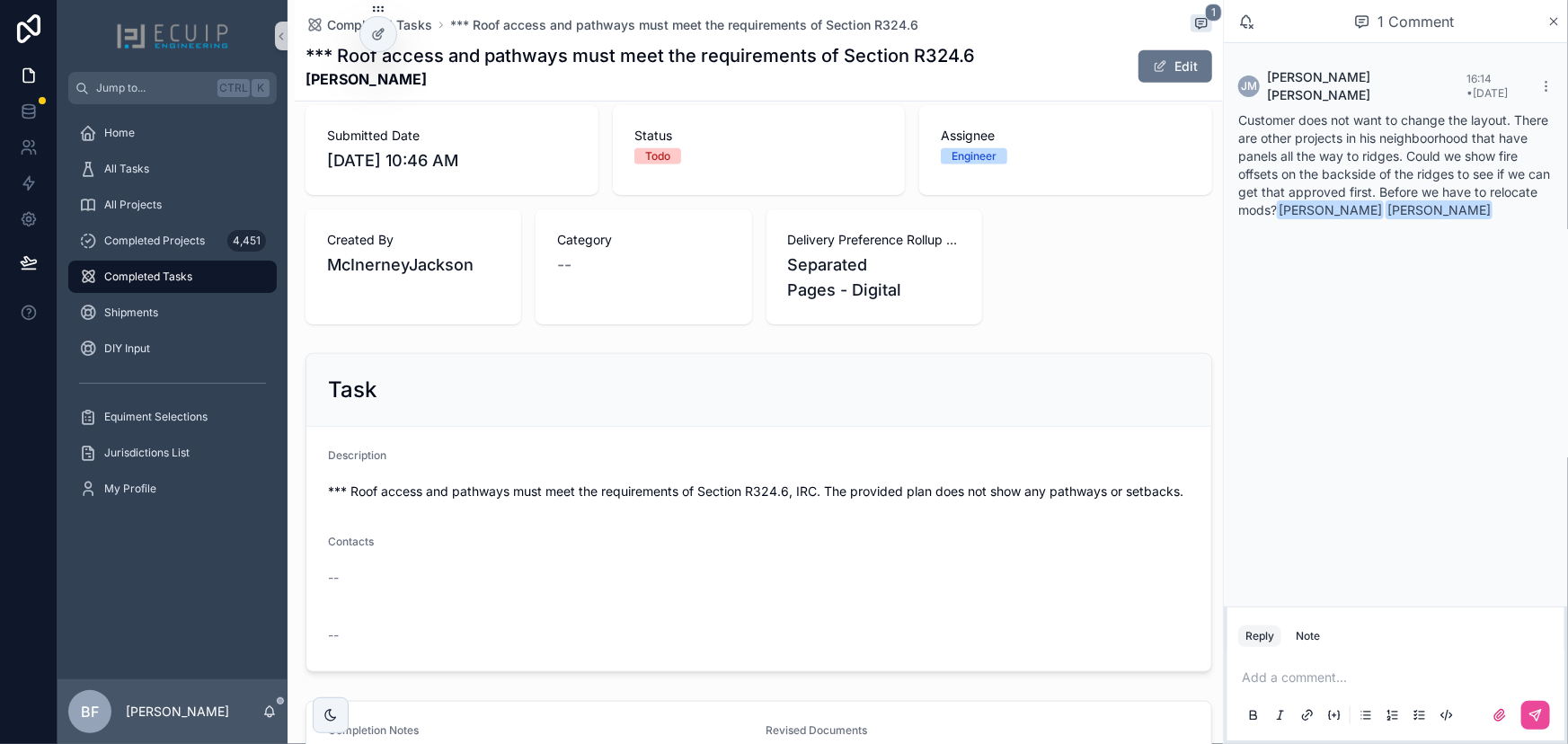
click at [1344, 665] on div "Add a comment..." at bounding box center [1396, 695] width 315 height 76
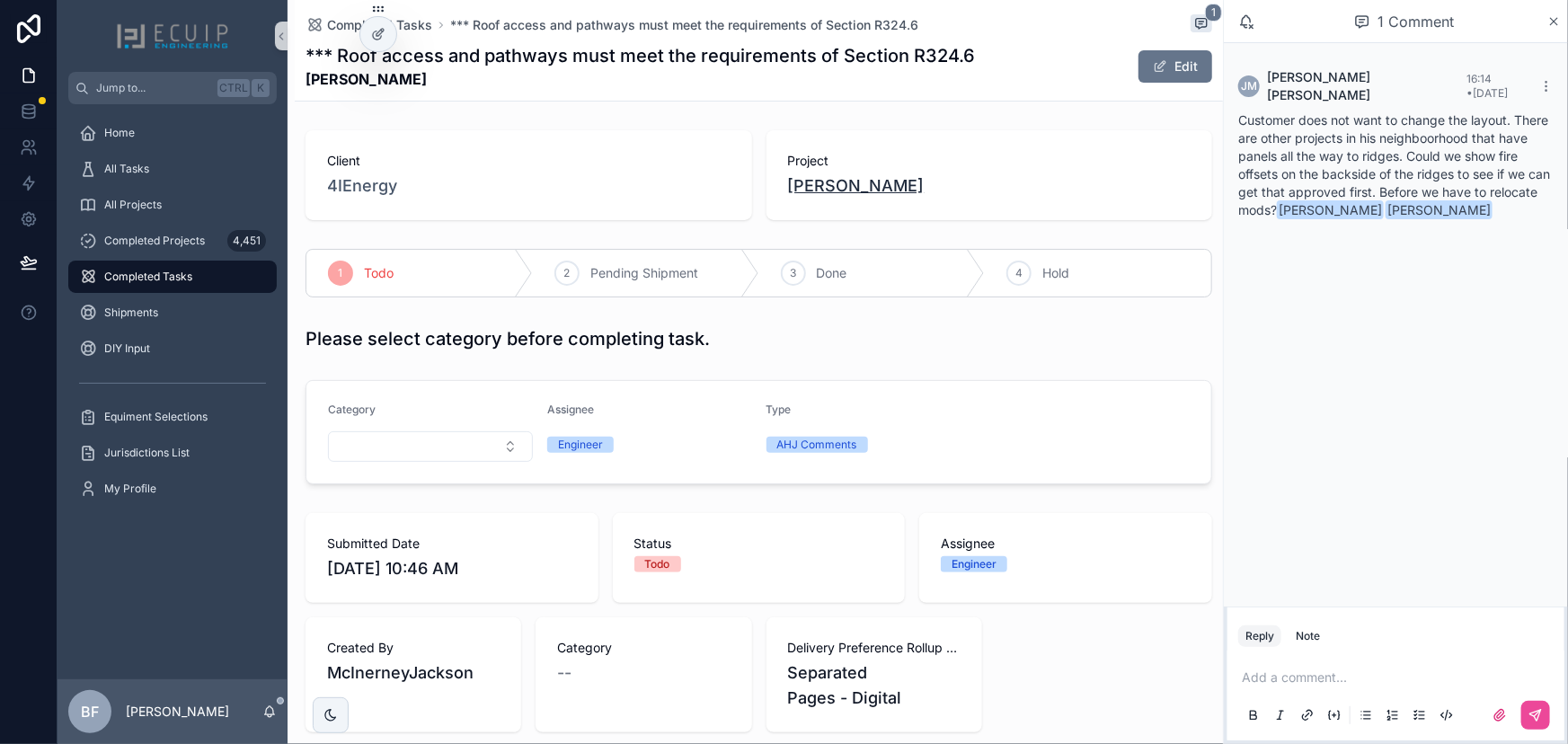
click at [849, 195] on span "[PERSON_NAME]" at bounding box center [857, 186] width 137 height 25
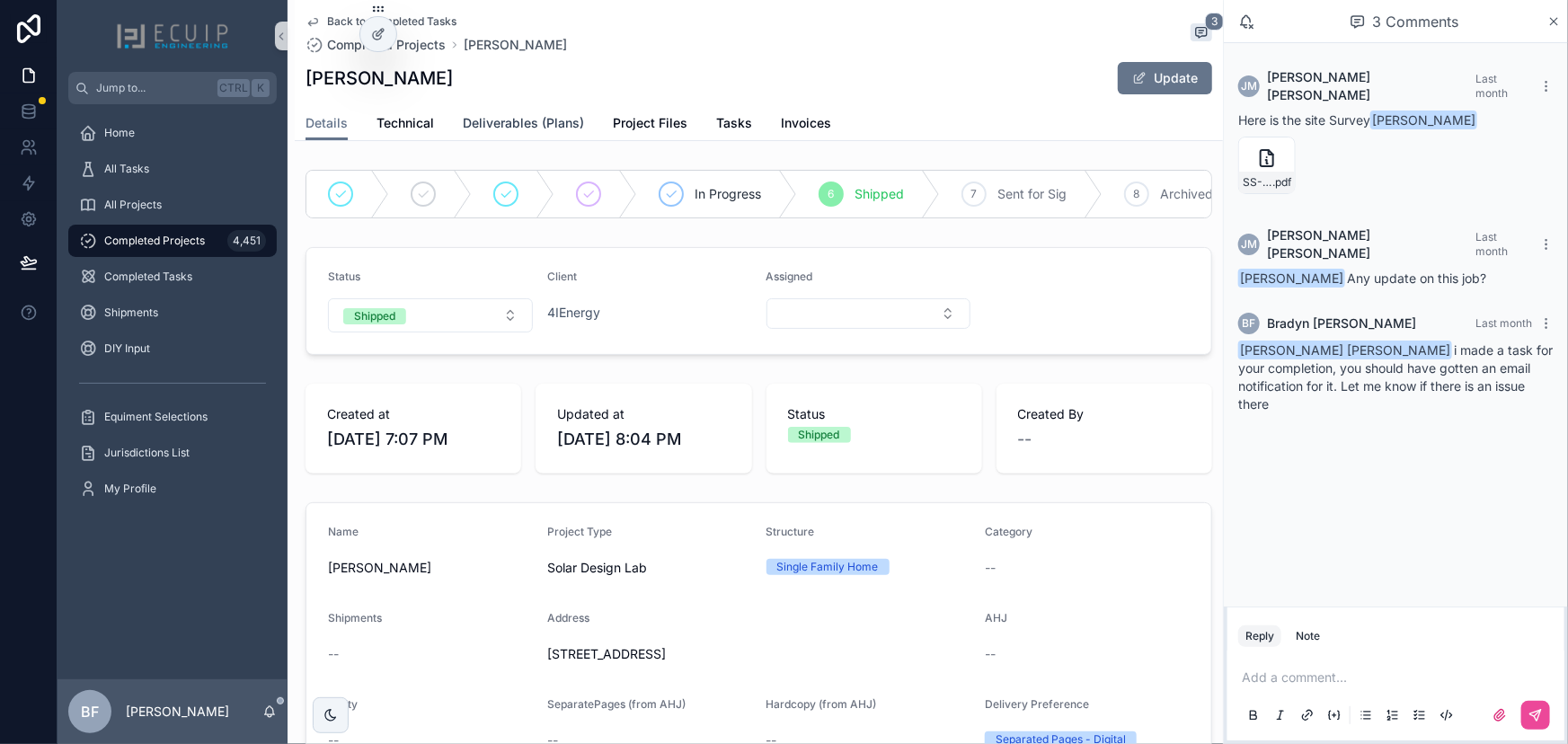
click at [530, 121] on span "Deliverables (Plans)" at bounding box center [523, 123] width 121 height 18
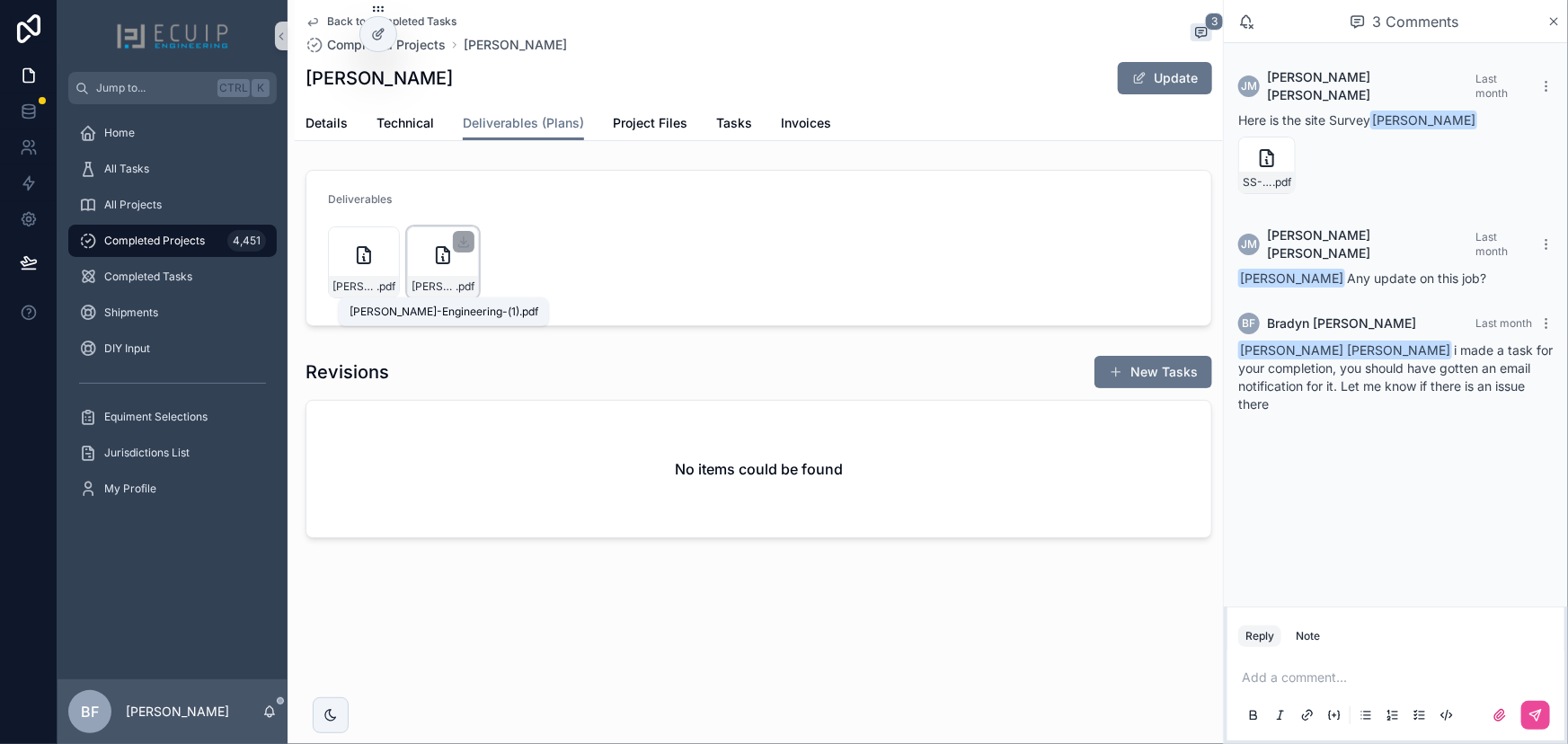
click at [446, 292] on span "Patrick-McCarty-Engineering-(1)" at bounding box center [433, 286] width 44 height 14
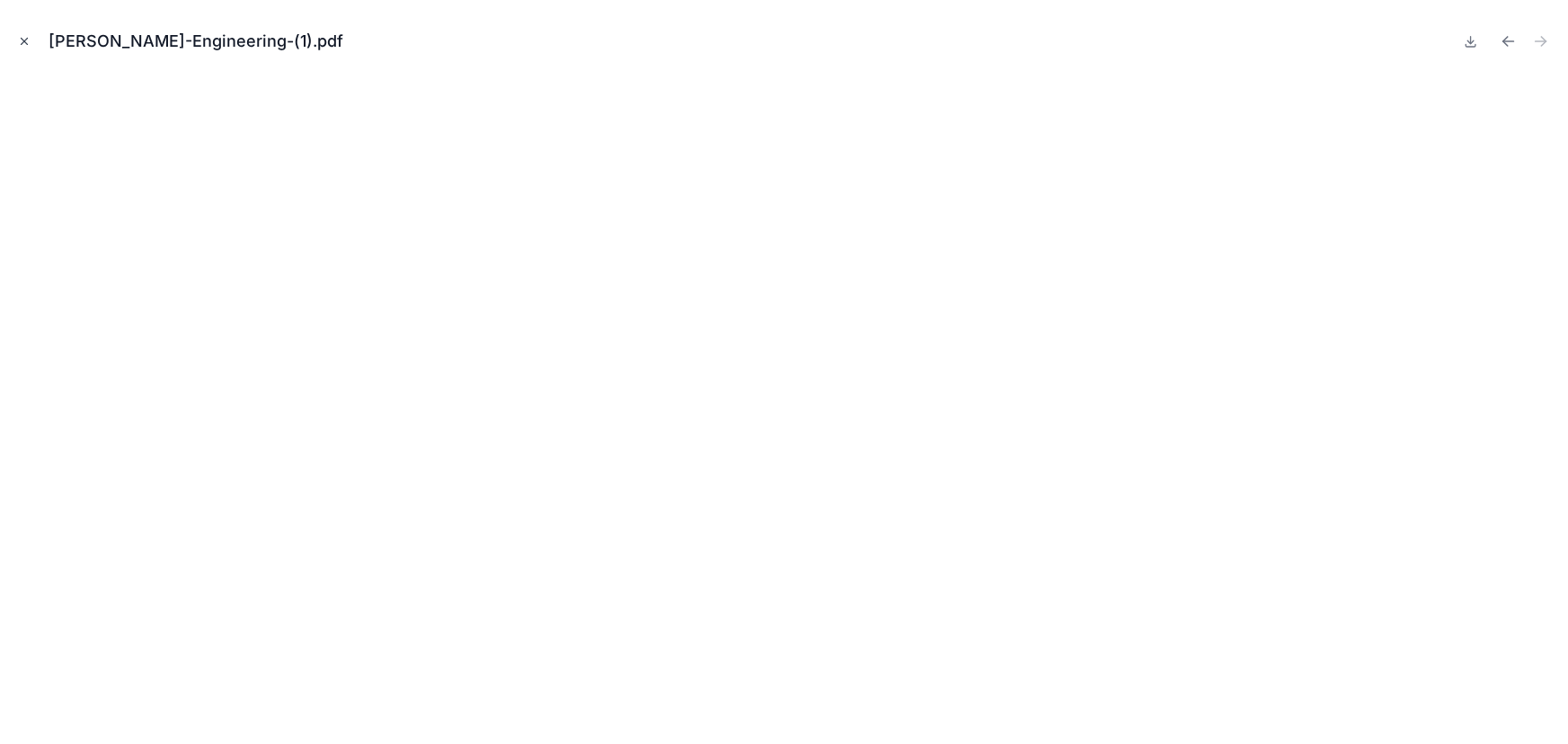
click at [25, 44] on icon "Close modal" at bounding box center [23, 40] width 12 height 12
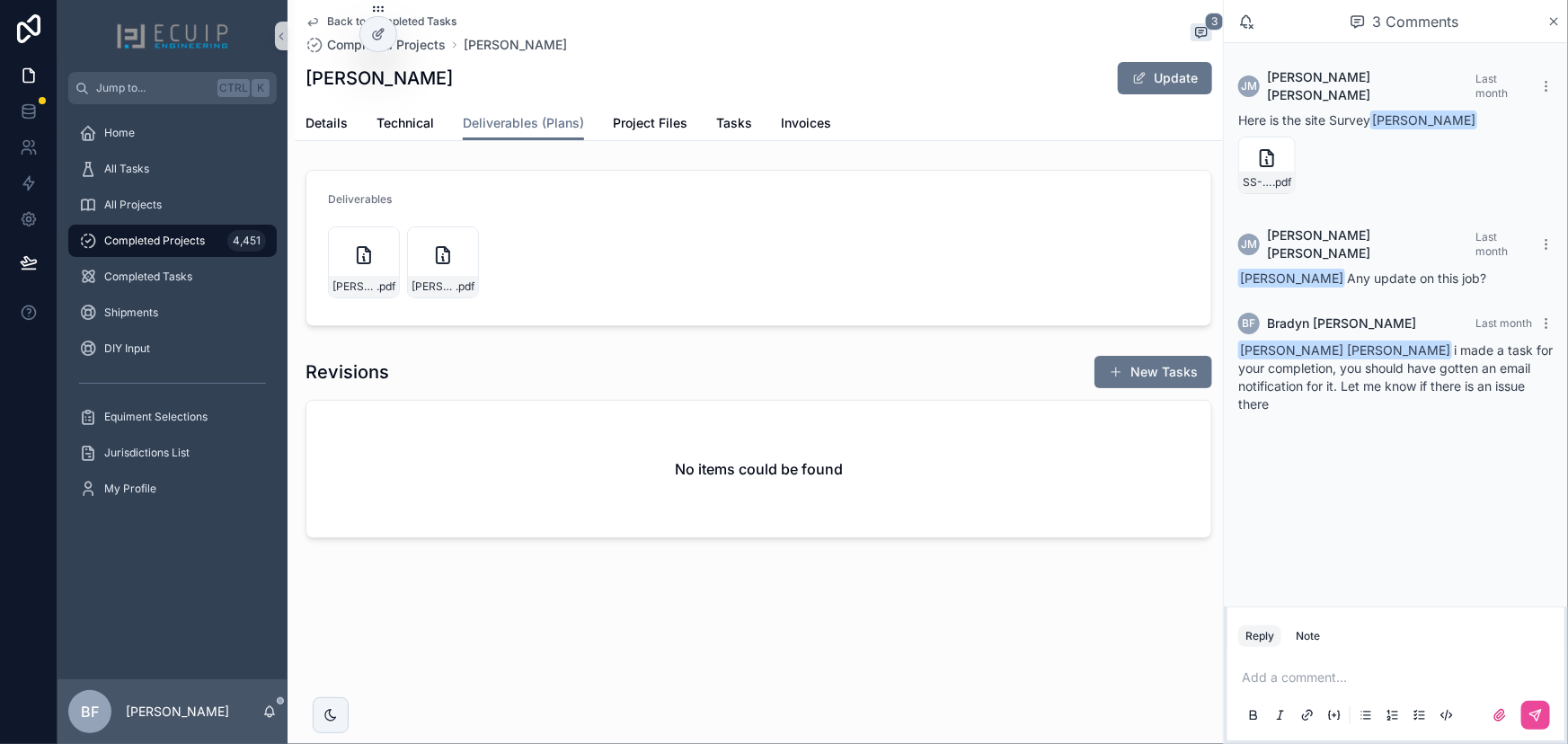
click at [689, 116] on div "Details Technical Deliverables (Plans) Project Files Tasks Invoices" at bounding box center [758, 123] width 906 height 34
click at [710, 117] on div "Details Technical Deliverables (Plans) Project Files Tasks Invoices" at bounding box center [758, 123] width 906 height 34
click at [729, 126] on span "Tasks" at bounding box center [734, 123] width 36 height 18
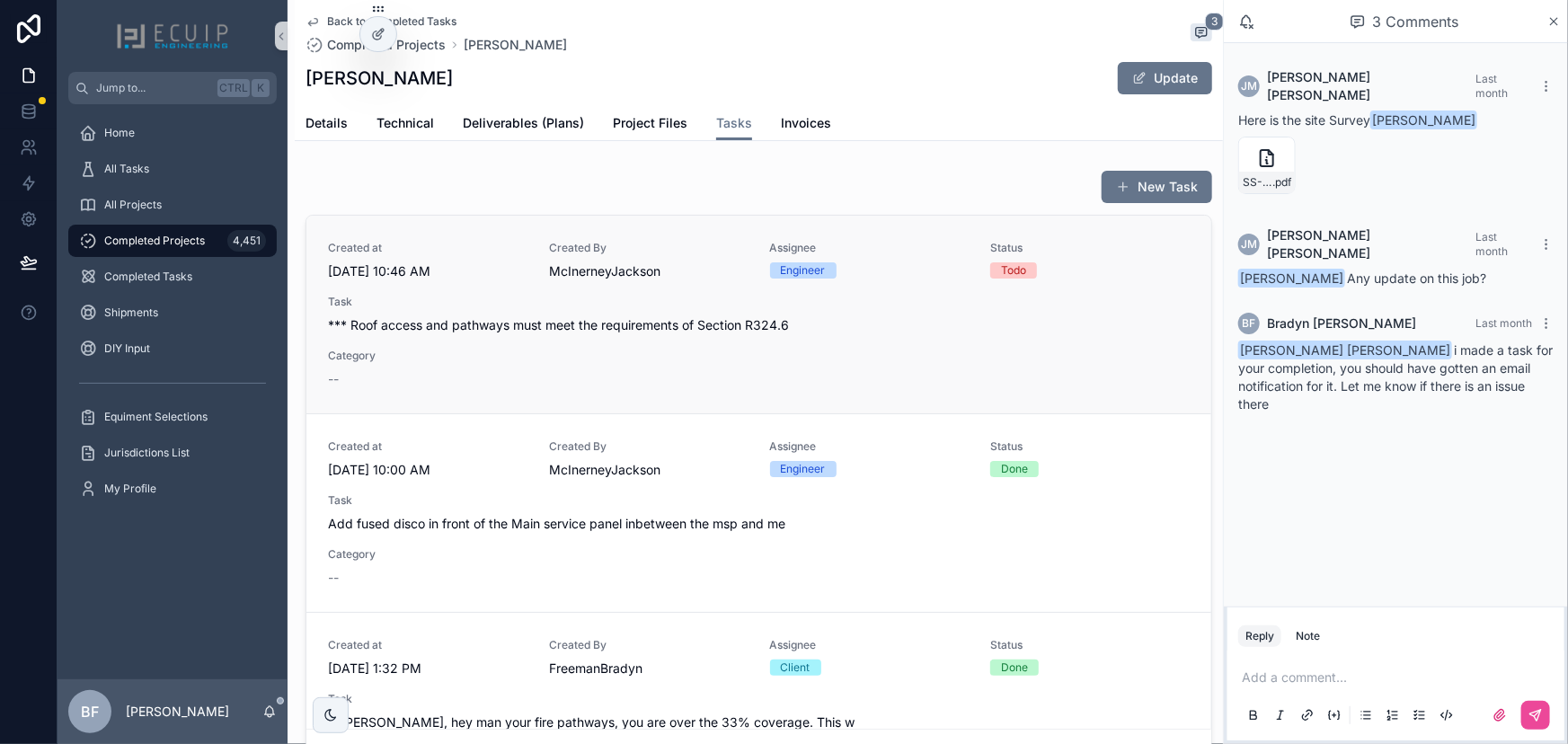
click at [790, 335] on span "*** Roof access and pathways must meet the requirements of Section R324.6" at bounding box center [758, 324] width 861 height 18
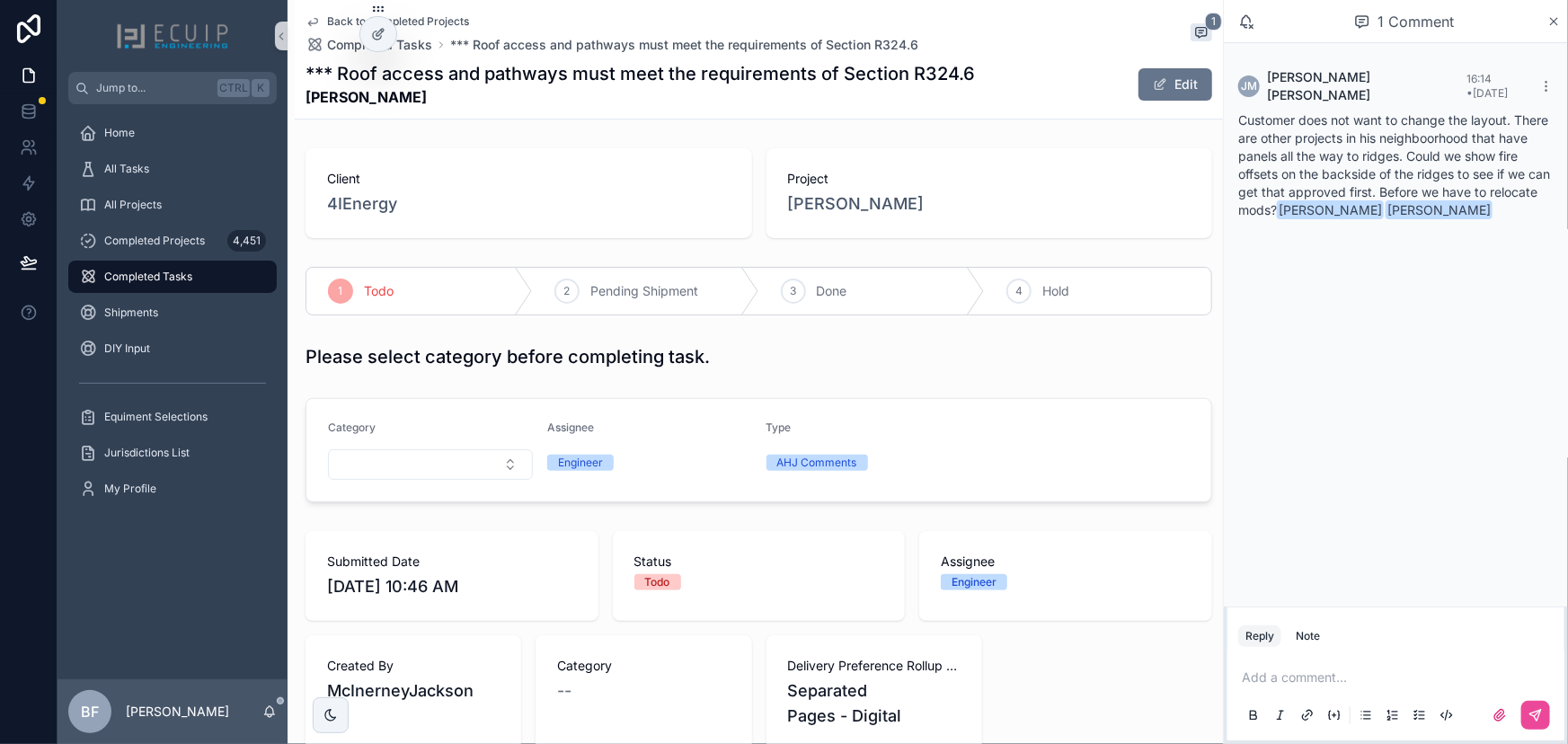
click at [1332, 673] on p "scrollable content" at bounding box center [1399, 677] width 315 height 18
click at [160, 157] on div "All Tasks" at bounding box center [172, 169] width 187 height 29
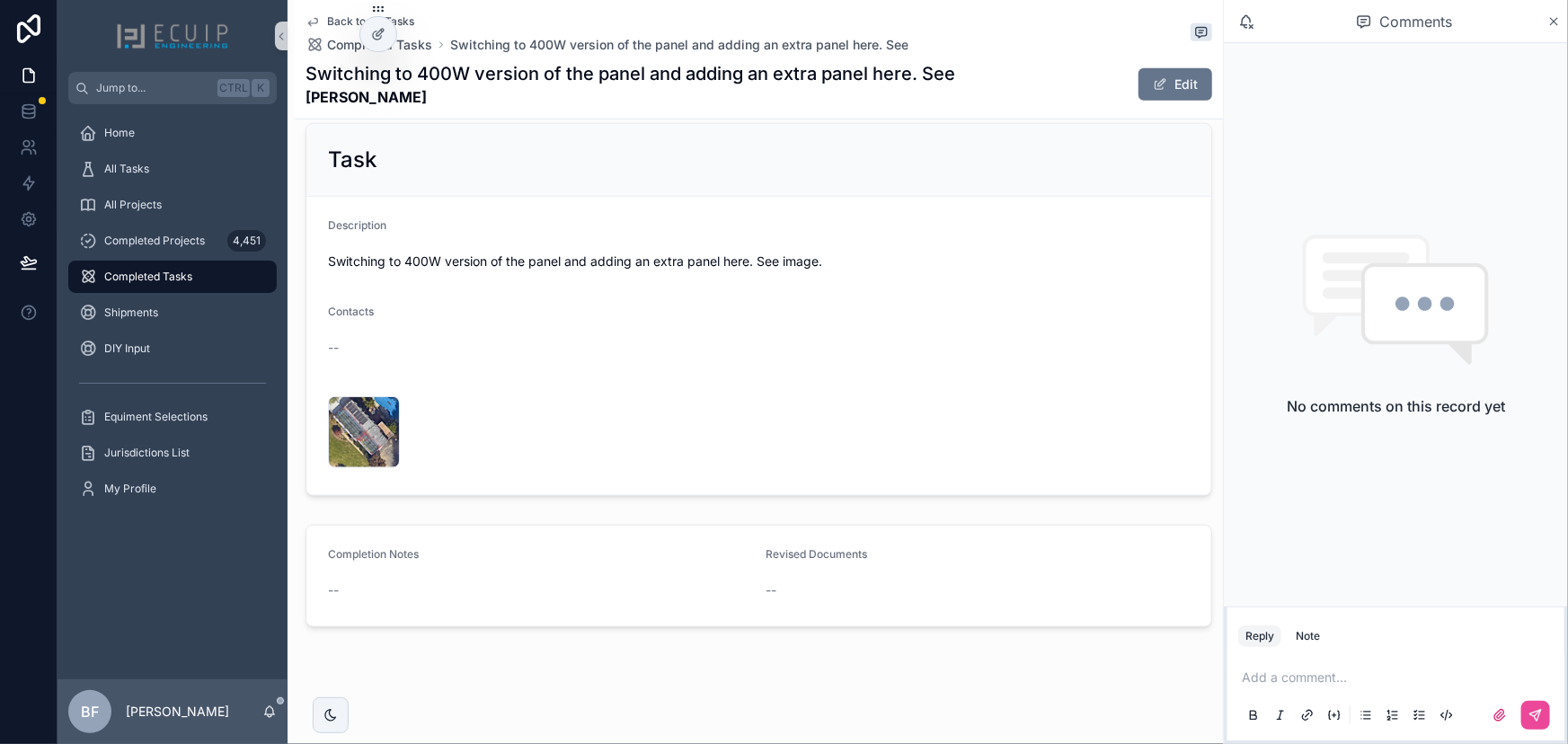
scroll to position [634, 0]
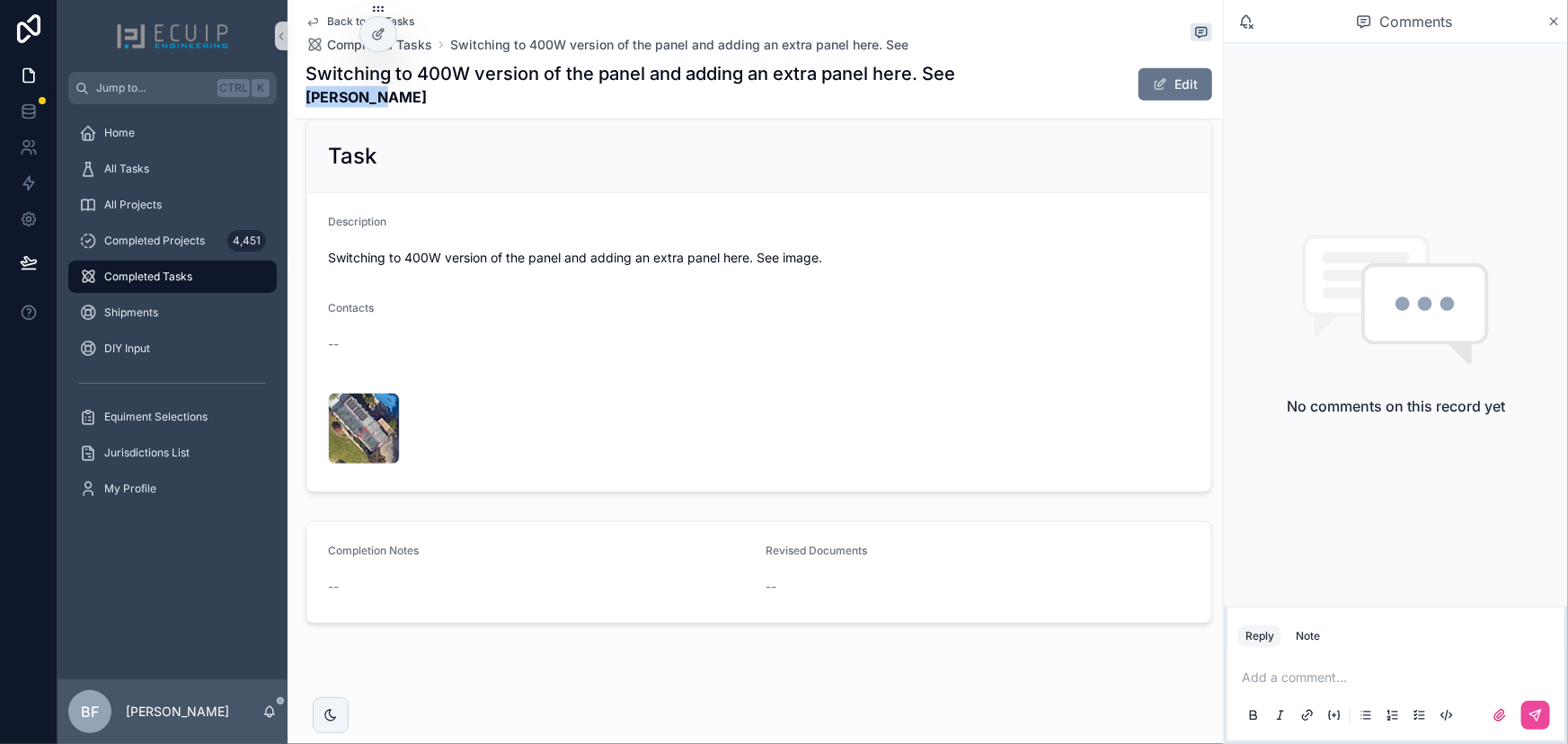
drag, startPoint x: 377, startPoint y: 100, endPoint x: 294, endPoint y: 99, distance: 83.0
click at [294, 99] on div "Back to All Tasks Completed Tasks Switching to 400W version of the panel and ad…" at bounding box center [758, 59] width 928 height 119
copy strong "[PERSON_NAME]"
click at [336, 438] on div "Diana-Lim-Change-of-design .PNG" at bounding box center [364, 428] width 72 height 72
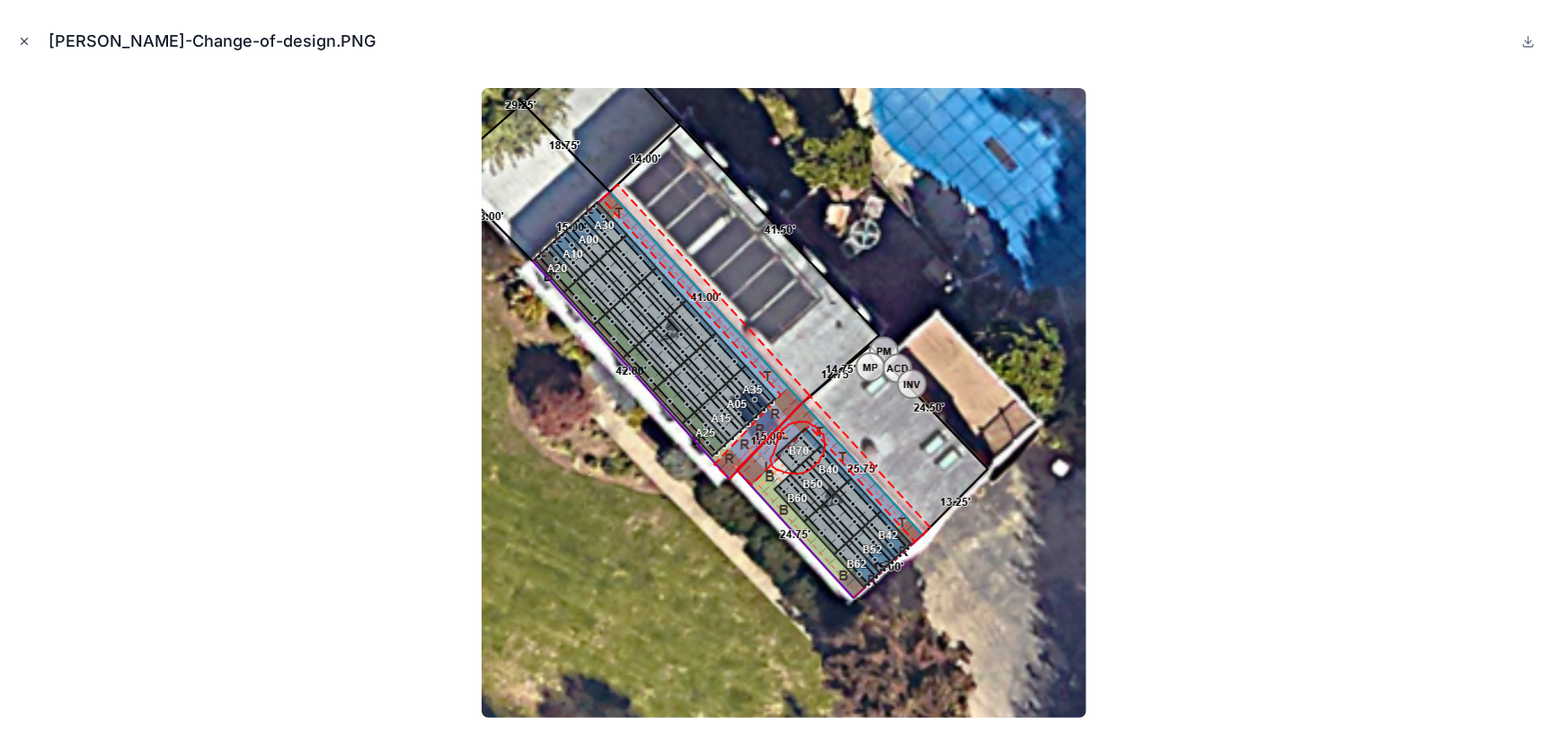
click at [16, 38] on button "Close modal" at bounding box center [23, 41] width 20 height 20
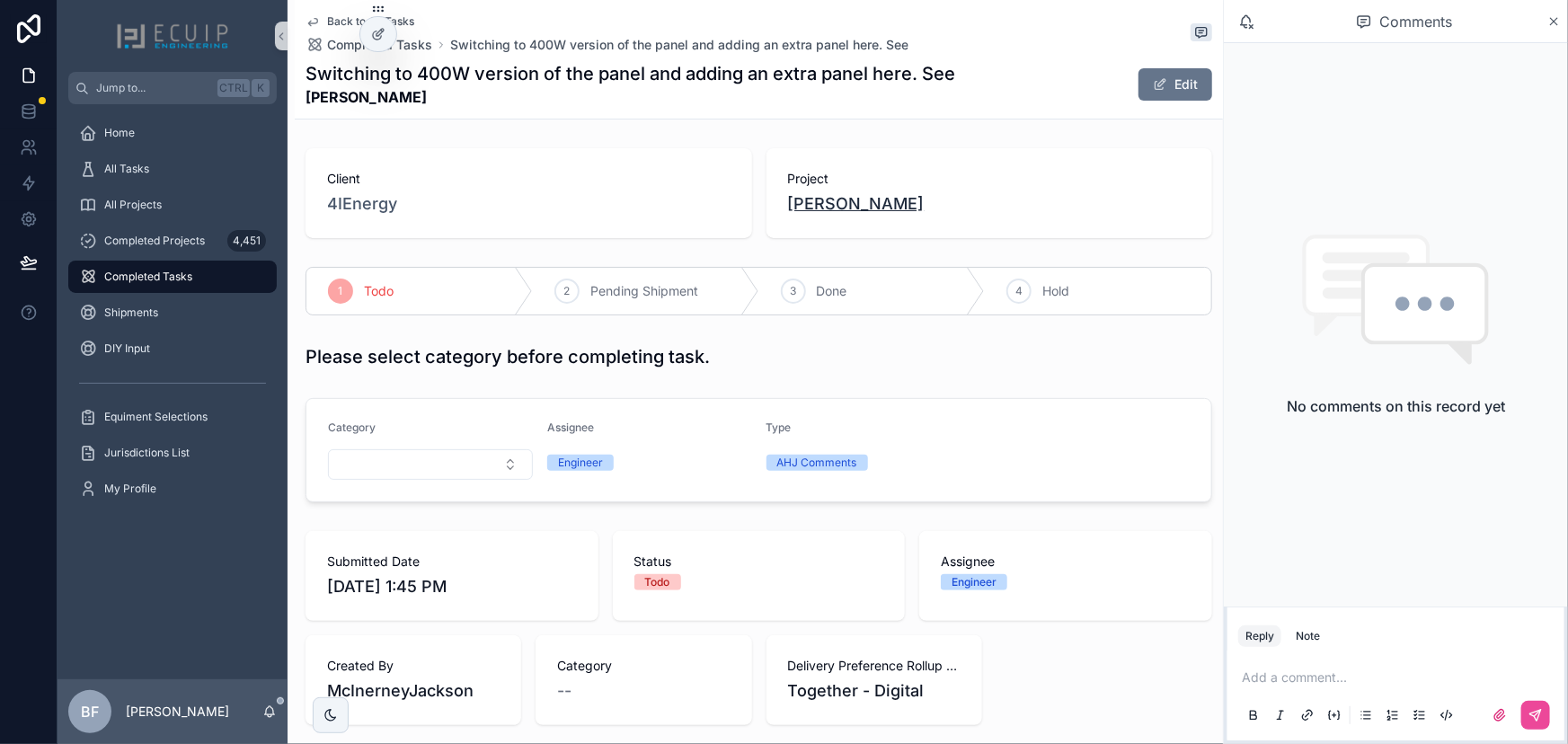
click at [845, 203] on span "[PERSON_NAME]" at bounding box center [857, 203] width 137 height 25
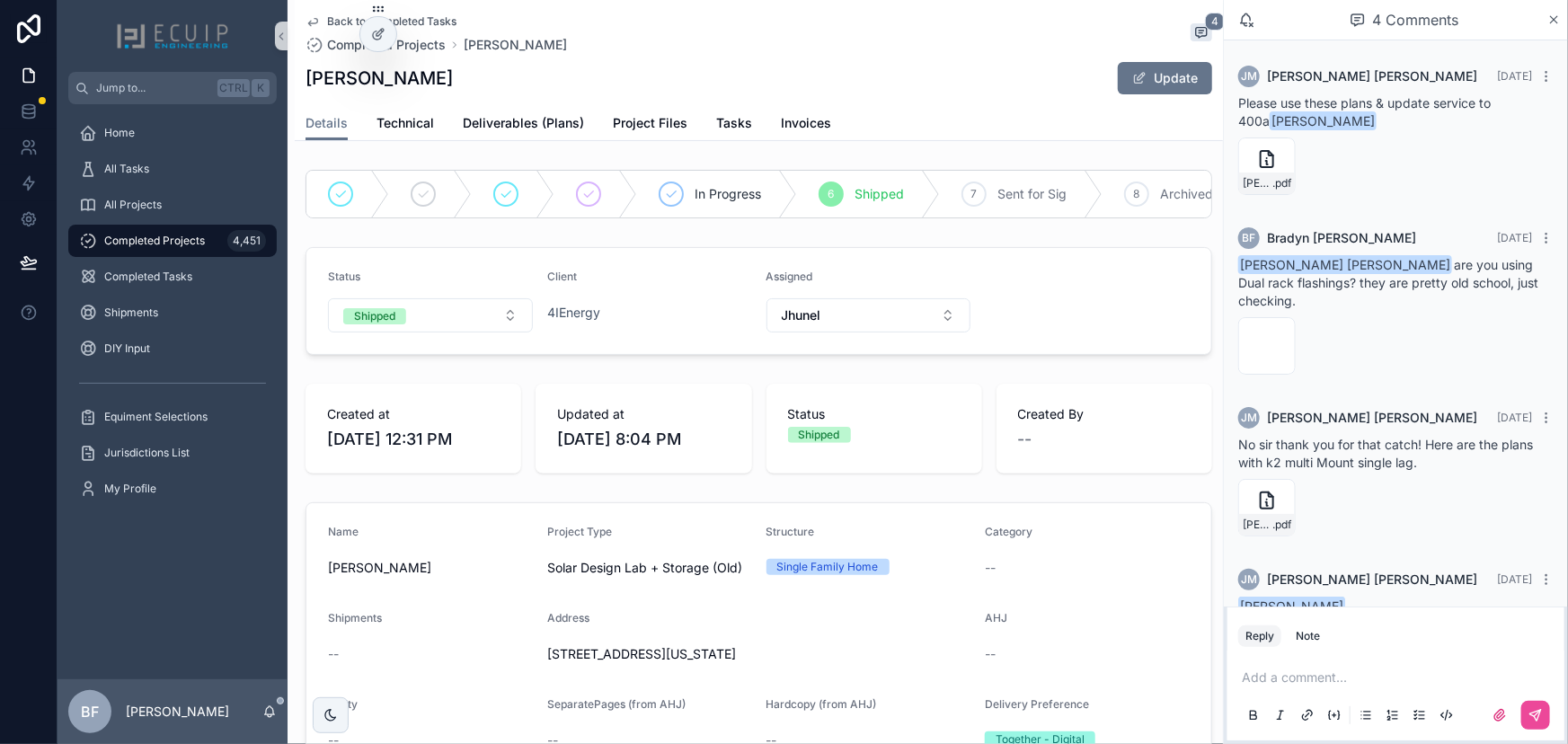
scroll to position [34, 0]
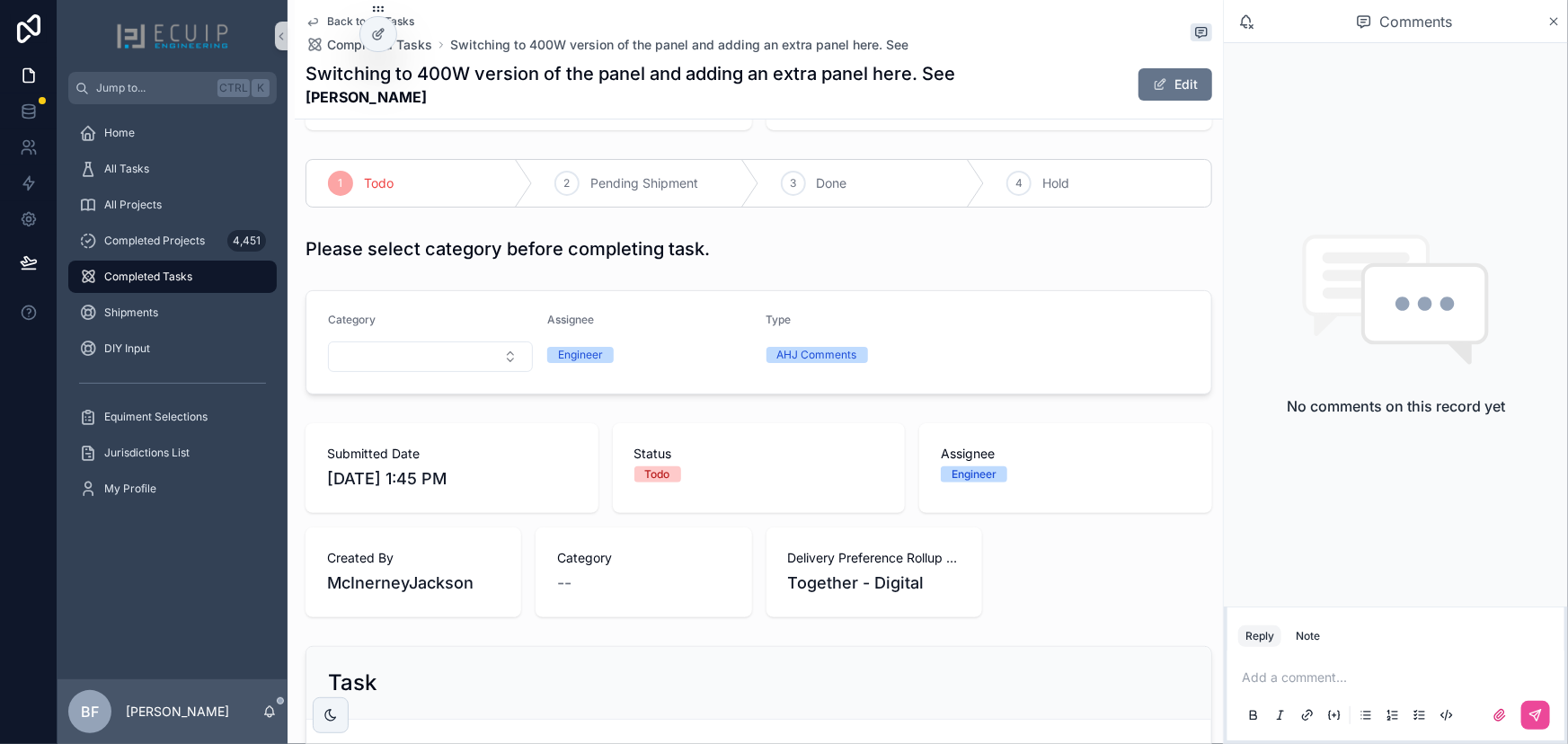
scroll to position [245, 0]
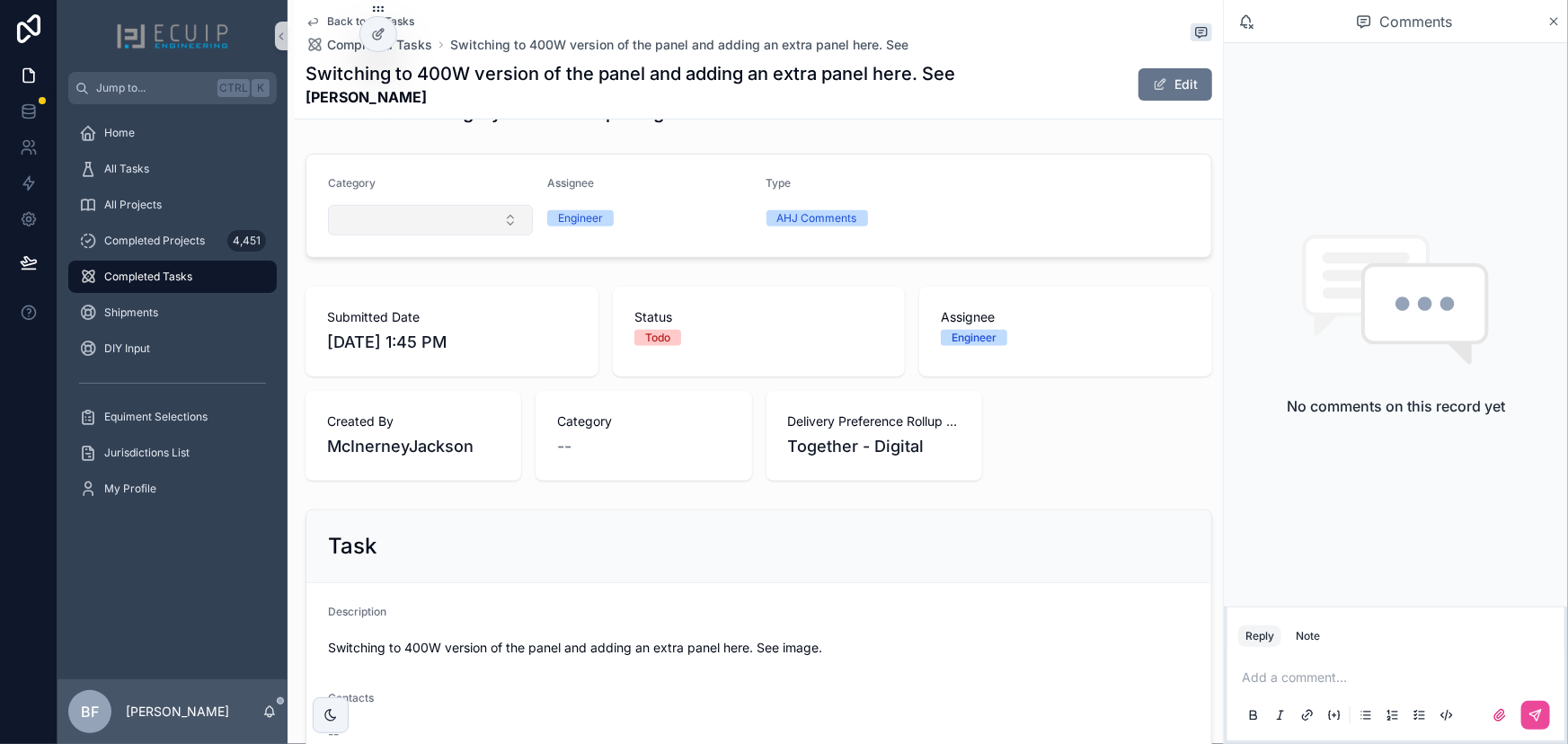
drag, startPoint x: 389, startPoint y: 225, endPoint x: 399, endPoint y: 221, distance: 10.8
click at [394, 224] on button "Select Button" at bounding box center [430, 220] width 205 height 31
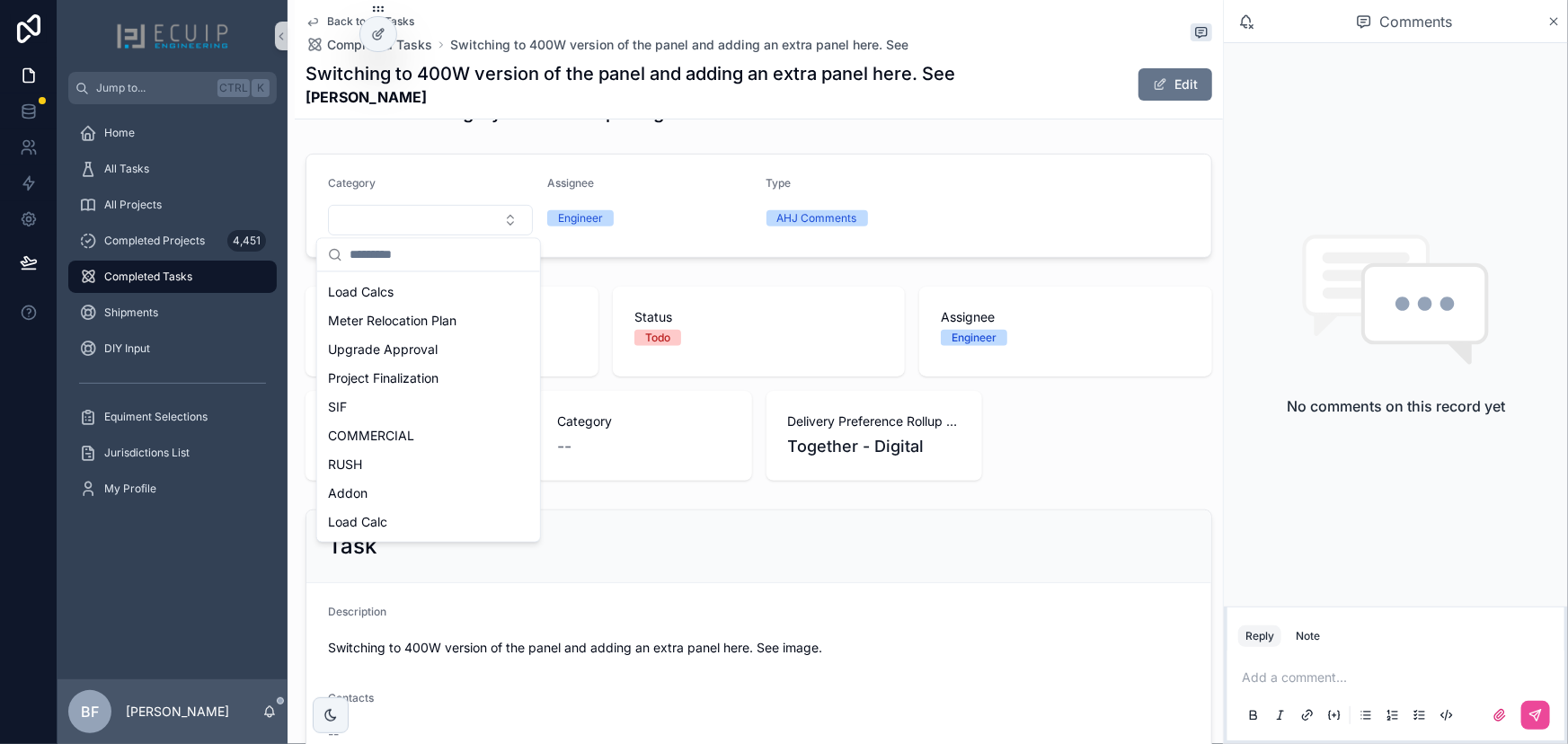
scroll to position [162, 0]
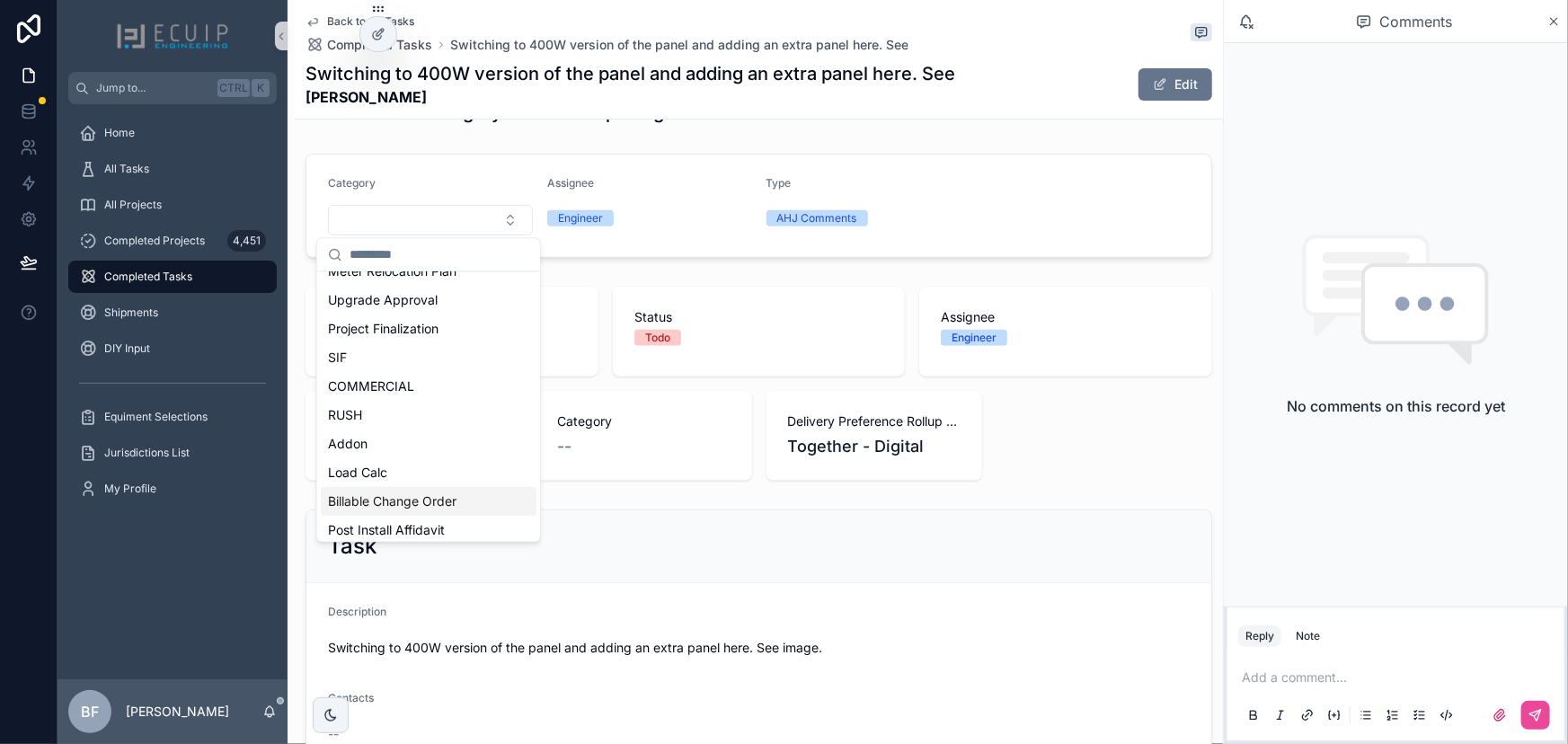
click at [403, 487] on div "Billable Change Order" at bounding box center [428, 501] width 216 height 29
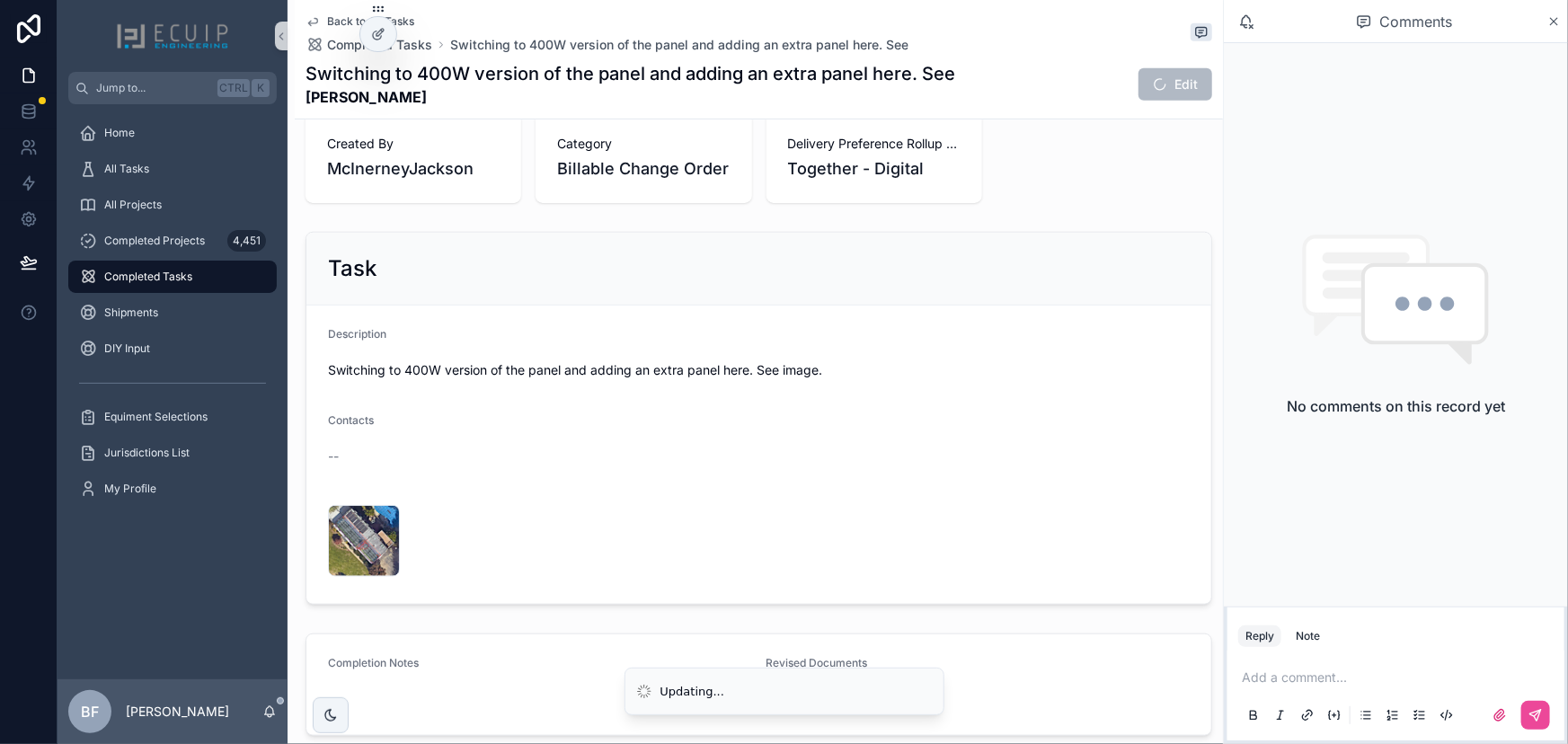
scroll to position [638, 0]
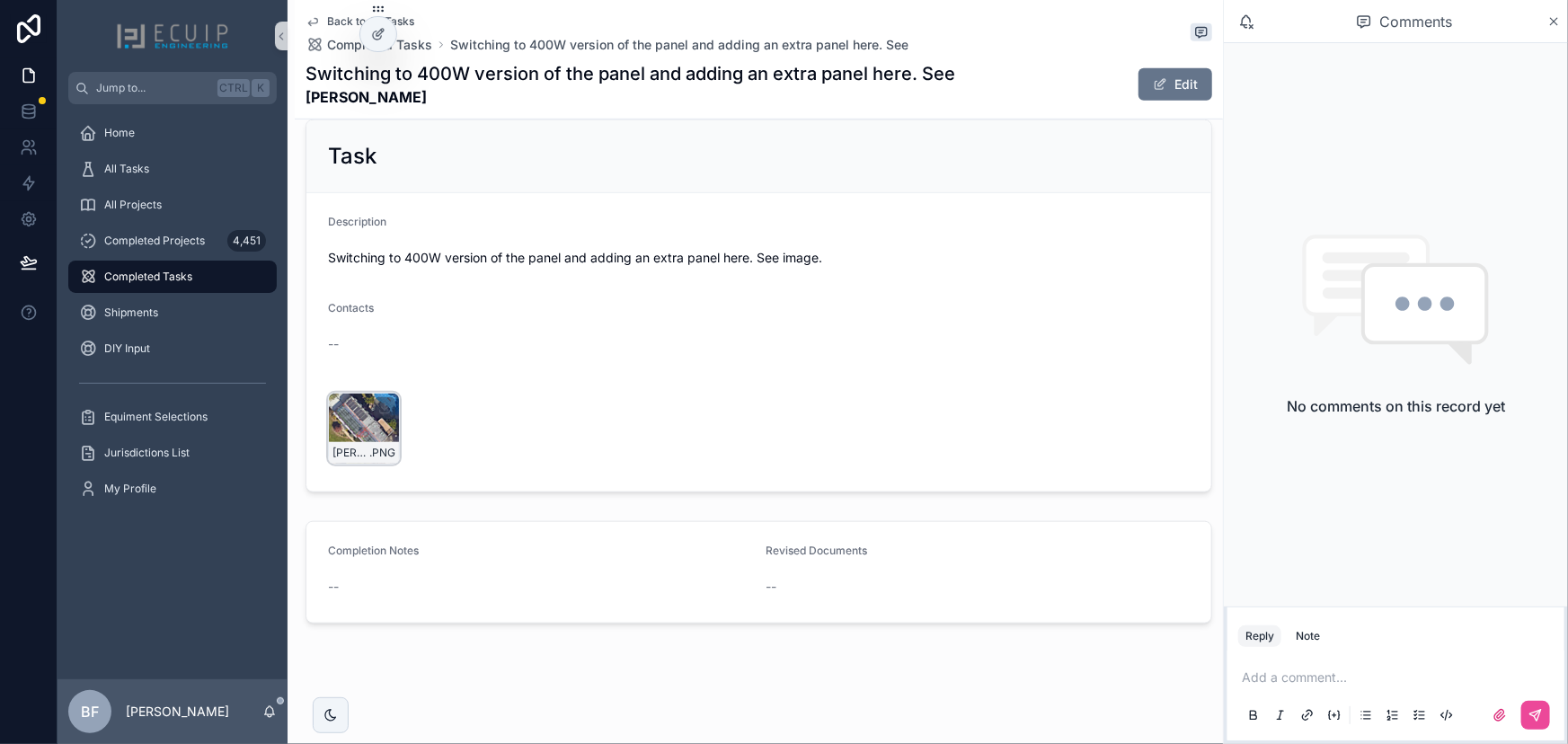
click at [344, 439] on div "Diana-Lim-Change-of-design .PNG" at bounding box center [364, 428] width 72 height 72
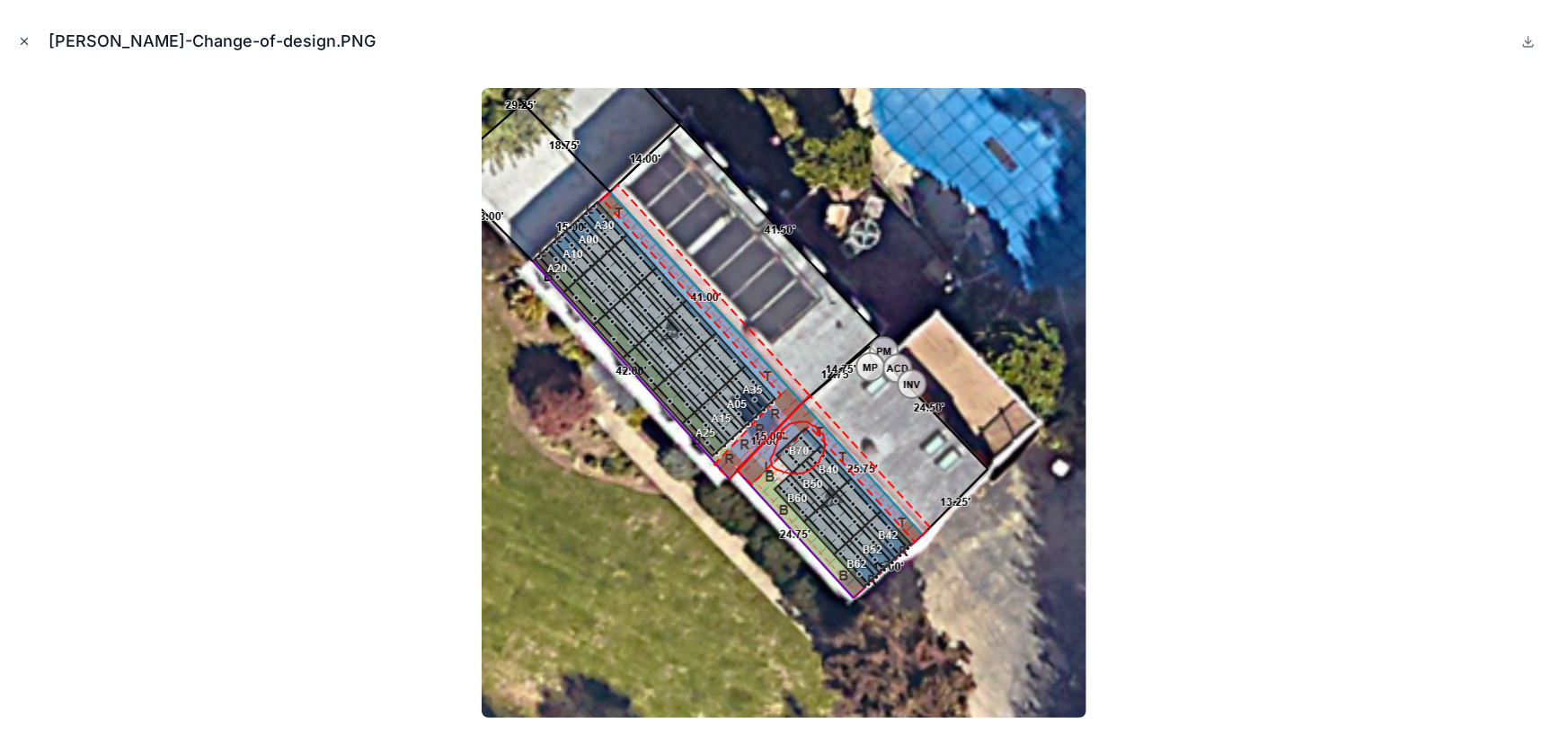
click at [22, 47] on icon "Close modal" at bounding box center [23, 40] width 12 height 12
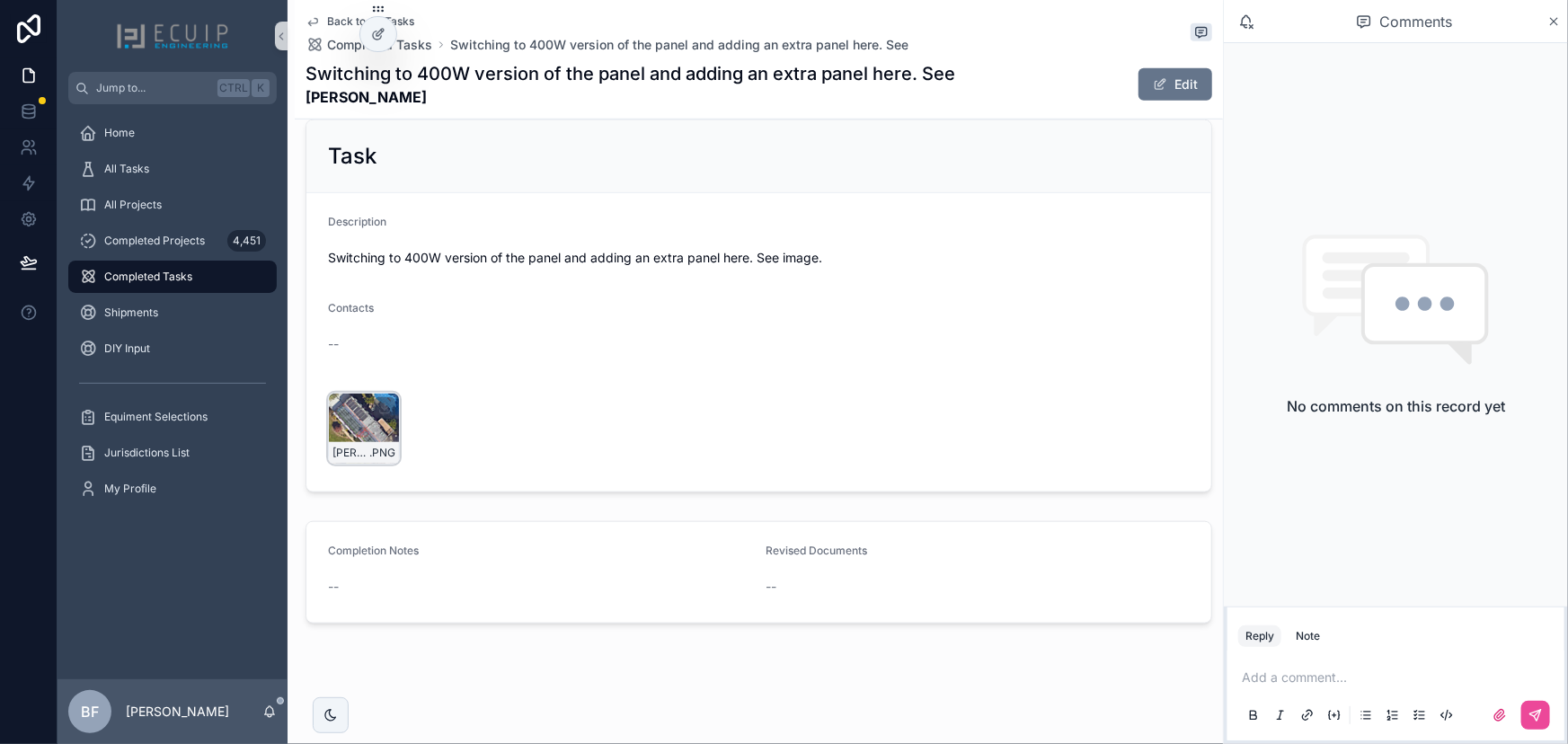
click at [360, 437] on div "Diana-Lim-Change-of-design .PNG" at bounding box center [364, 428] width 72 height 72
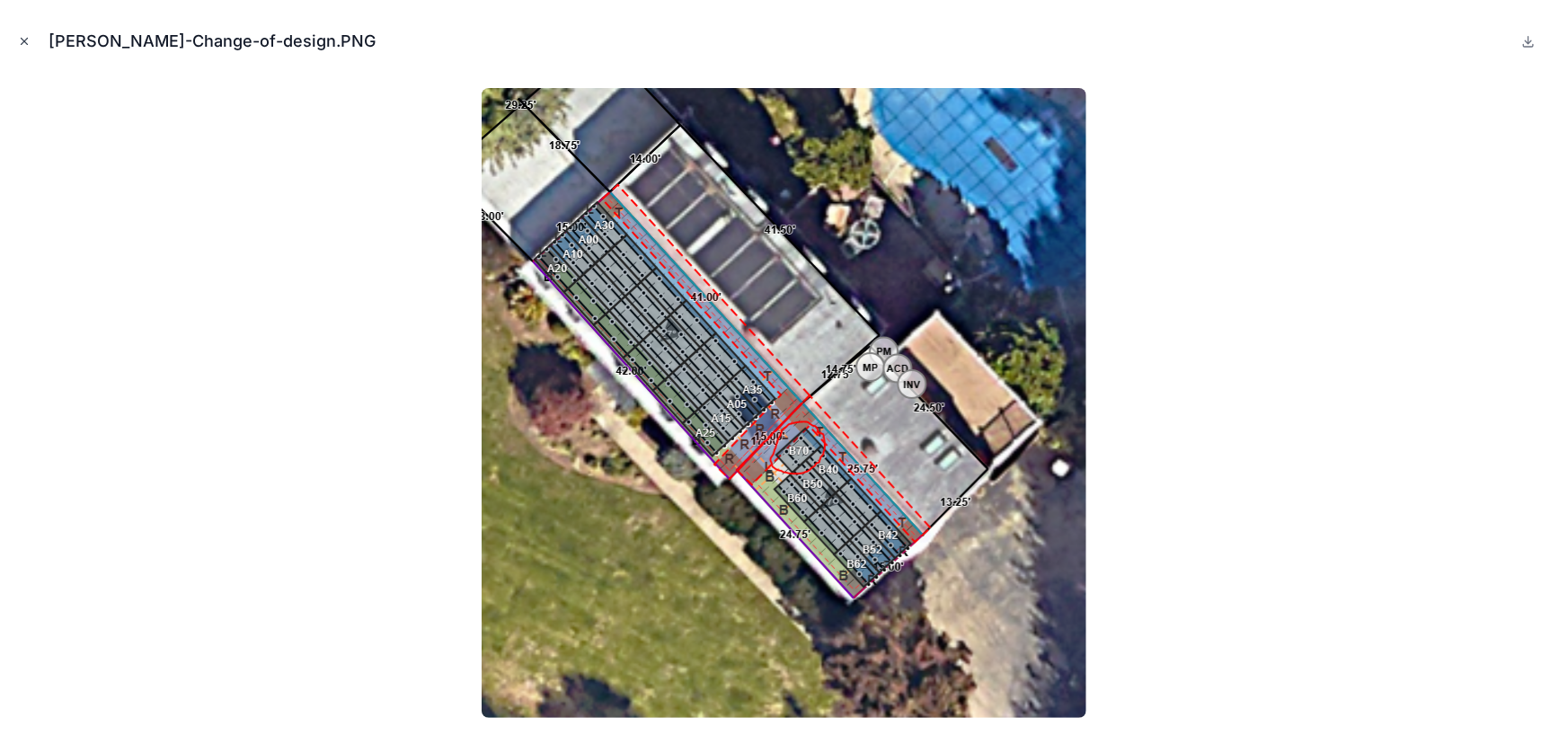
click at [18, 46] on icon "Close modal" at bounding box center [23, 40] width 12 height 12
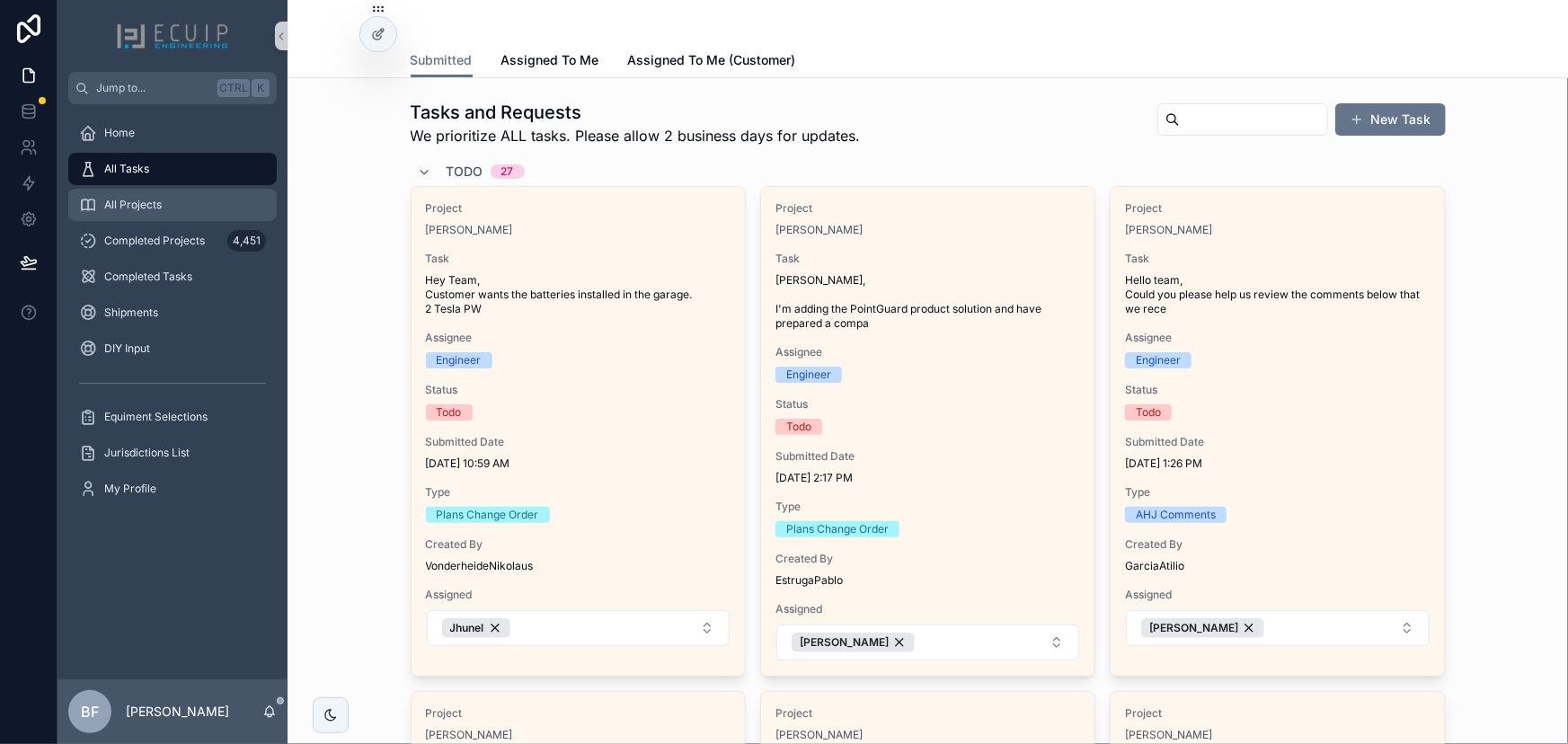
click at [155, 215] on div "All Projects" at bounding box center [172, 204] width 187 height 29
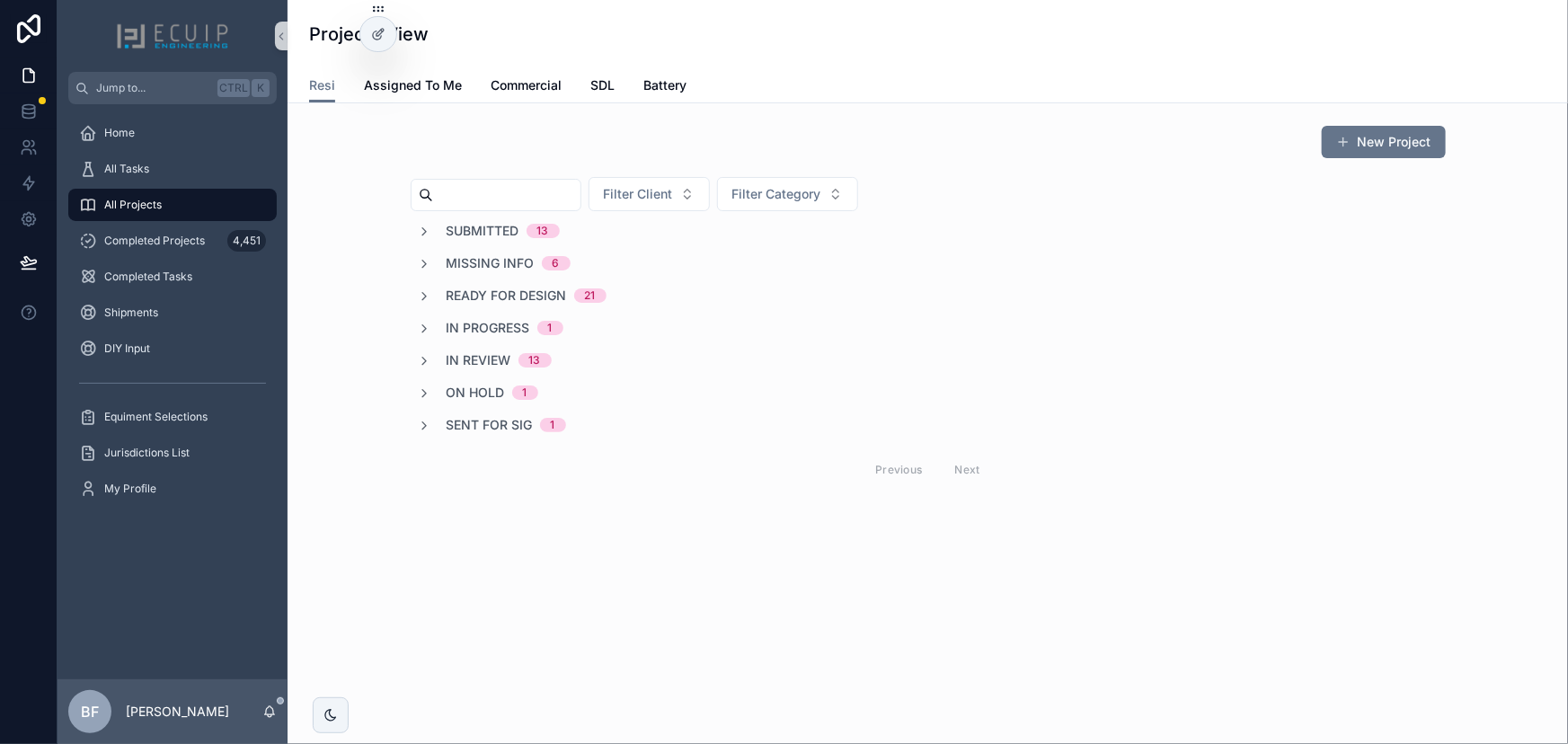
click at [485, 228] on span "Submitted" at bounding box center [483, 231] width 73 height 18
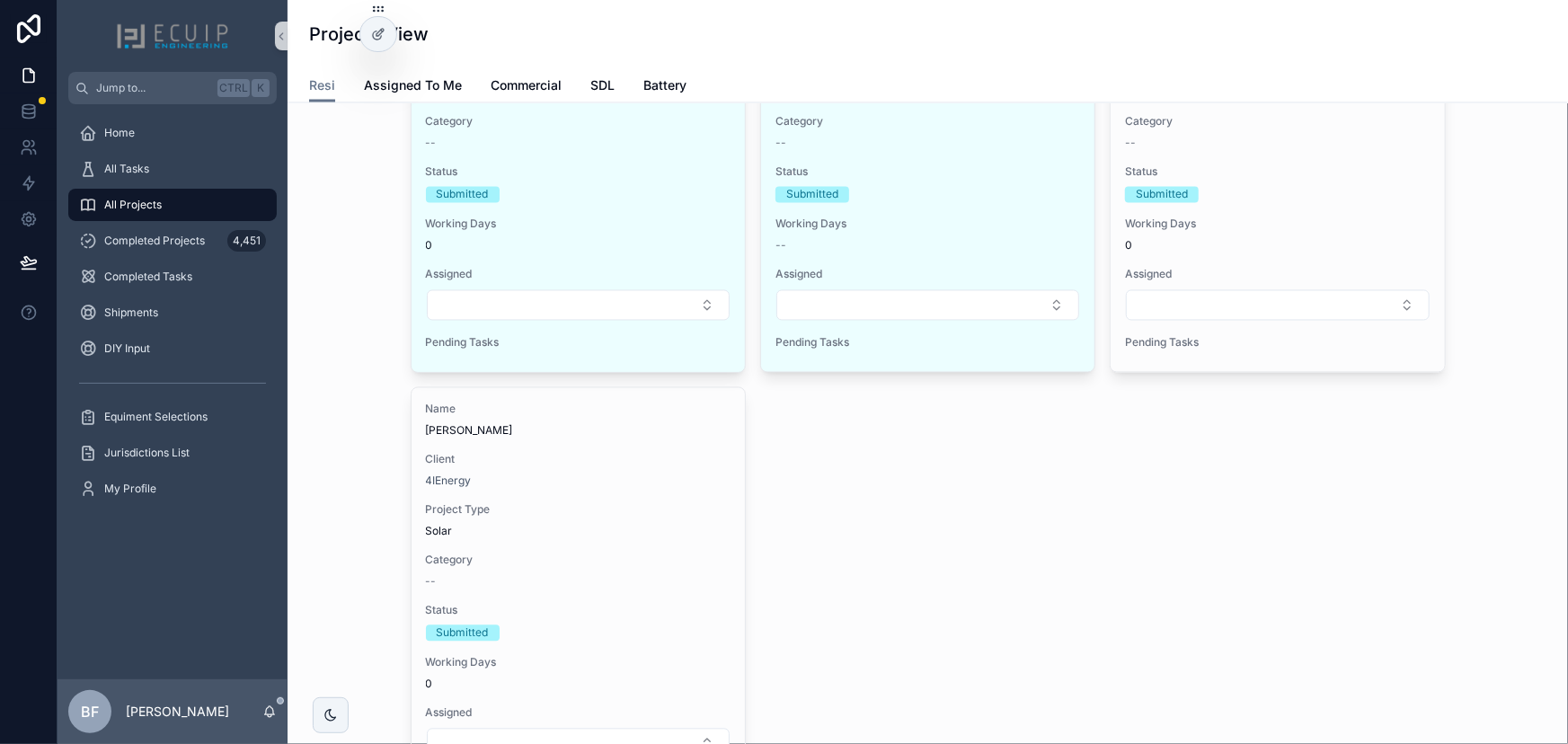
scroll to position [1796, 0]
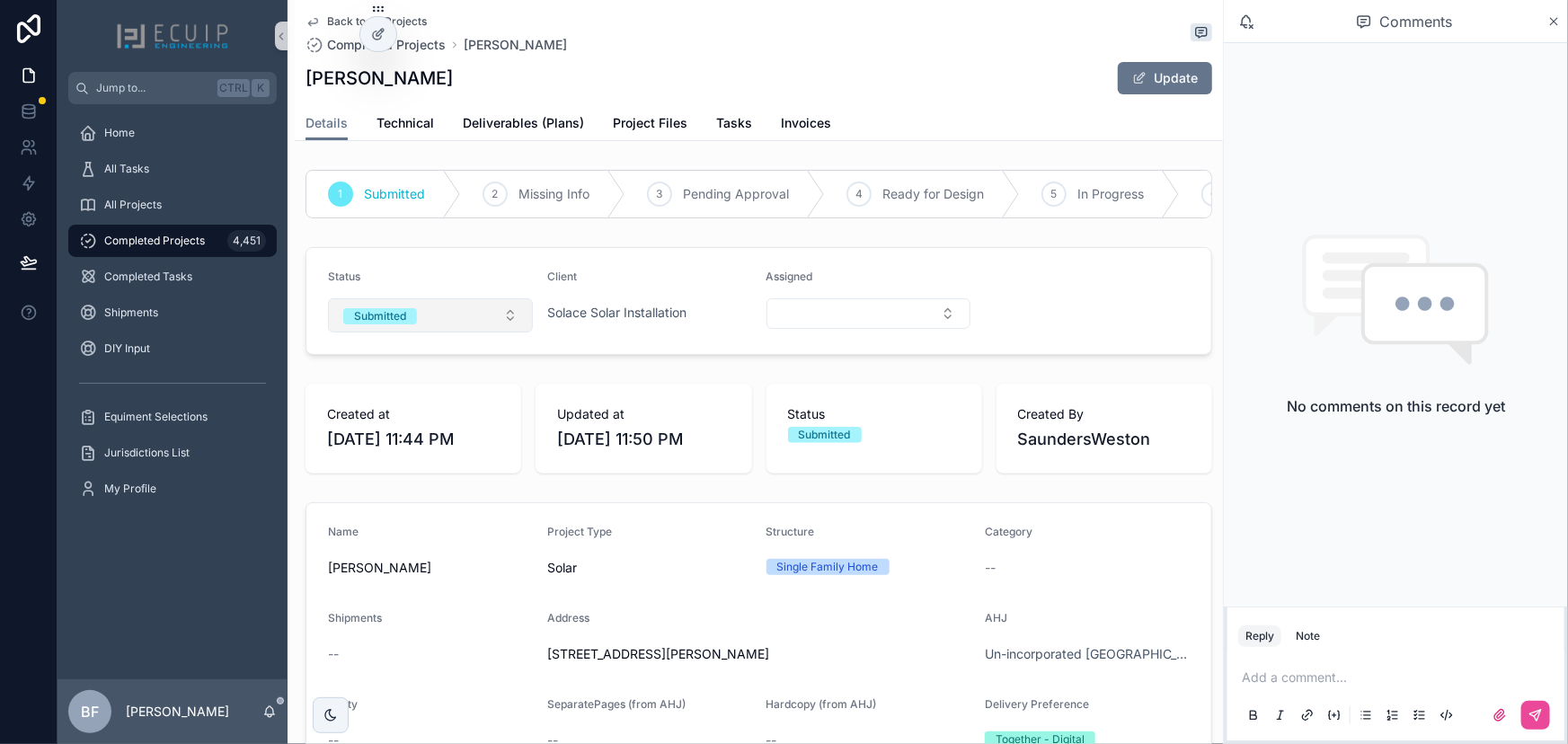
click at [448, 333] on button "Submitted" at bounding box center [430, 315] width 205 height 34
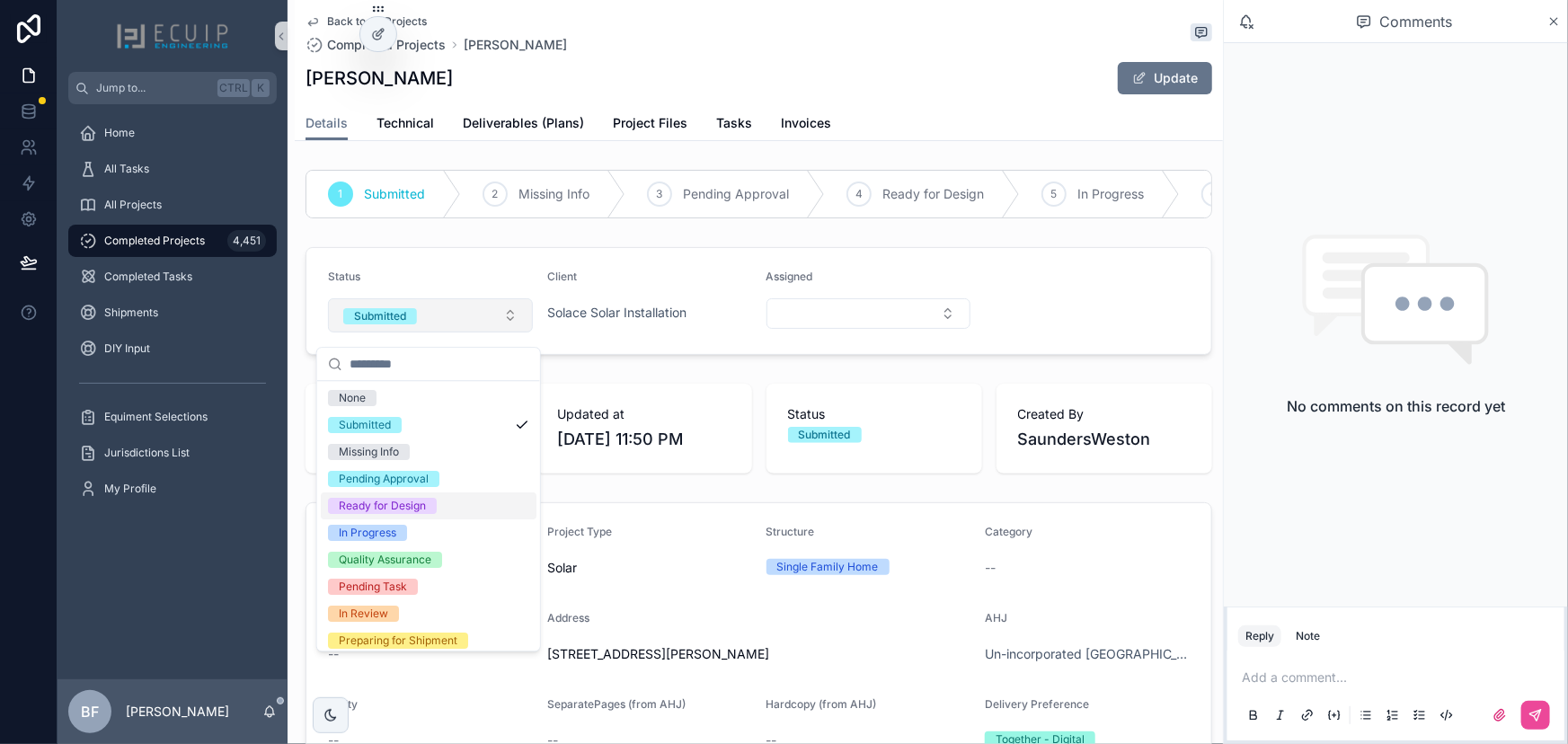
click at [390, 505] on div "Ready for Design" at bounding box center [381, 505] width 87 height 16
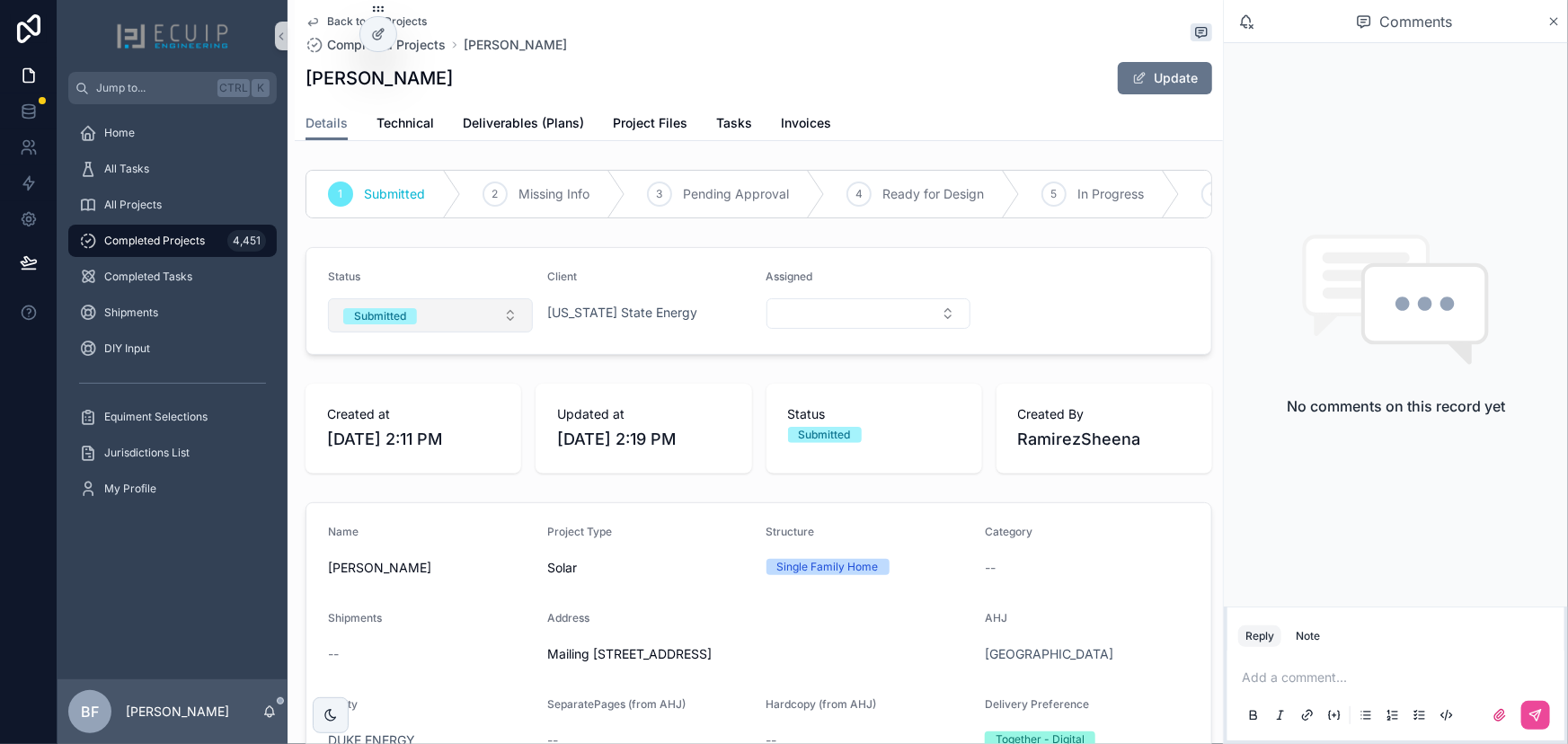
click at [440, 333] on button "Submitted" at bounding box center [430, 315] width 205 height 34
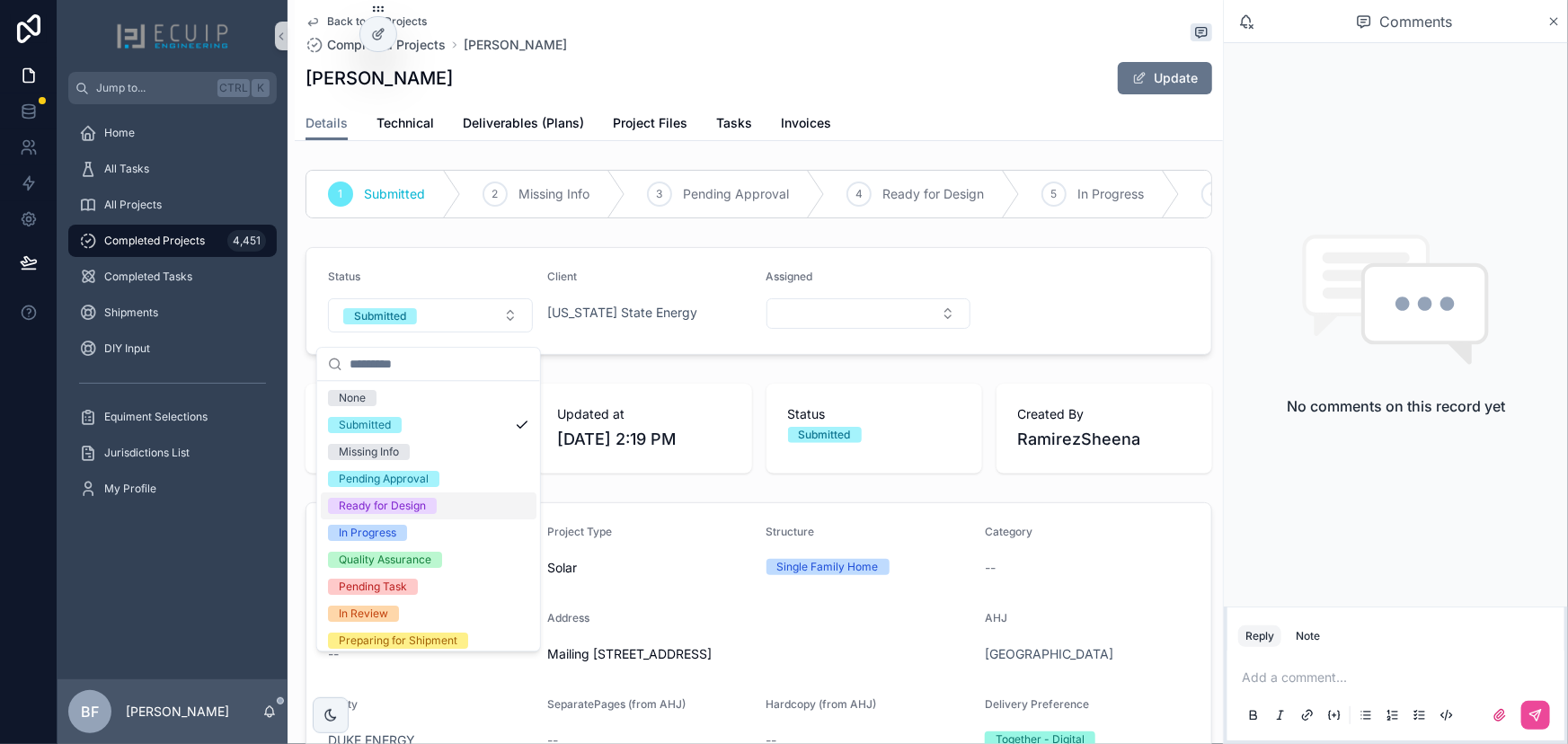
click at [395, 502] on div "Ready for Design" at bounding box center [381, 505] width 87 height 16
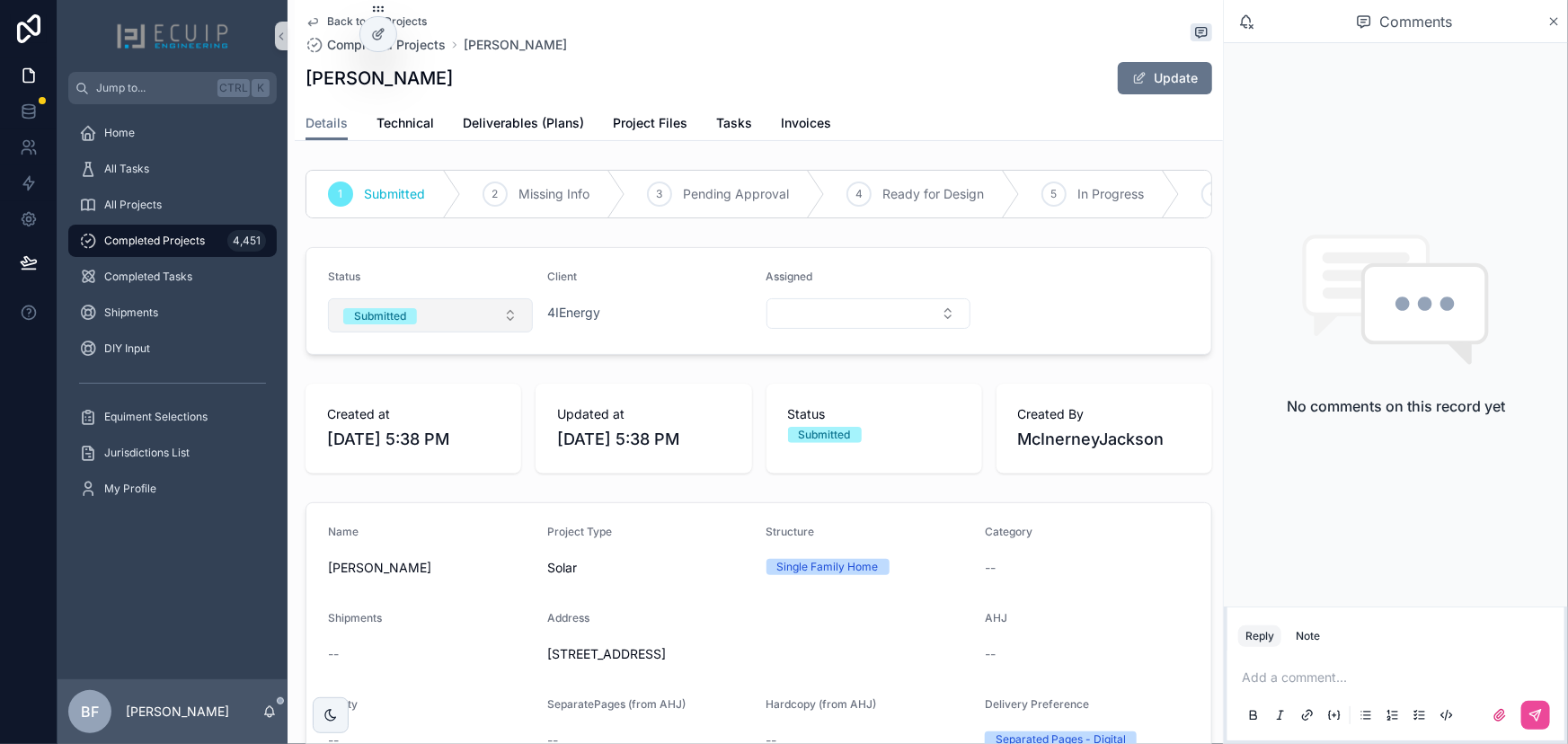
click at [439, 330] on button "Submitted" at bounding box center [430, 315] width 205 height 34
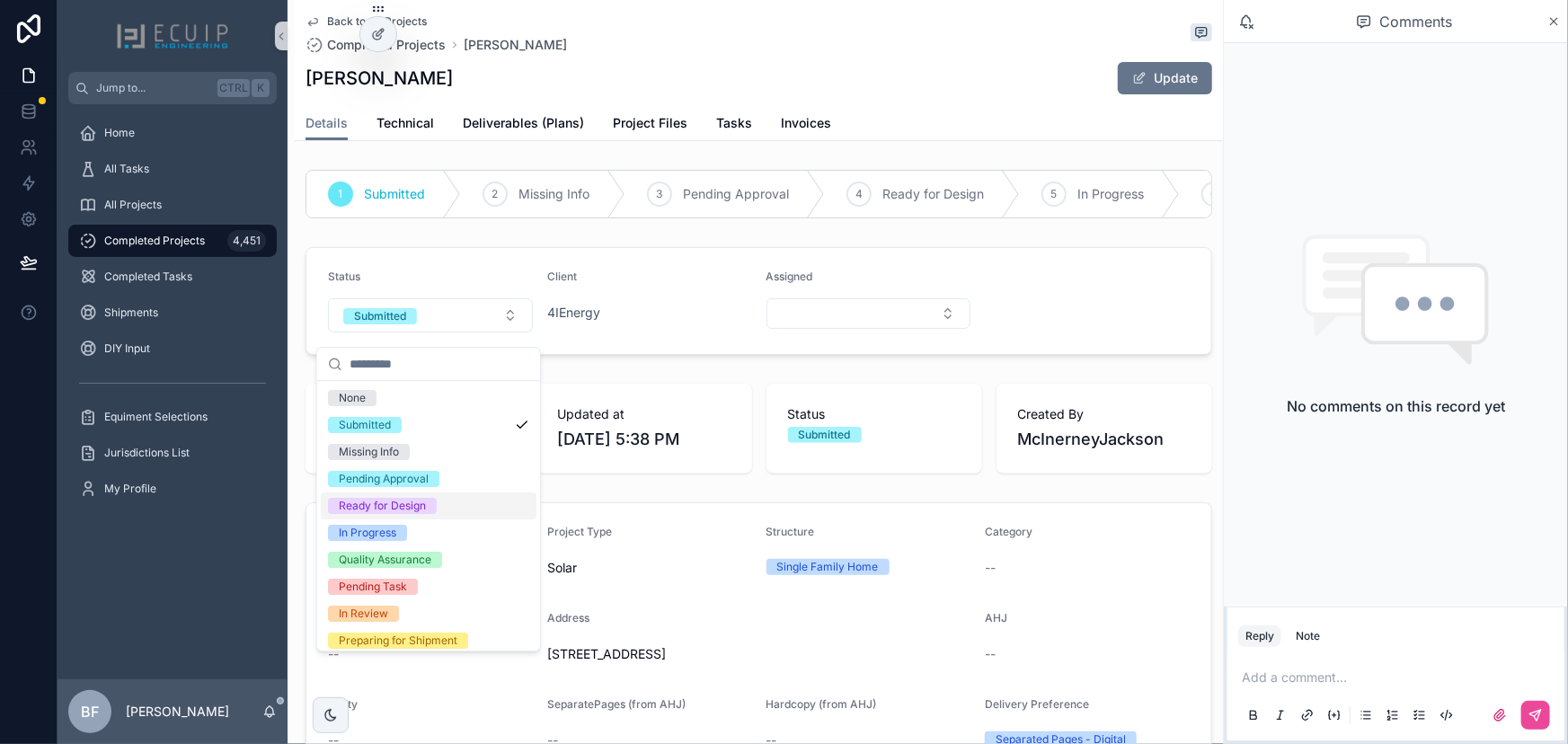
click at [379, 505] on div "Ready for Design" at bounding box center [381, 505] width 87 height 16
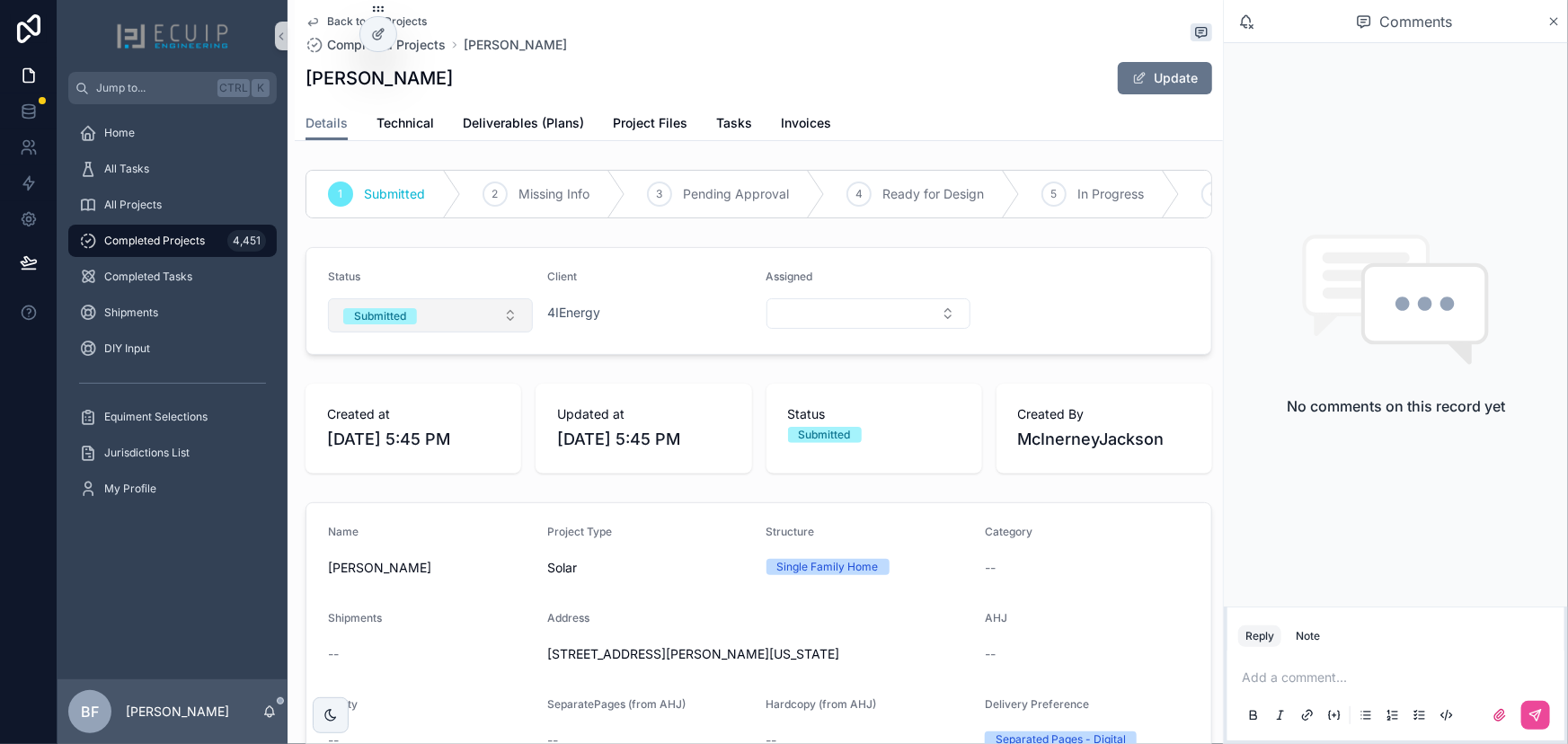
click at [430, 322] on button "Submitted" at bounding box center [430, 315] width 205 height 34
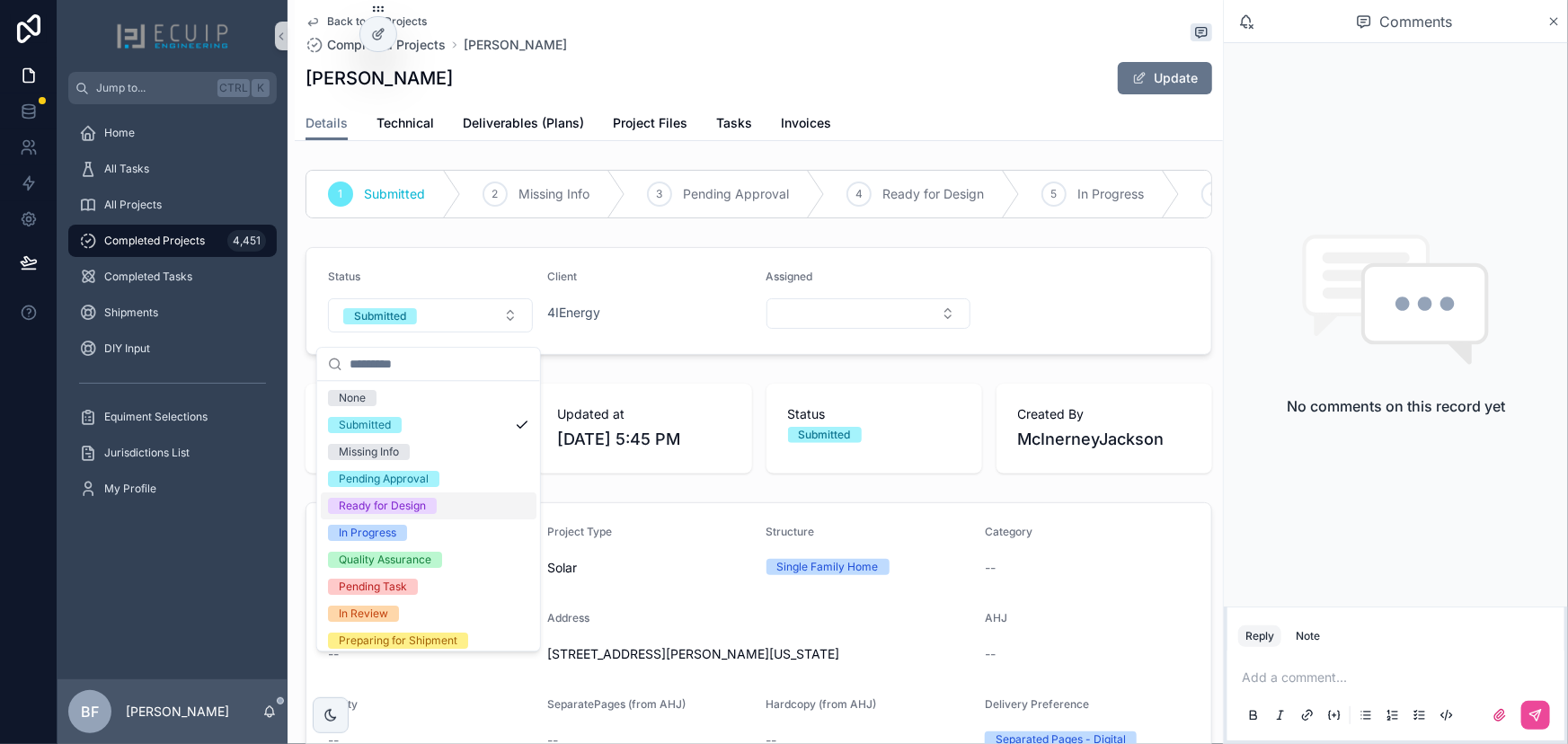
click at [382, 502] on div "Ready for Design" at bounding box center [381, 505] width 87 height 16
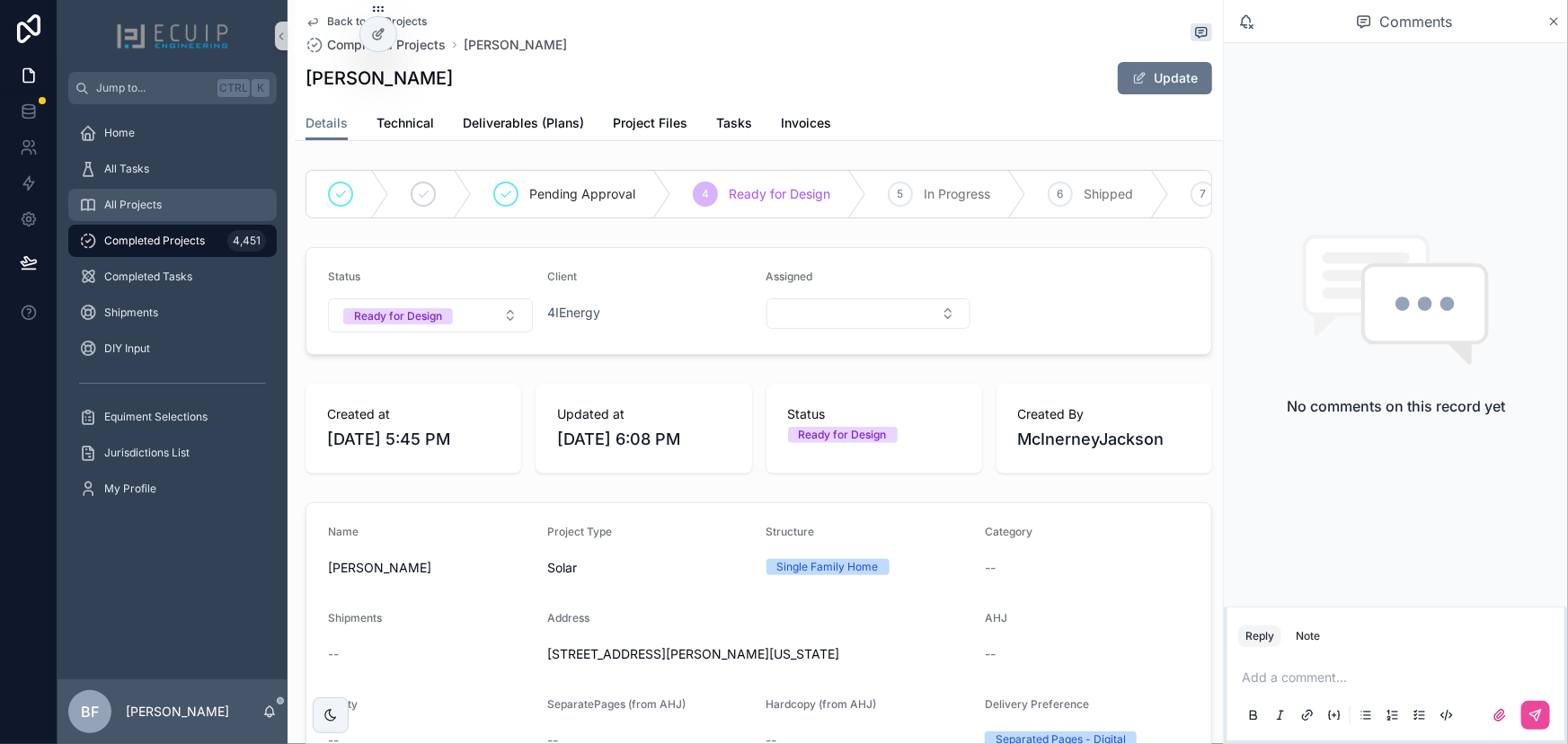
click at [198, 195] on div "All Projects" at bounding box center [172, 204] width 187 height 29
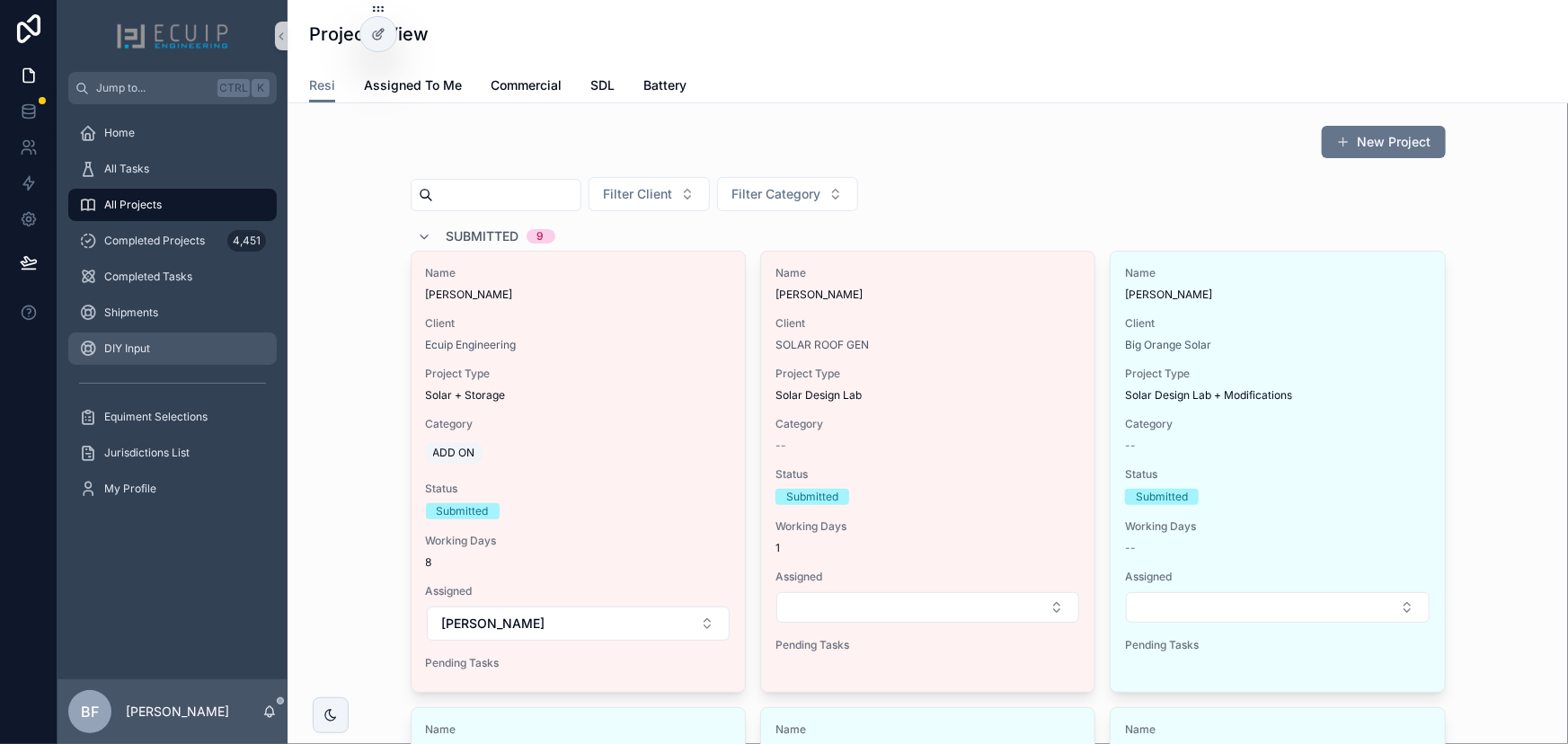
click at [170, 350] on div "DIY Input" at bounding box center [172, 349] width 187 height 29
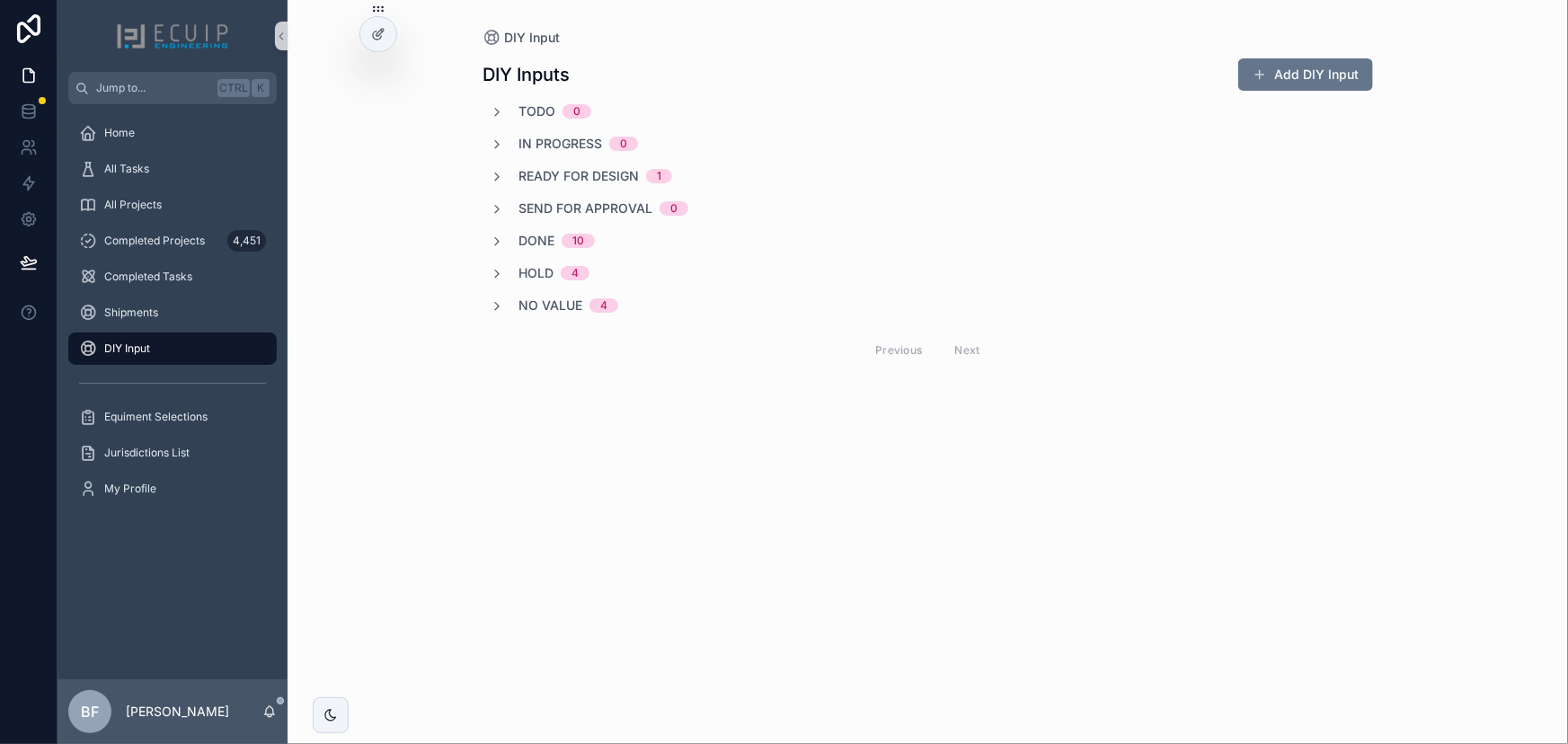
click at [504, 310] on div "No value 4" at bounding box center [553, 305] width 128 height 18
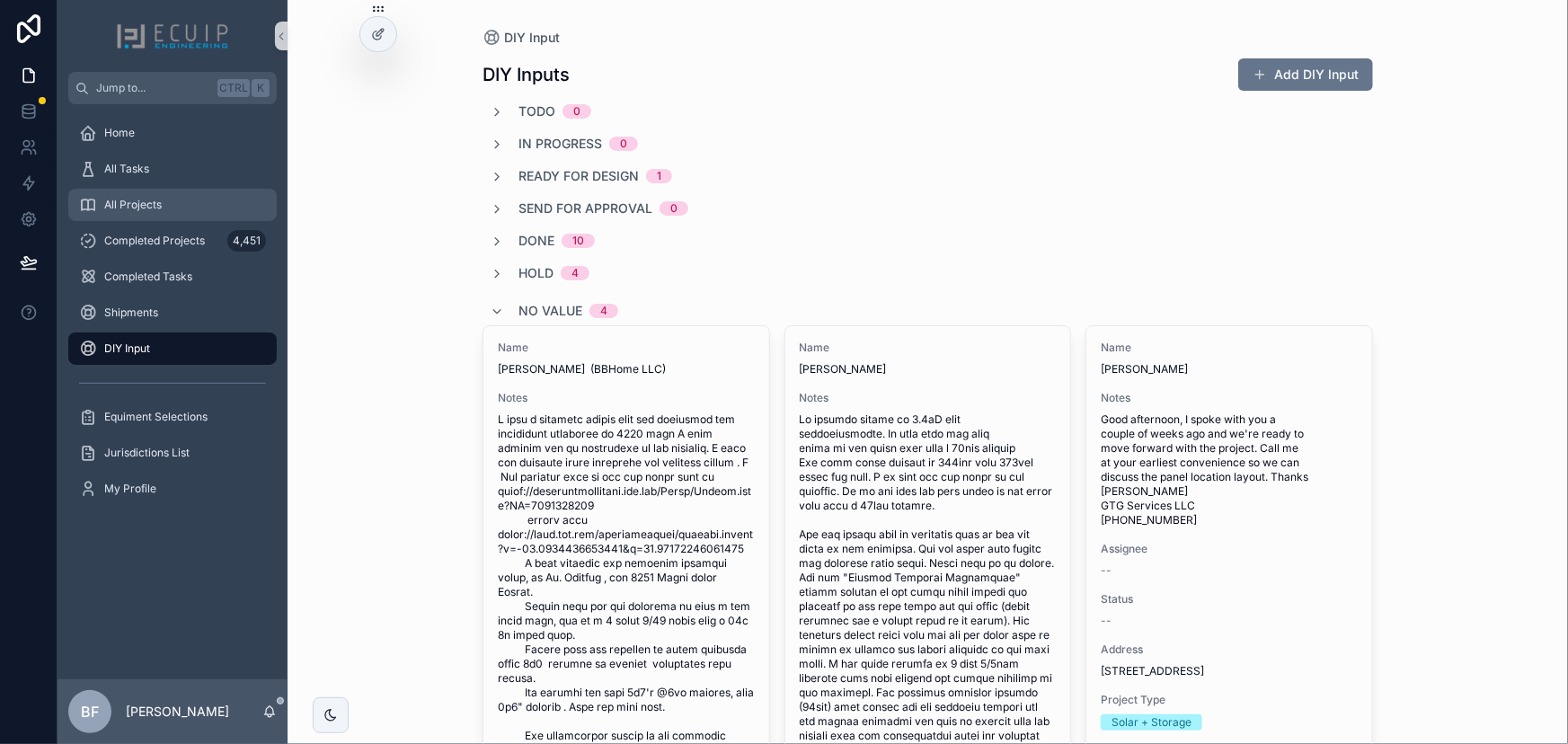
click at [189, 188] on link "All Projects" at bounding box center [172, 204] width 208 height 33
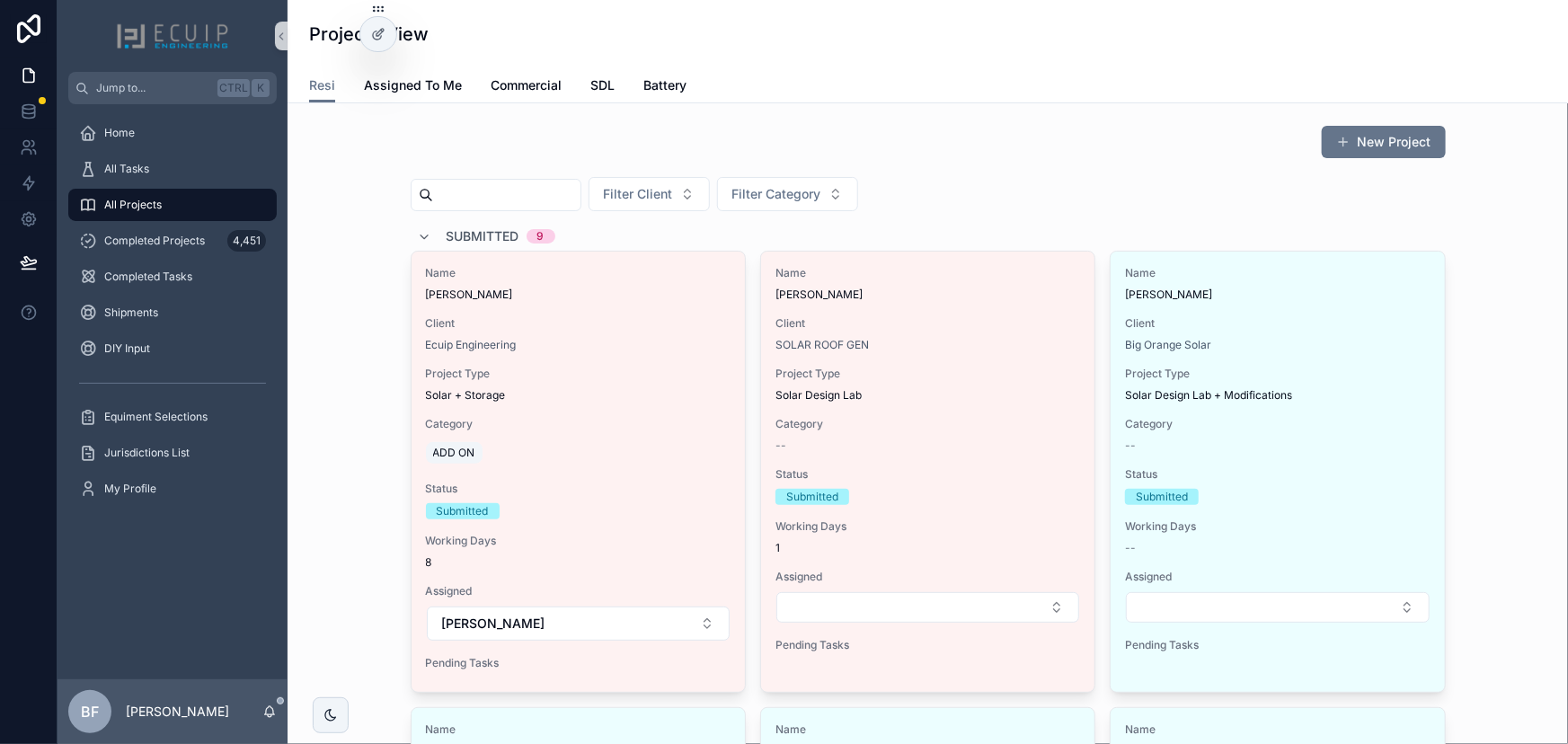
click at [467, 229] on span "Submitted" at bounding box center [483, 235] width 73 height 18
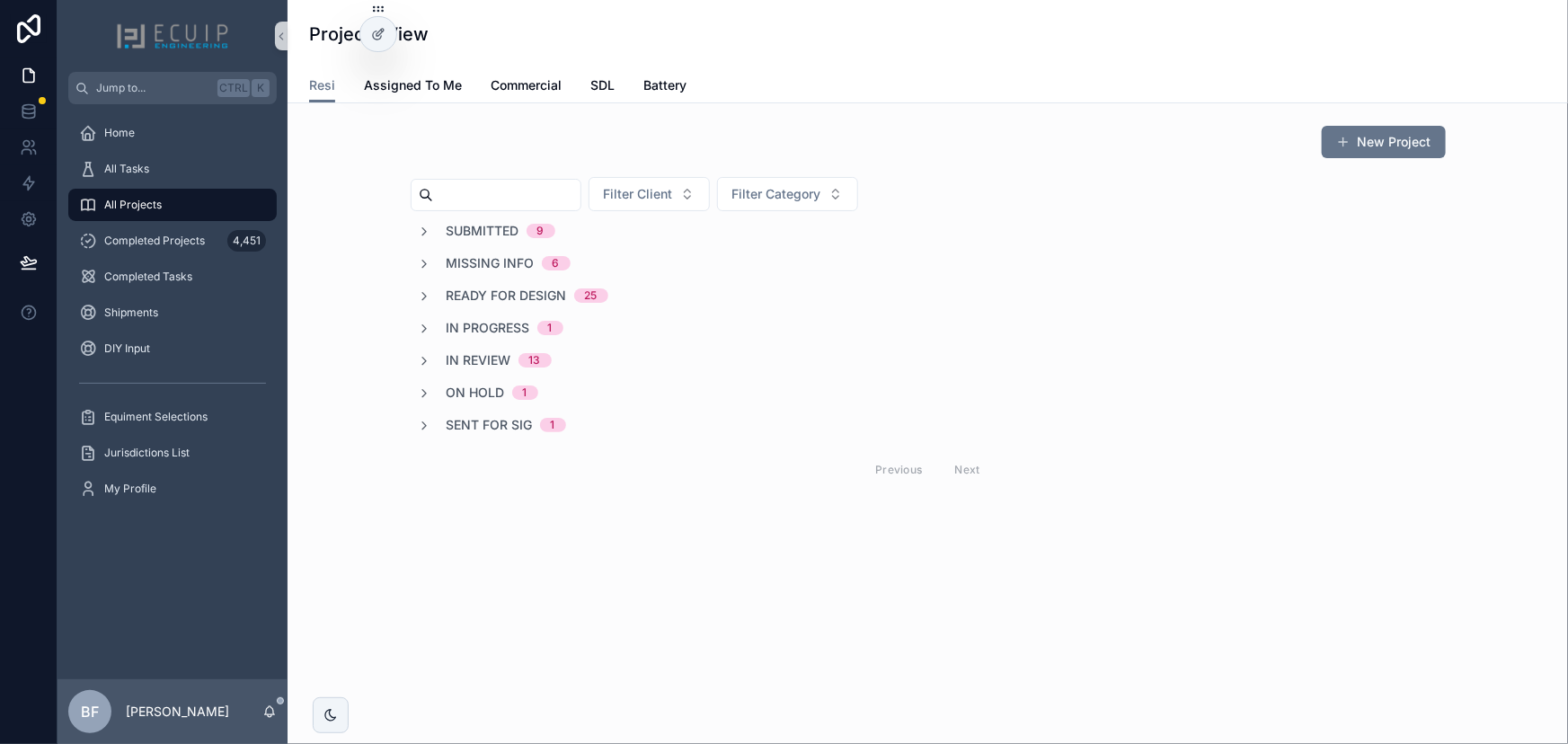
click at [492, 396] on span "On Hold" at bounding box center [475, 392] width 58 height 18
